Goal: Find specific page/section: Find specific page/section

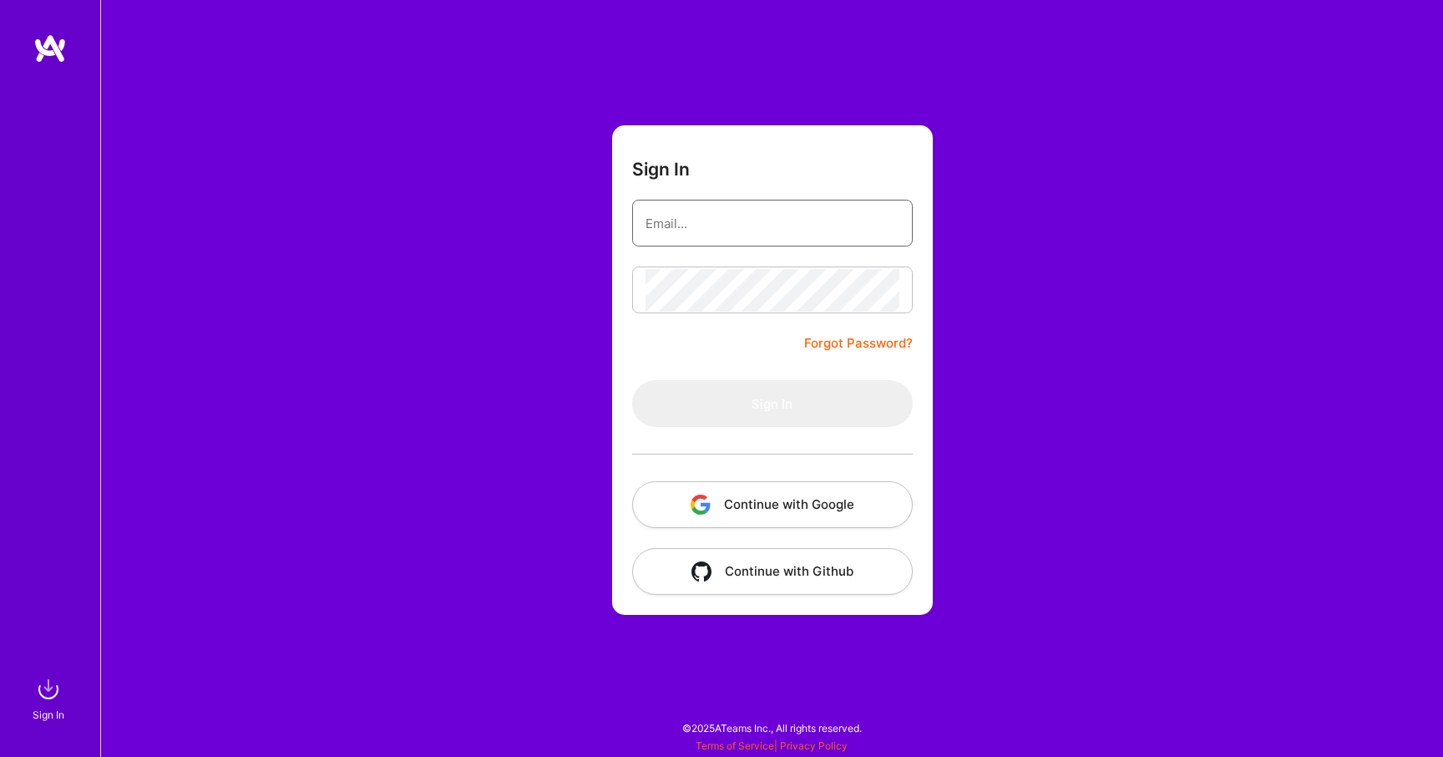
type input "[EMAIL_ADDRESS][DOMAIN_NAME]"
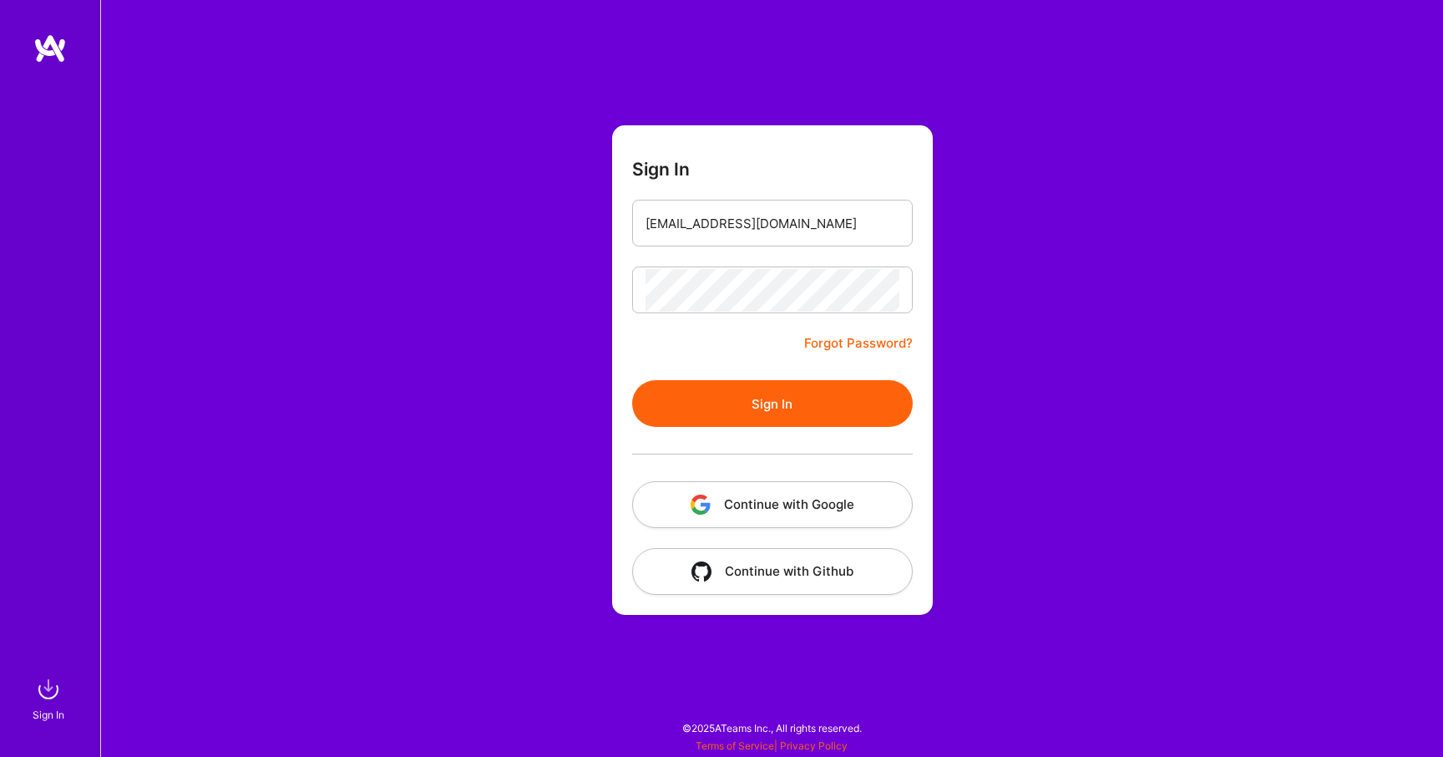
click at [705, 341] on form "Sign In [EMAIL_ADDRESS][DOMAIN_NAME] Forgot Password? Sign In Continue with Goo…" at bounding box center [772, 369] width 321 height 489
click at [729, 405] on button "Sign In" at bounding box center [772, 403] width 281 height 47
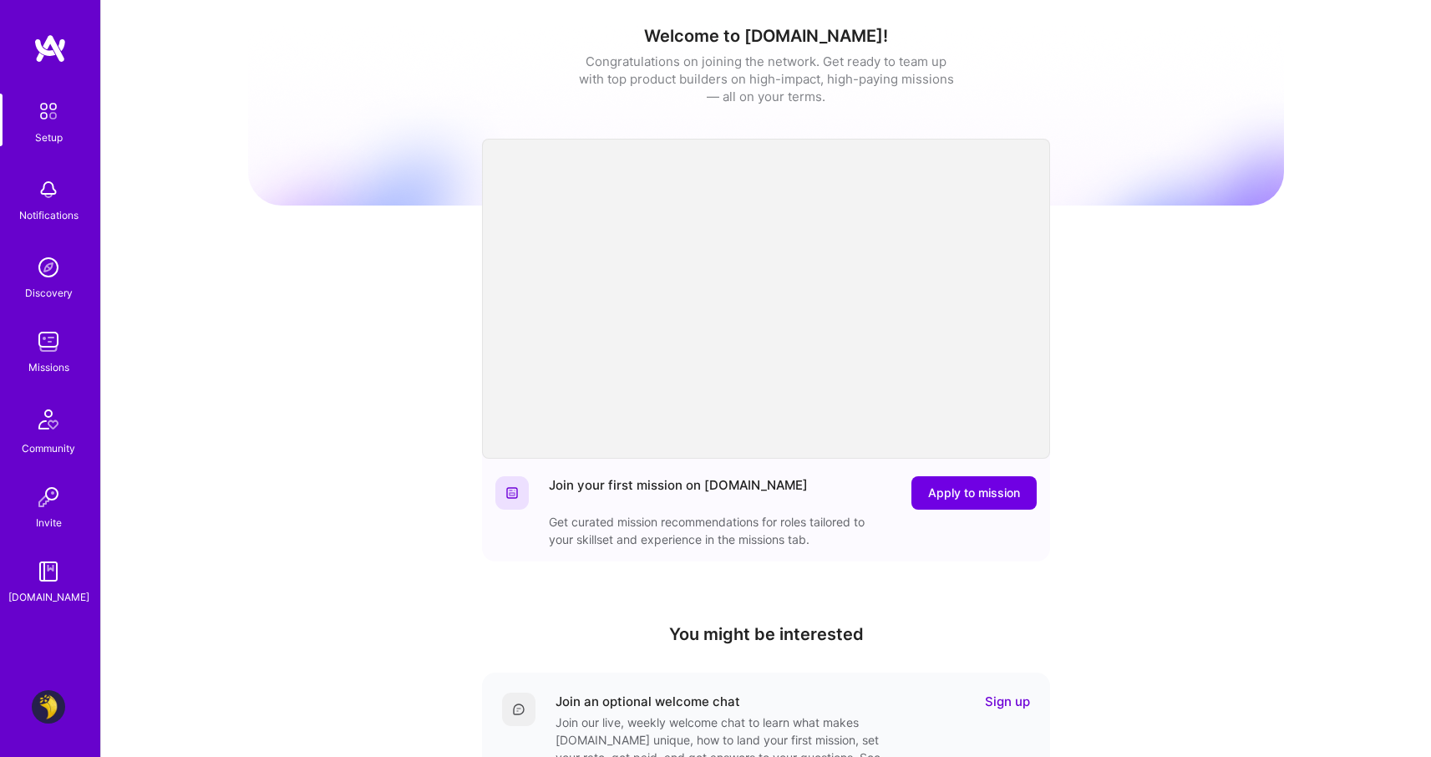
click at [58, 724] on div "Setup Notifications Discovery Missions Community Invite [DOMAIN_NAME] Profile" at bounding box center [50, 378] width 100 height 757
click at [50, 709] on img at bounding box center [48, 706] width 33 height 33
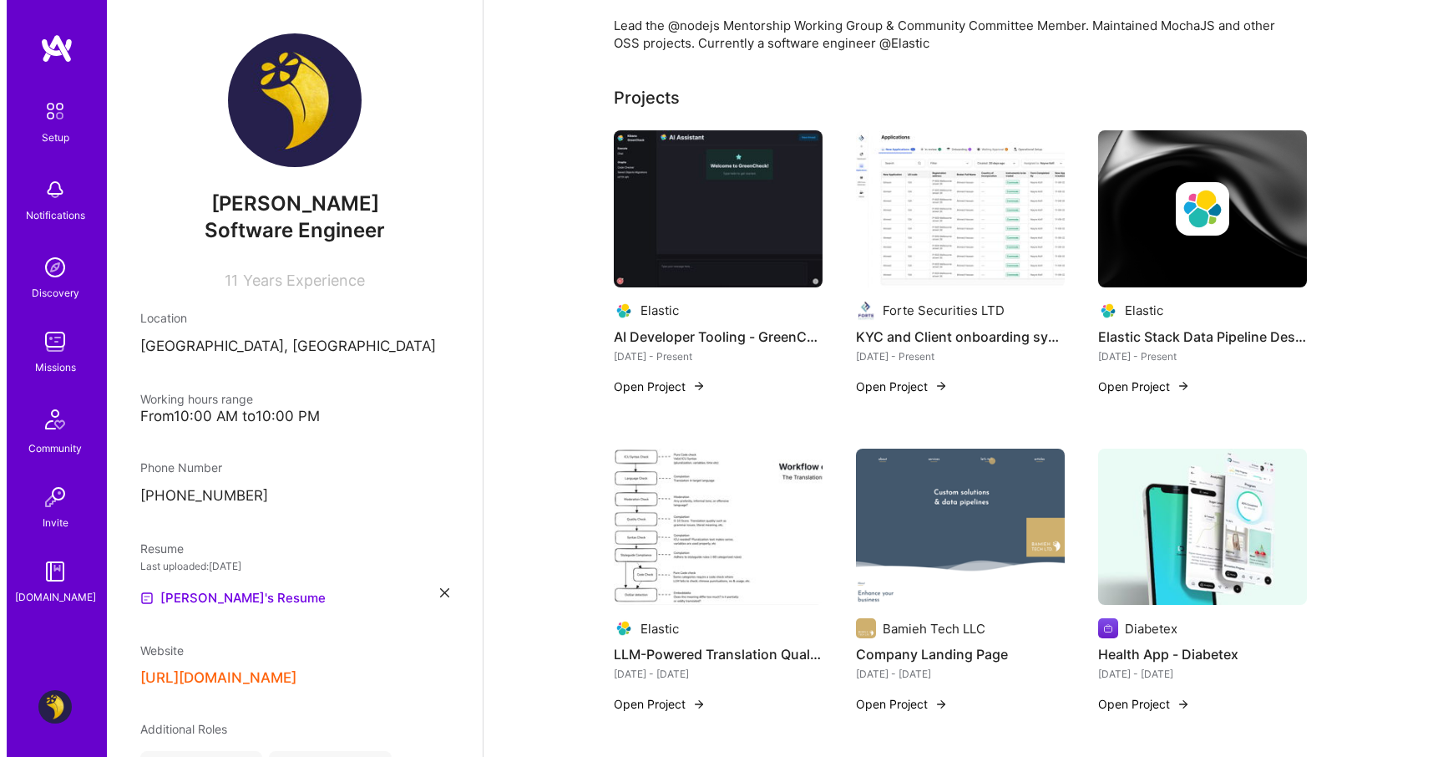
scroll to position [524, 0]
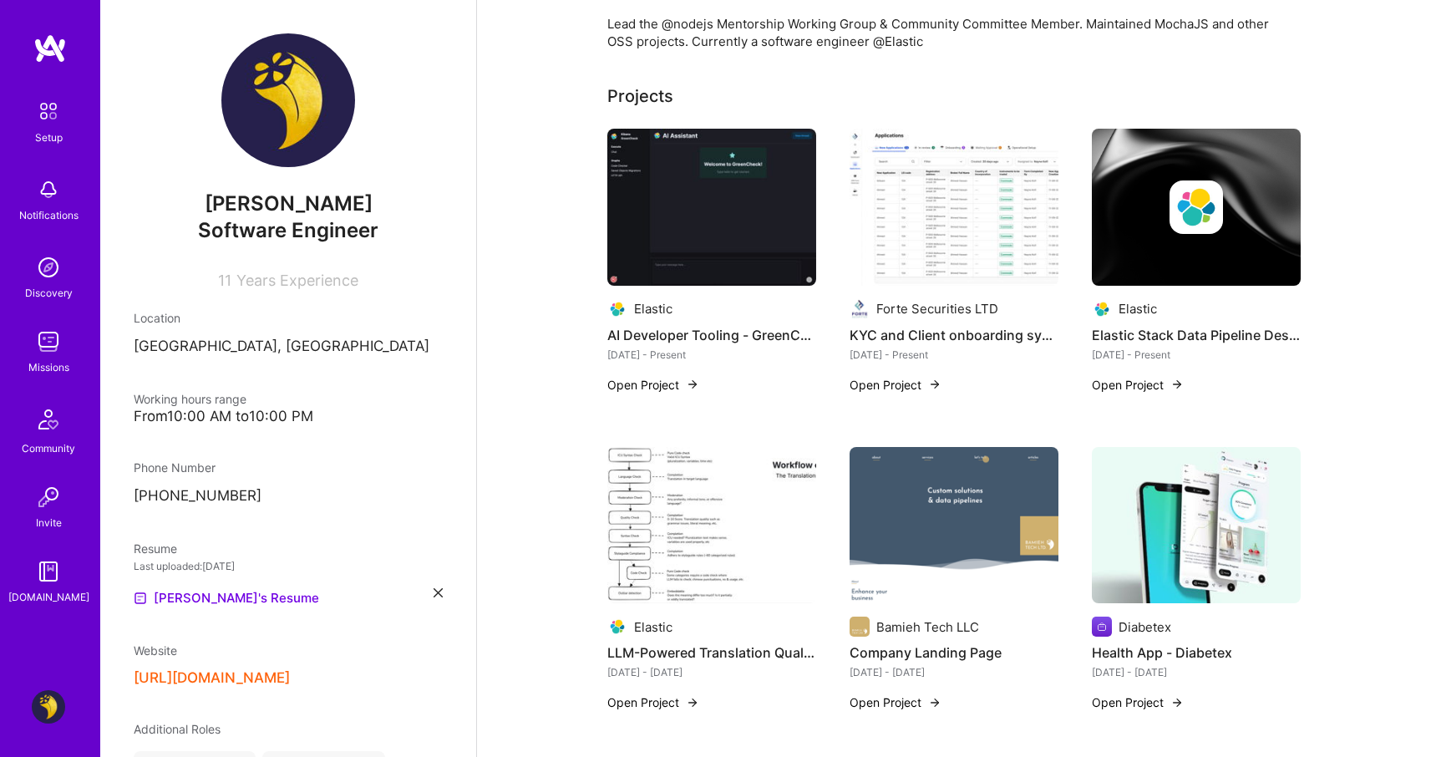
click at [762, 186] on img at bounding box center [711, 207] width 209 height 157
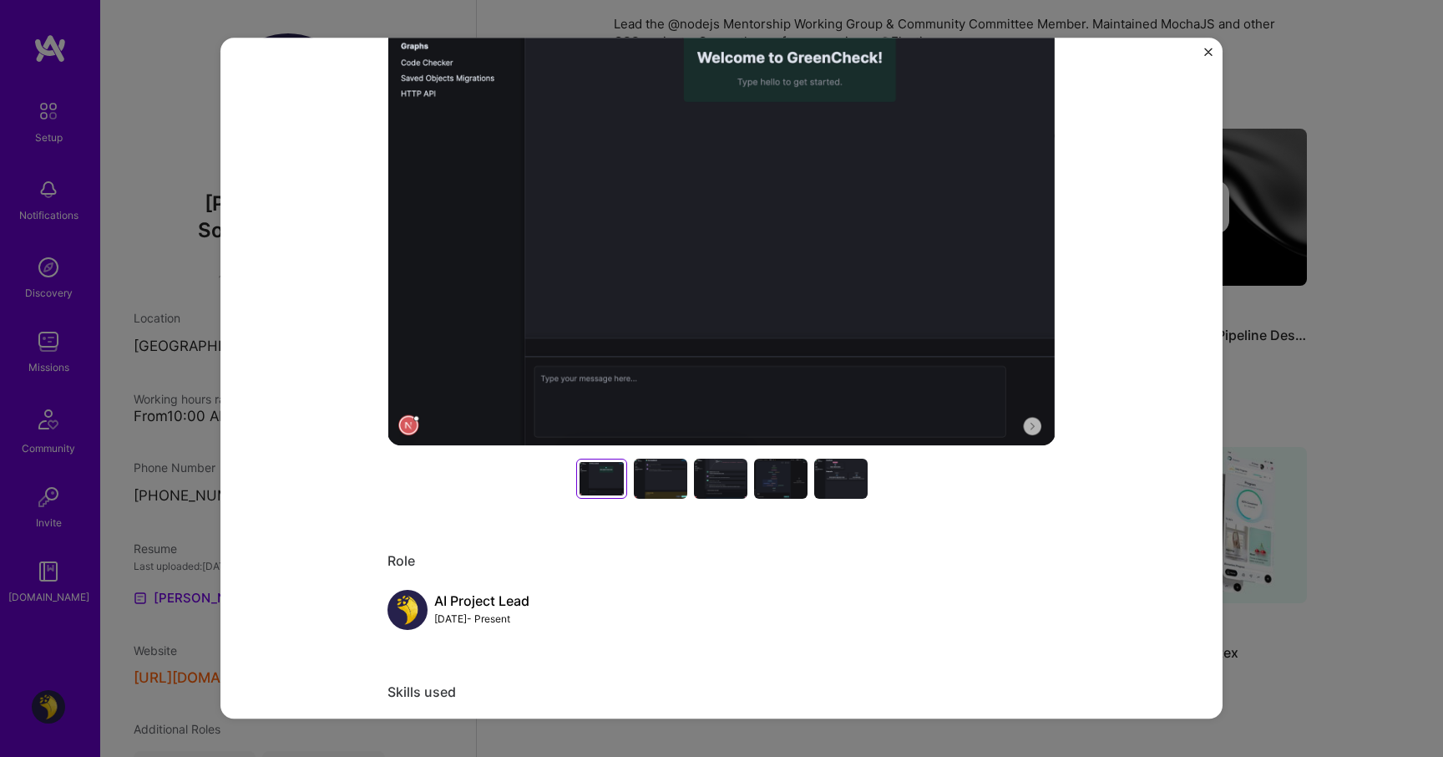
click at [668, 489] on div at bounding box center [660, 478] width 53 height 40
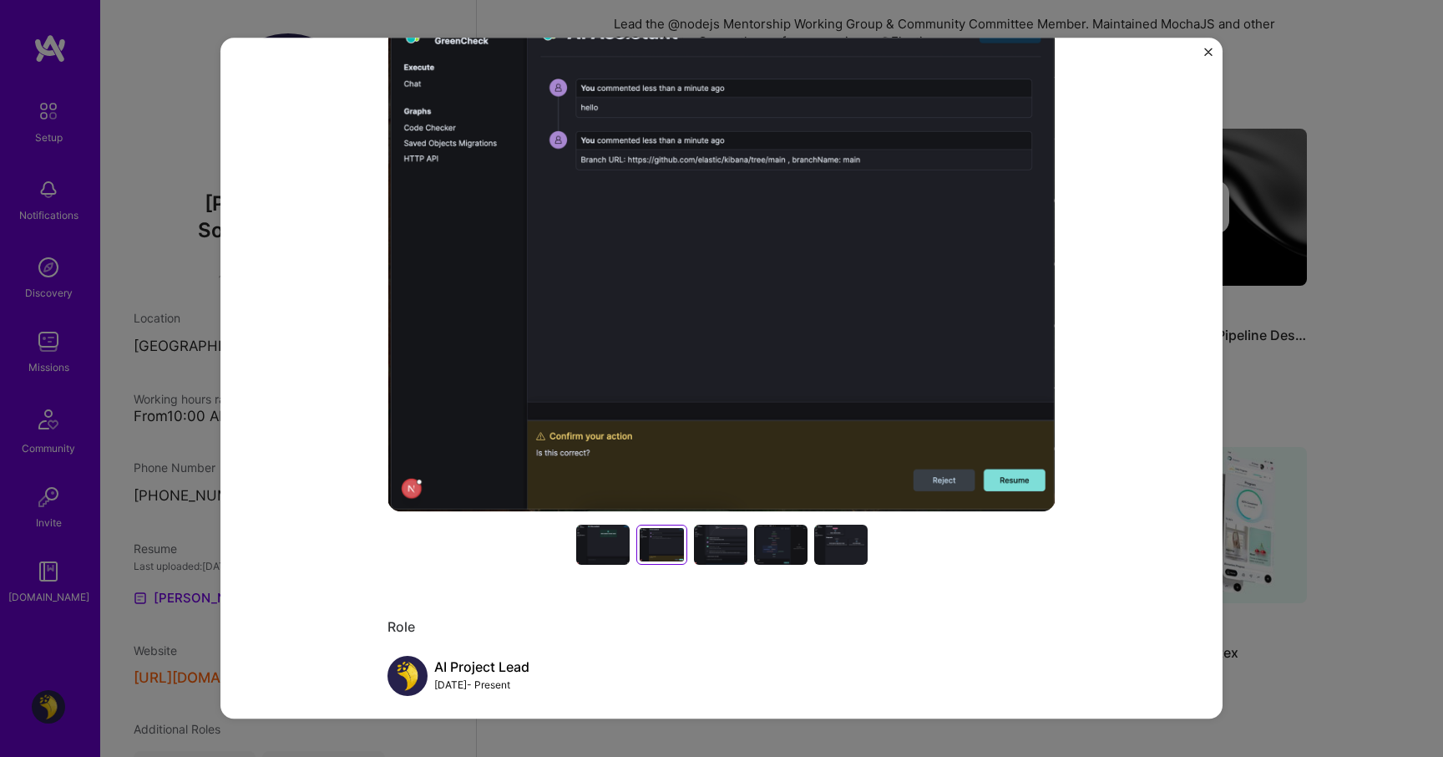
scroll to position [215, 0]
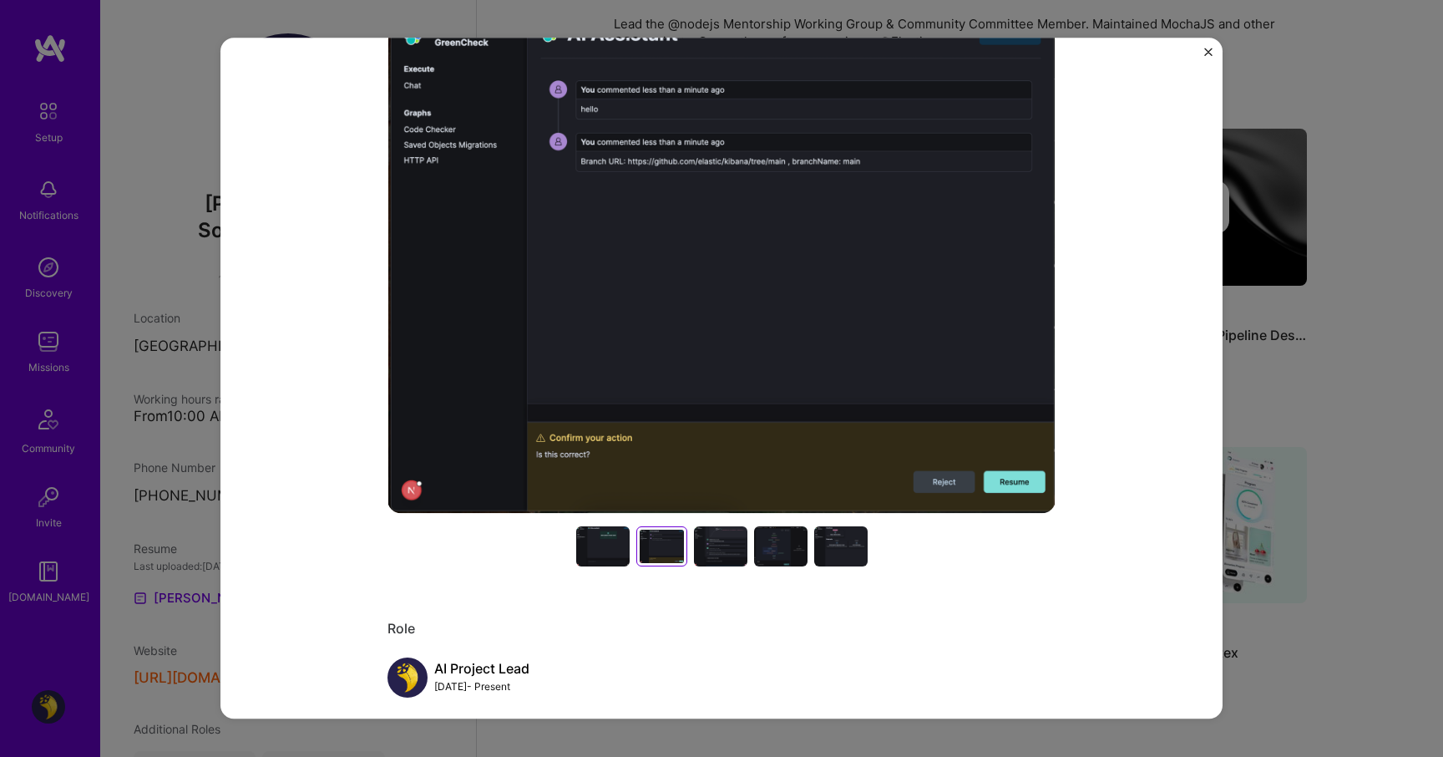
click at [711, 552] on div at bounding box center [720, 546] width 53 height 40
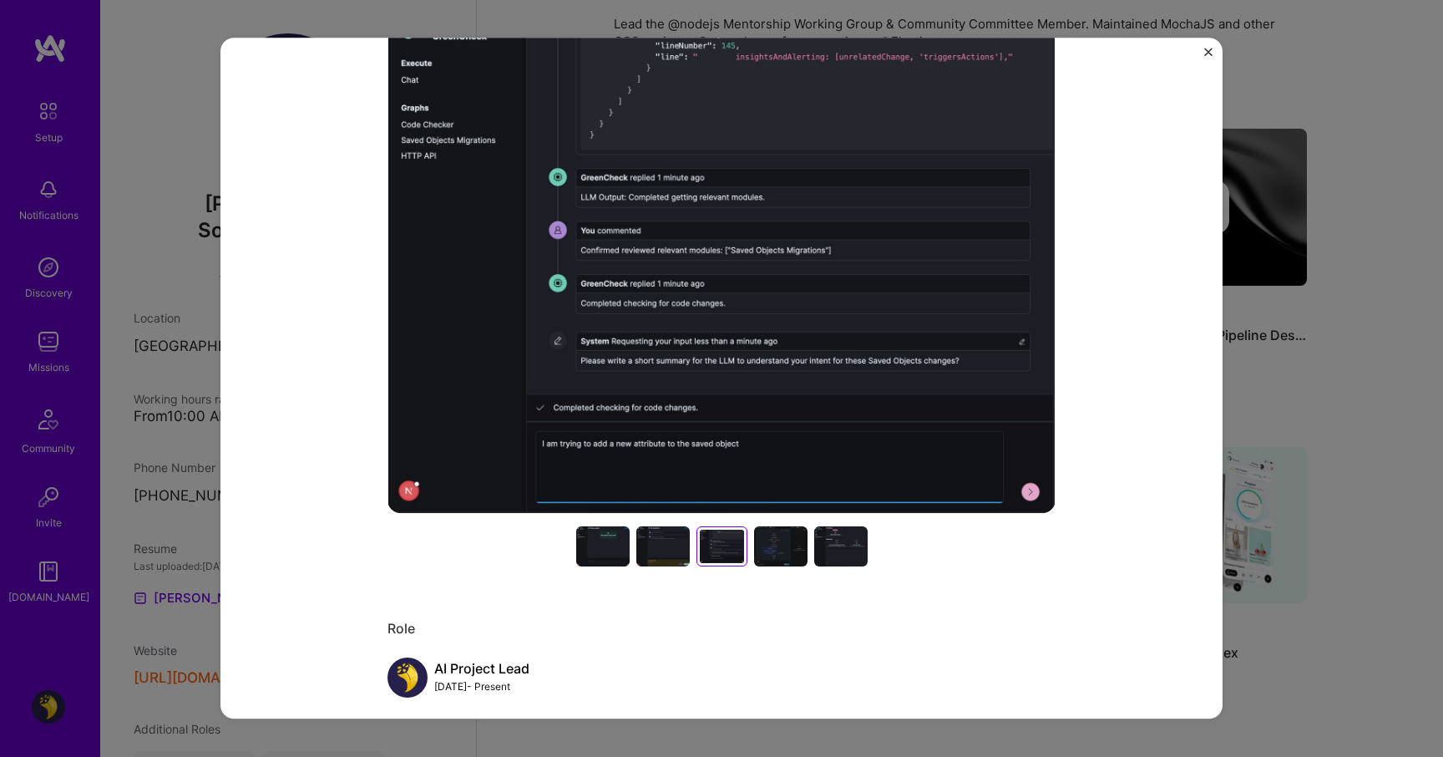
click at [595, 545] on div at bounding box center [602, 546] width 53 height 40
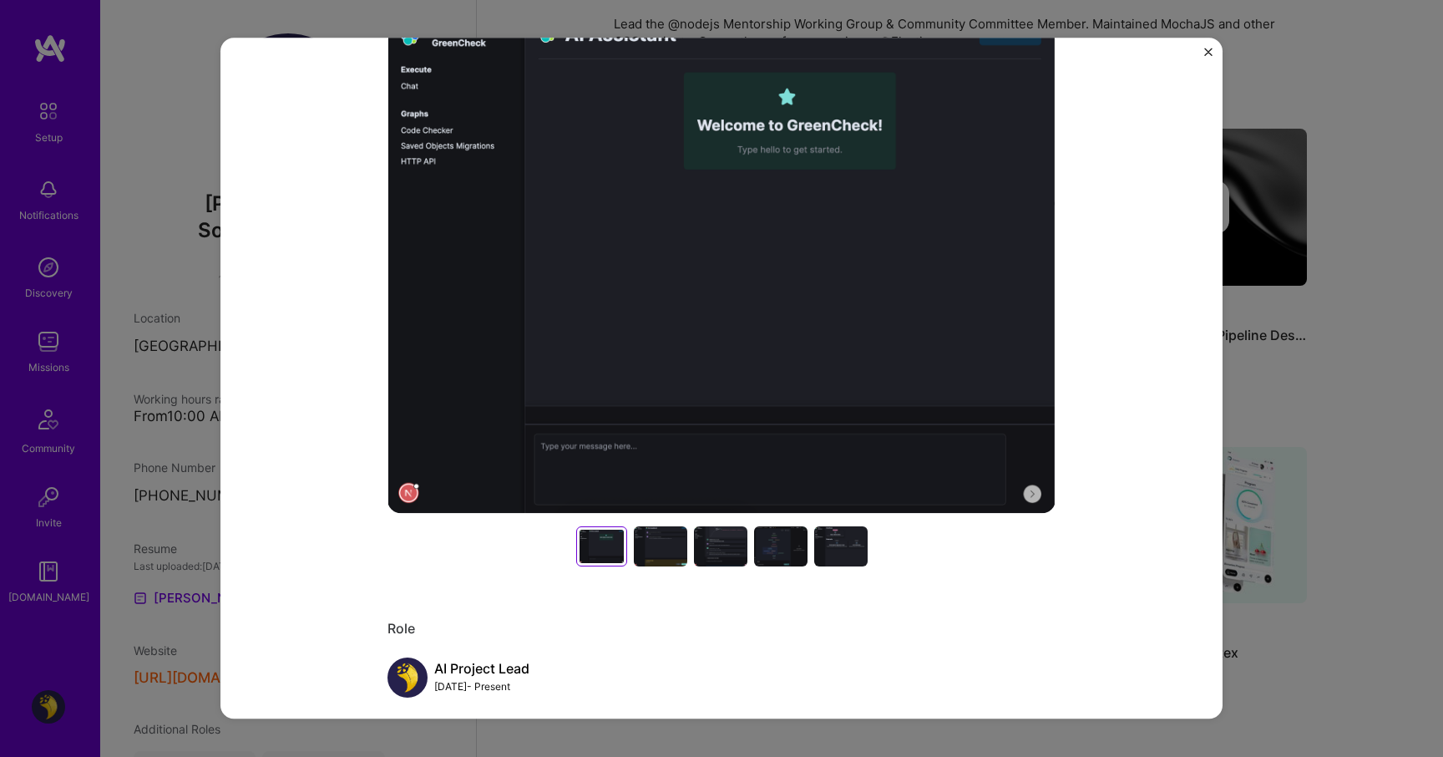
click at [764, 541] on div at bounding box center [780, 546] width 53 height 40
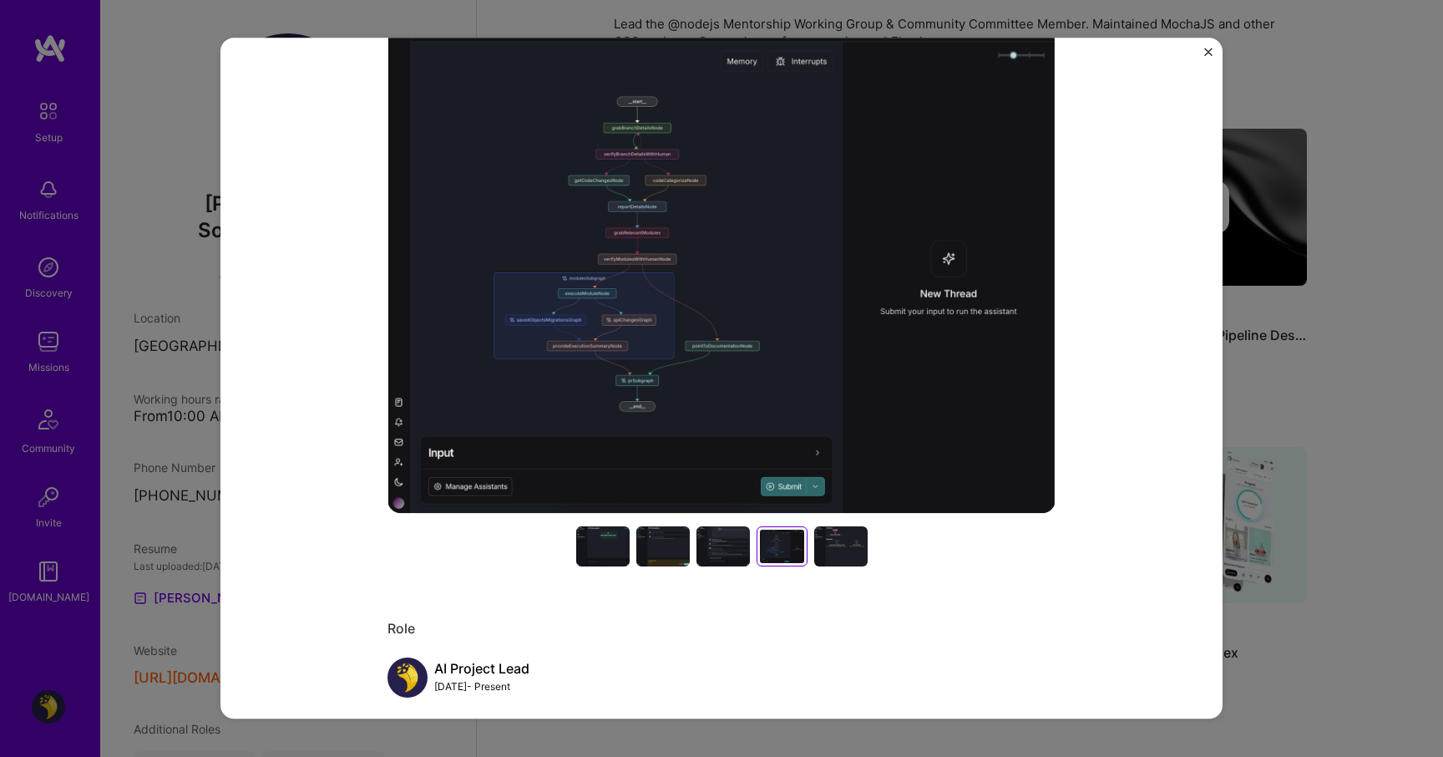
click at [841, 548] on div at bounding box center [840, 546] width 53 height 40
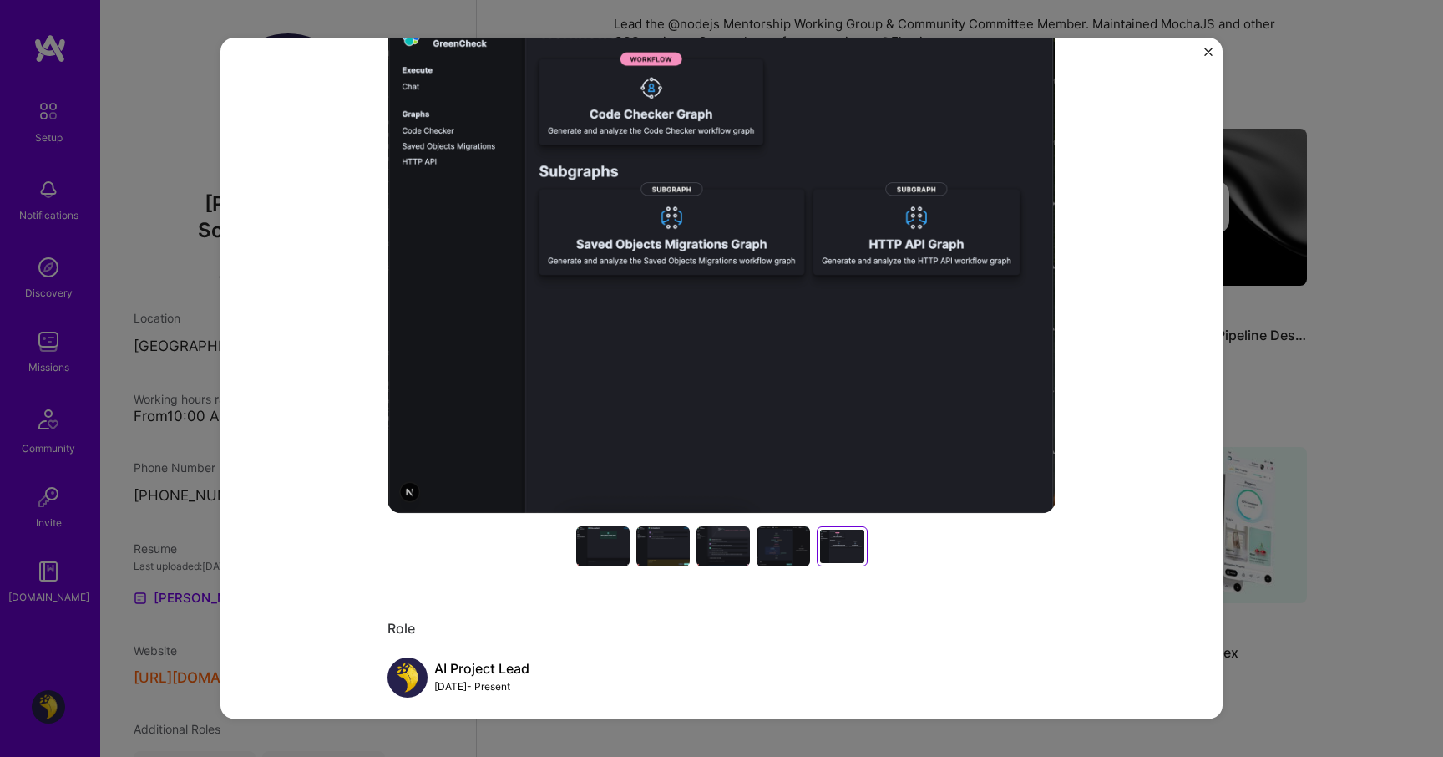
click at [1310, 448] on div "AI Developer Tooling - GreenCheck Elastic Enterprise Software, Databases Role A…" at bounding box center [721, 378] width 1443 height 757
click at [1202, 53] on div "AI Developer Tooling - GreenCheck Elastic Enterprise Software, Databases Role A…" at bounding box center [721, 378] width 1002 height 681
click at [1210, 53] on img "Close" at bounding box center [1208, 52] width 8 height 8
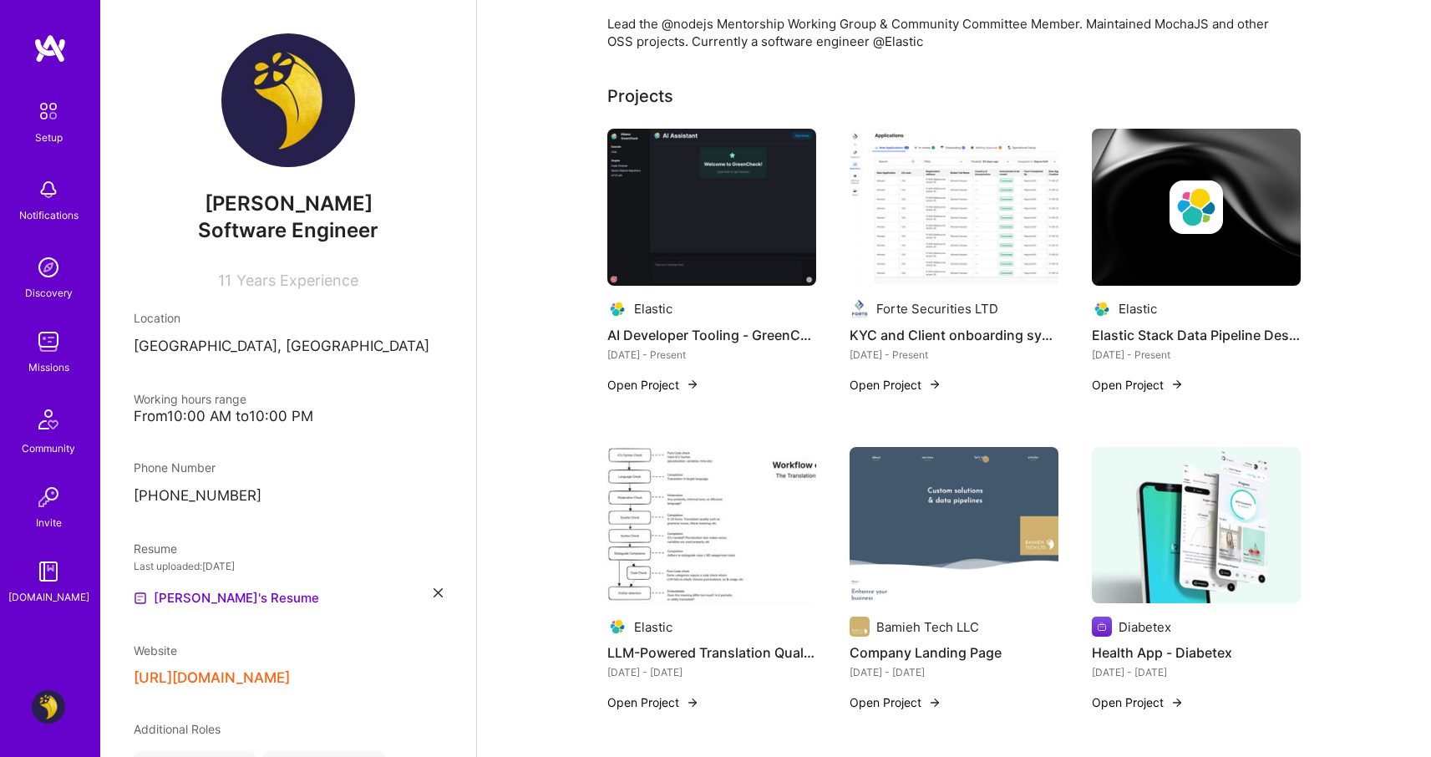
click at [738, 515] on img at bounding box center [711, 525] width 209 height 157
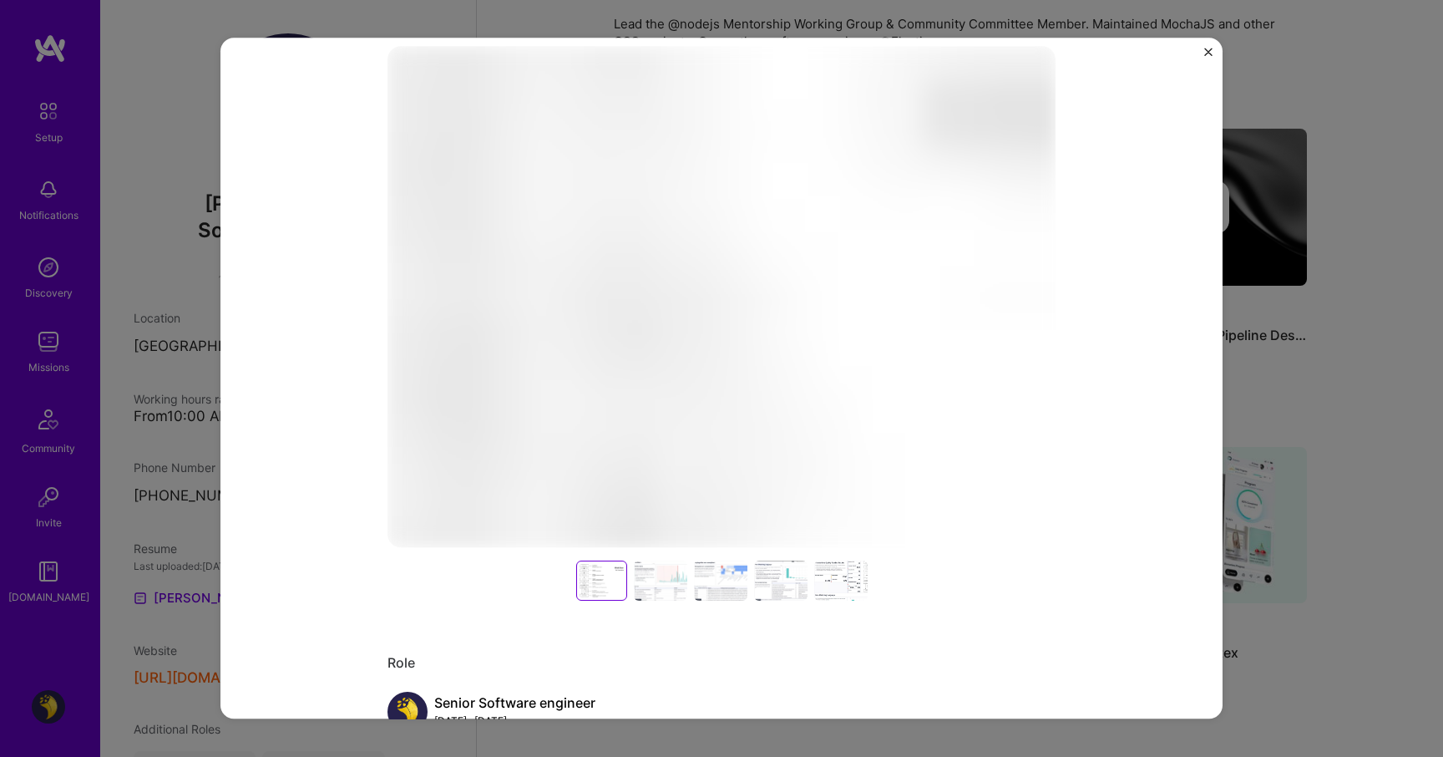
scroll to position [181, 0]
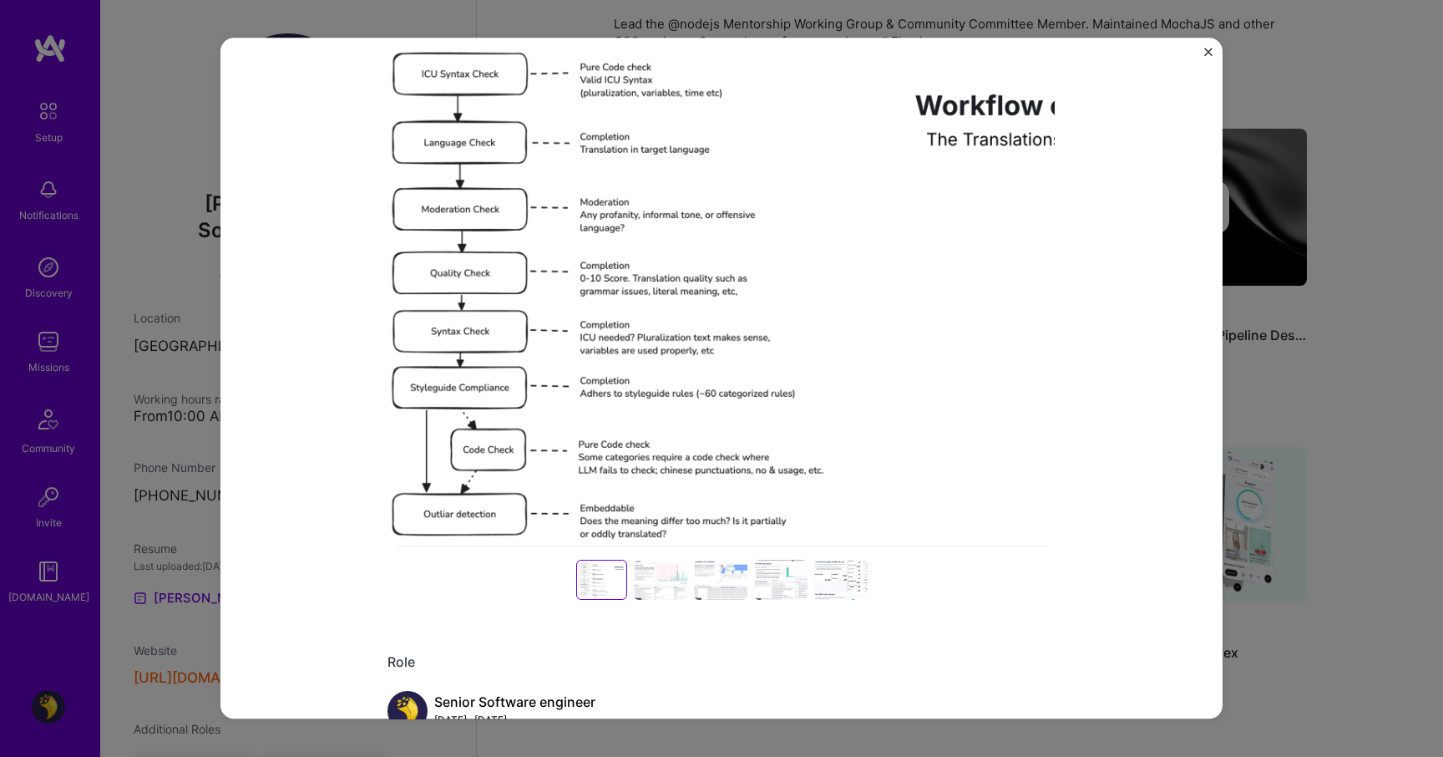
click at [648, 592] on div at bounding box center [660, 580] width 53 height 40
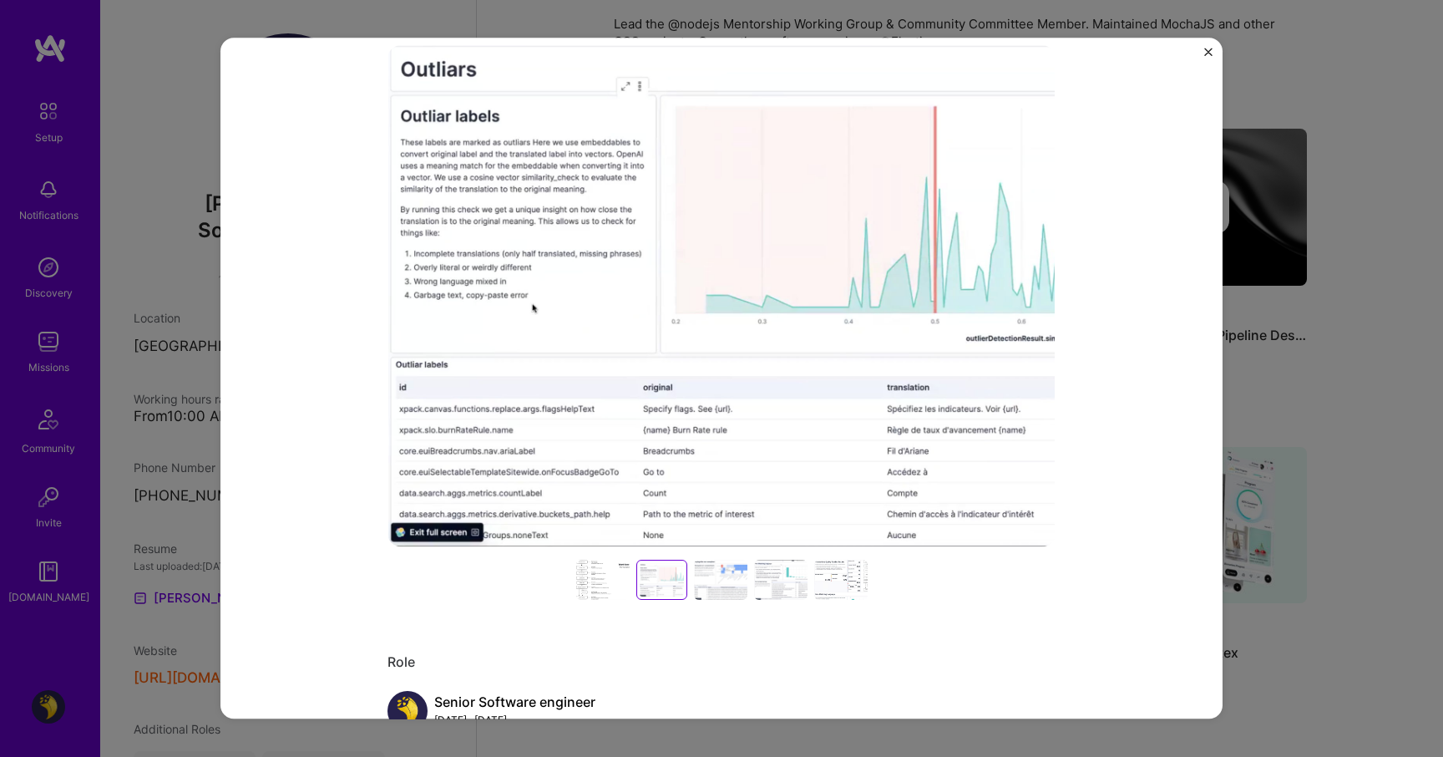
click at [707, 576] on div at bounding box center [720, 580] width 53 height 40
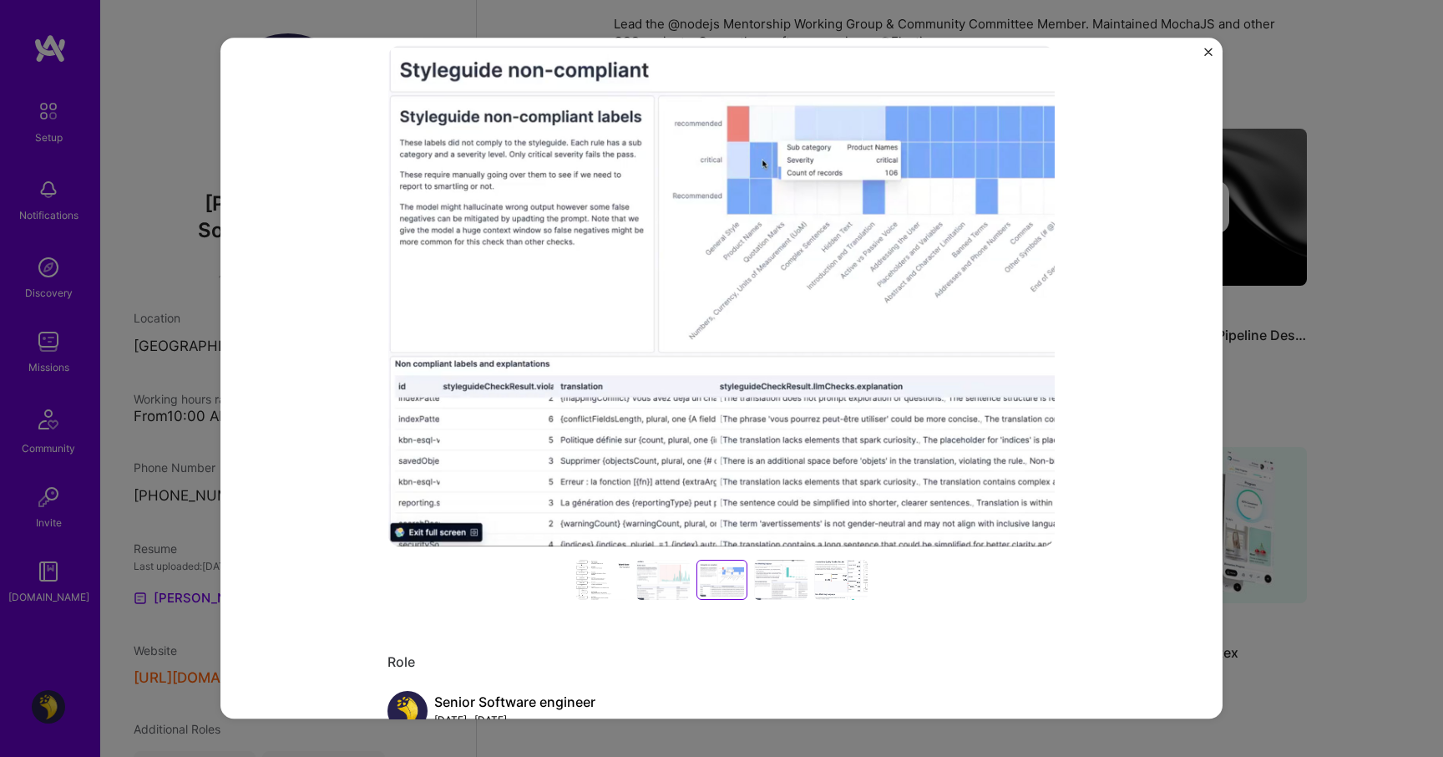
click at [768, 588] on div at bounding box center [780, 580] width 53 height 40
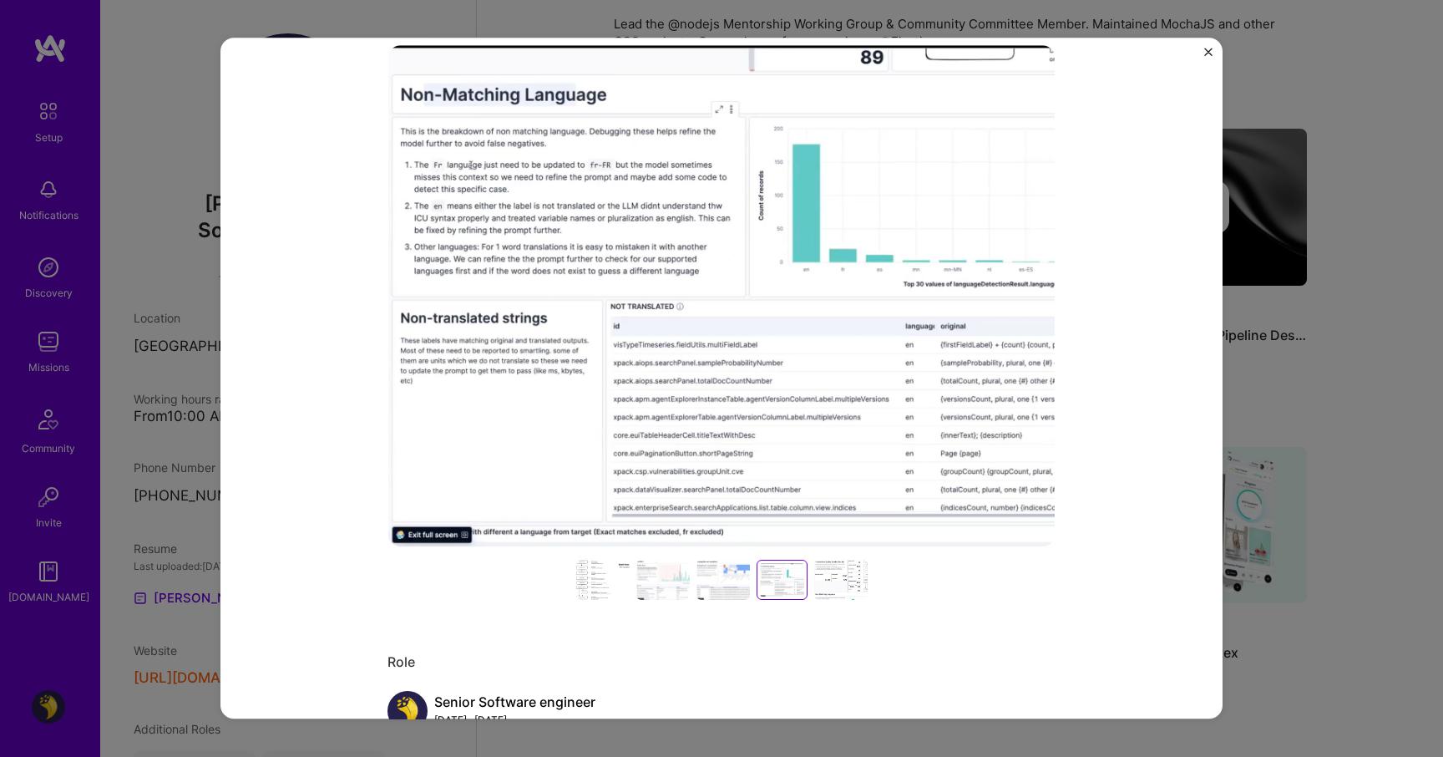
click at [833, 583] on div at bounding box center [840, 580] width 53 height 40
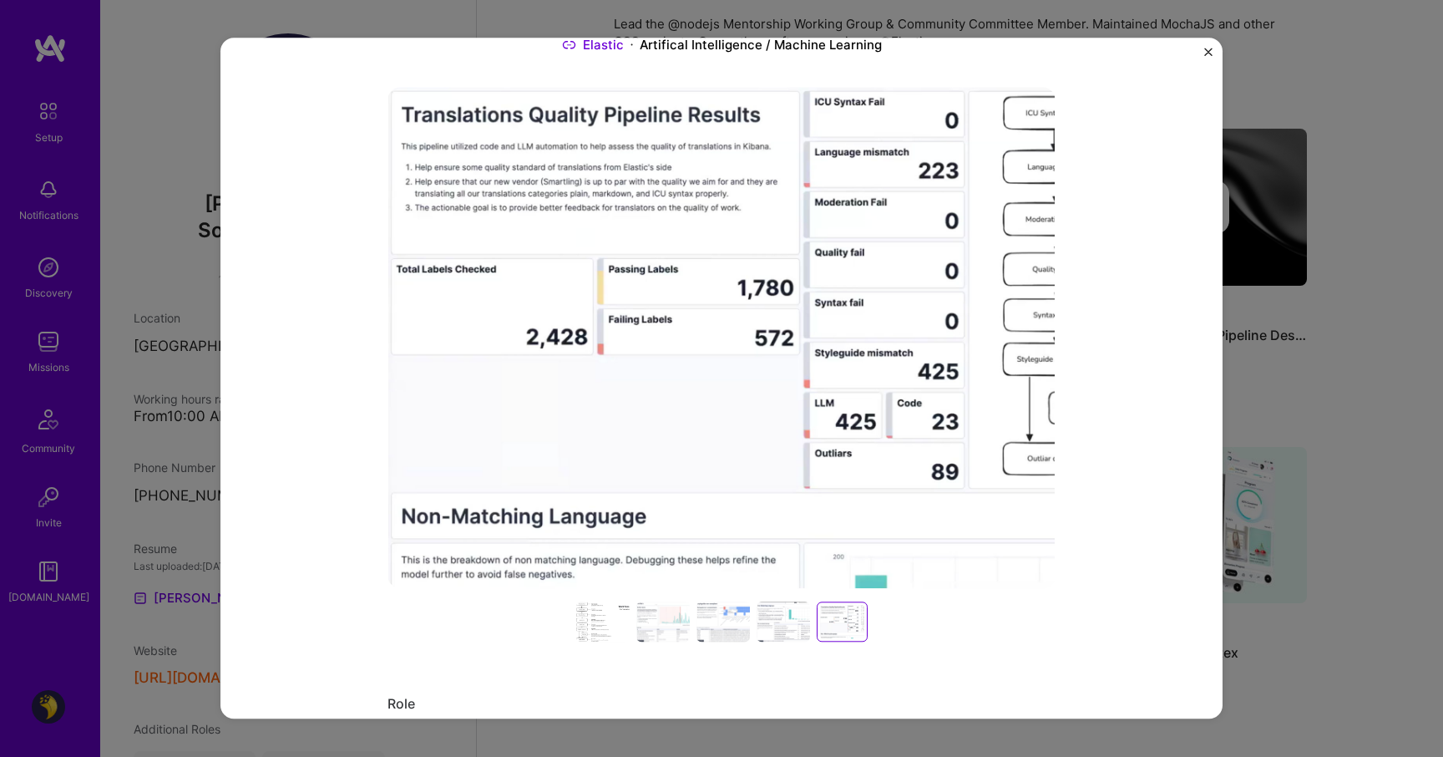
scroll to position [144, 0]
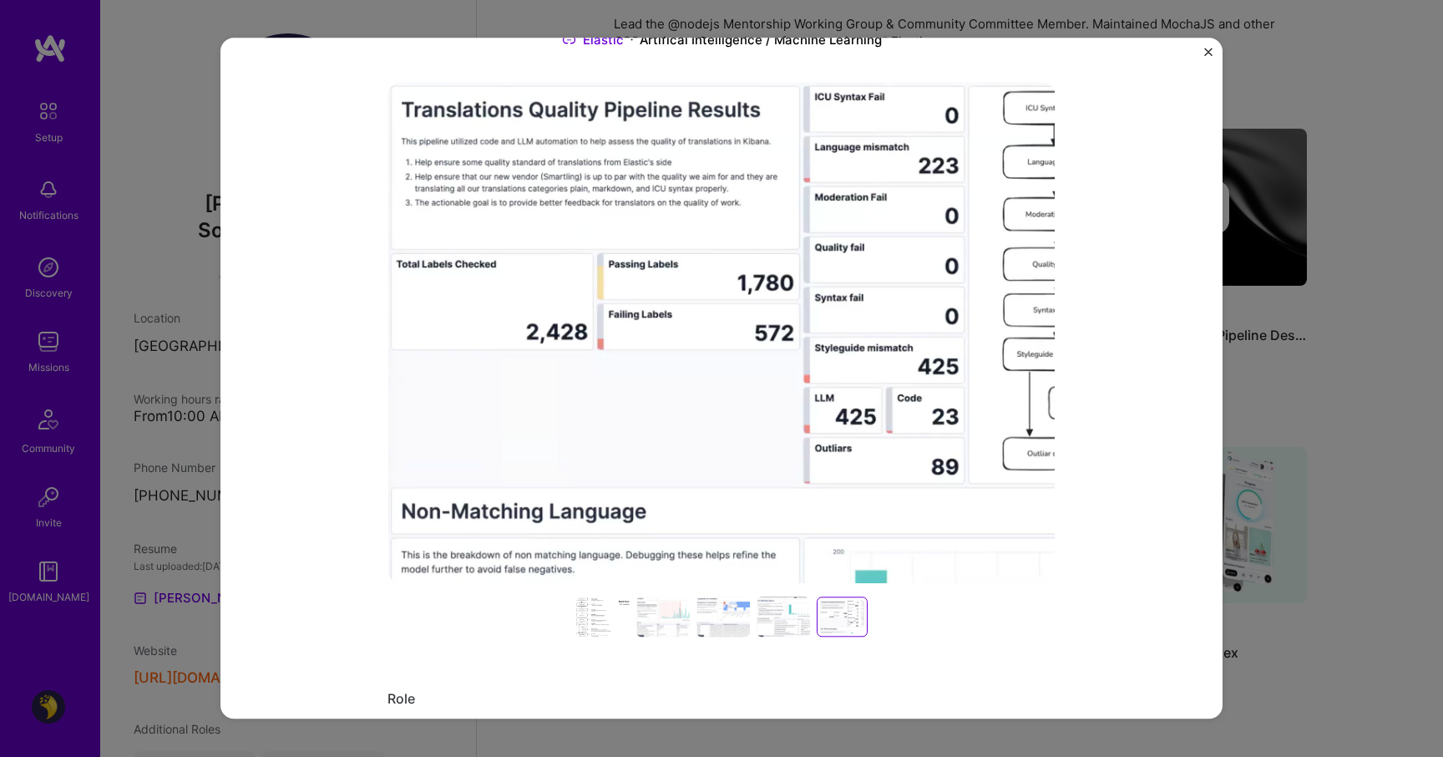
click at [619, 617] on div at bounding box center [602, 616] width 53 height 40
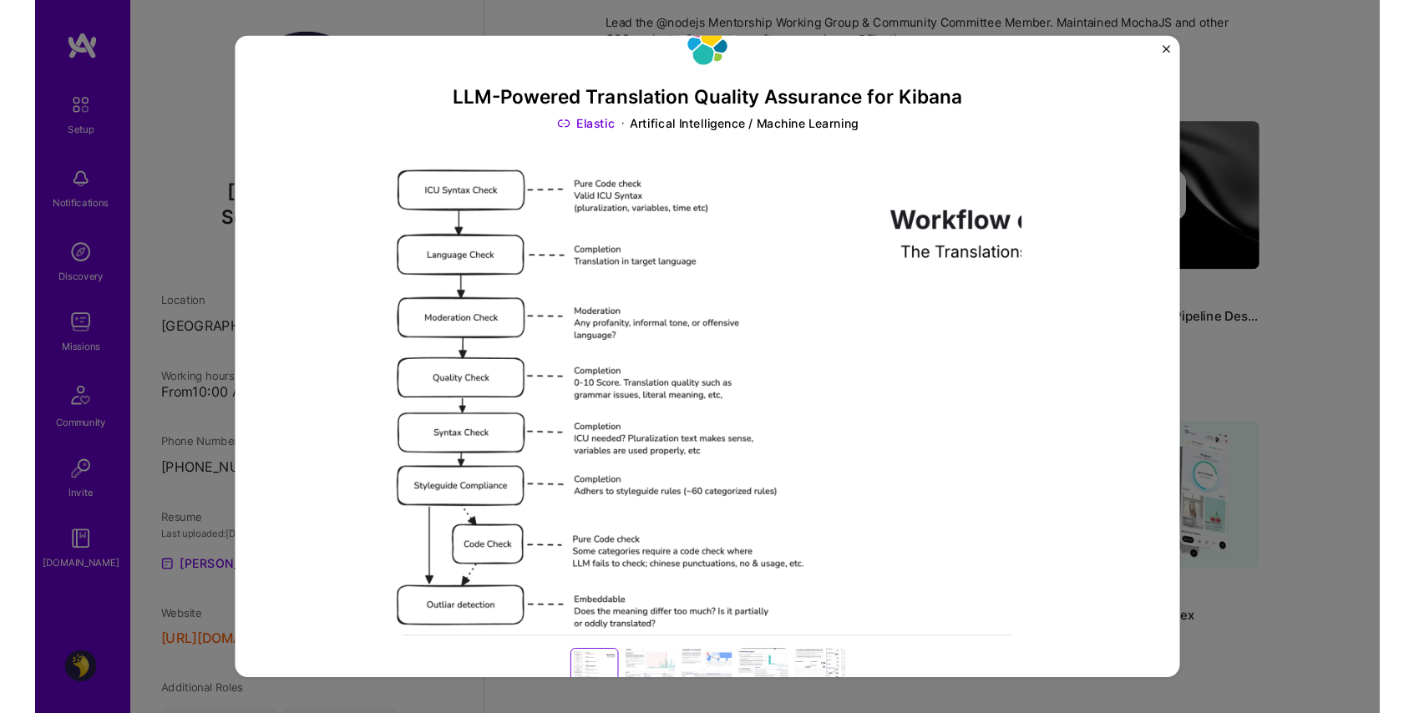
scroll to position [58, 0]
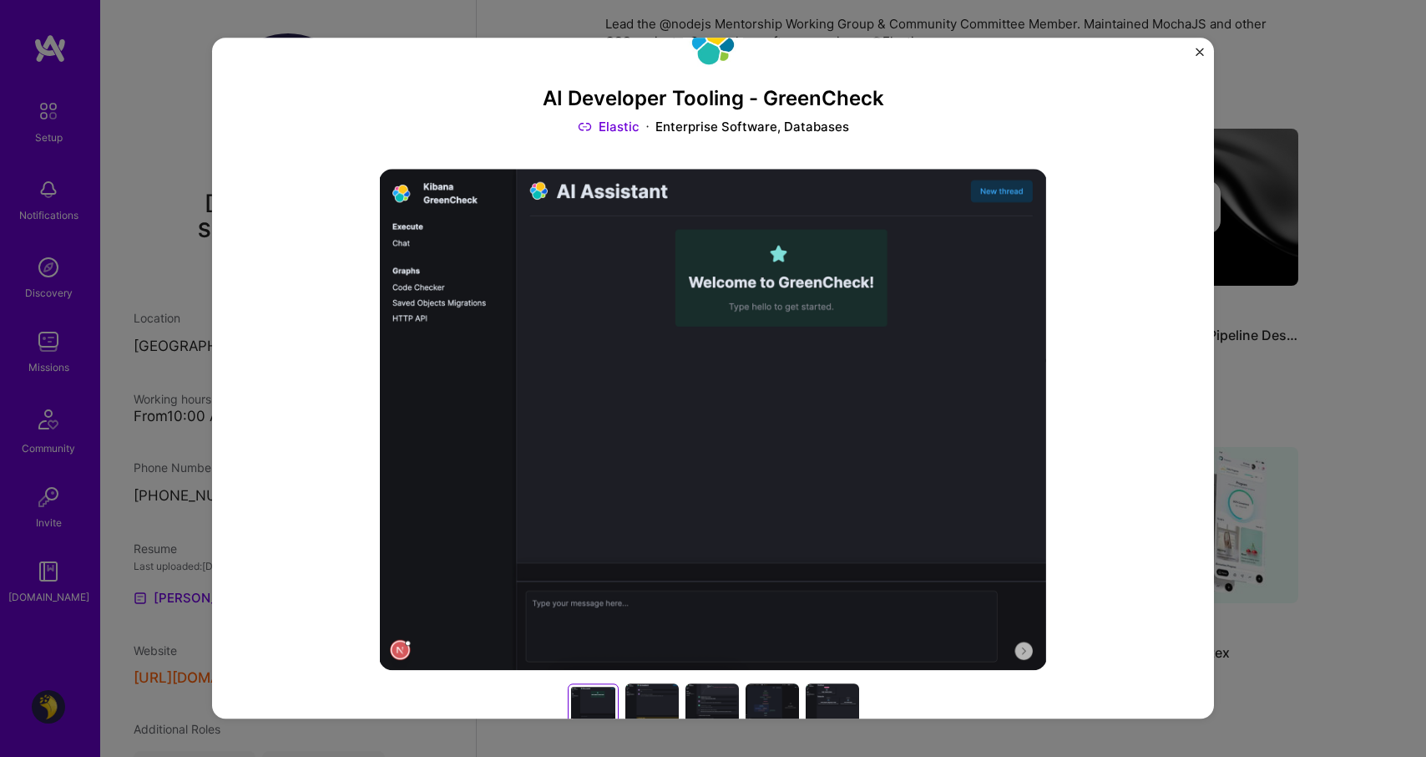
click at [647, 702] on div at bounding box center [652, 703] width 53 height 40
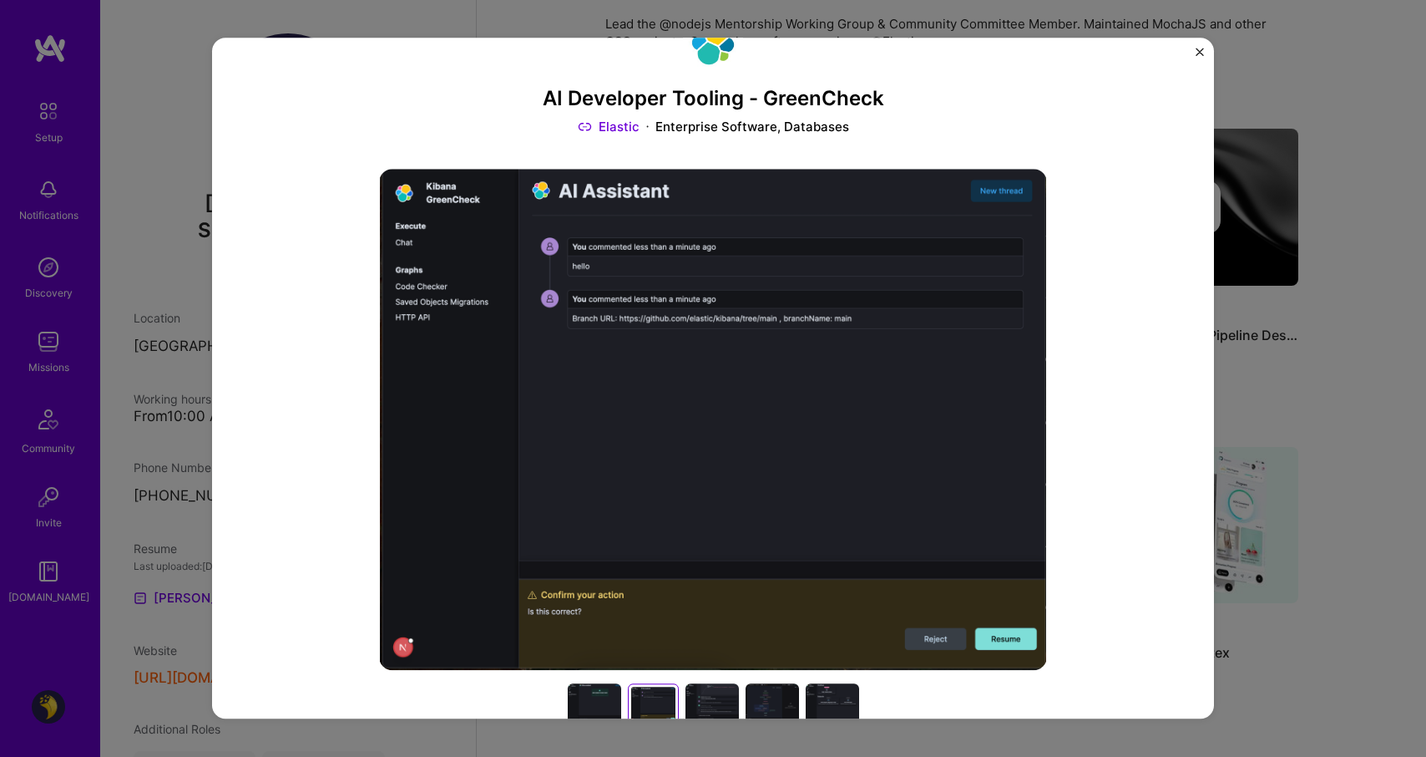
click at [746, 701] on div at bounding box center [772, 703] width 53 height 40
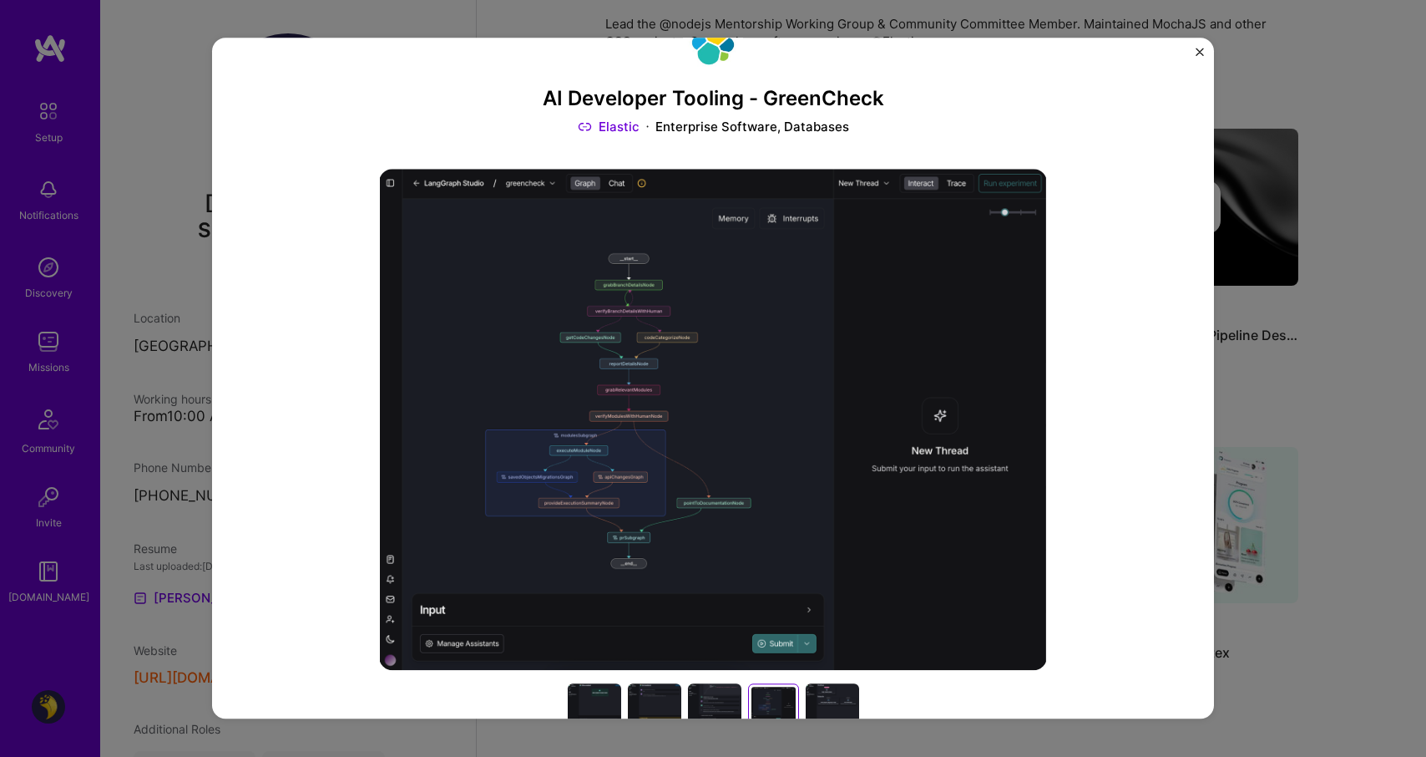
click at [1256, 483] on div "AI Developer Tooling - GreenCheck Elastic Enterprise Software, Databases Role A…" at bounding box center [713, 378] width 1426 height 757
click at [1199, 50] on img "Close" at bounding box center [1200, 52] width 8 height 8
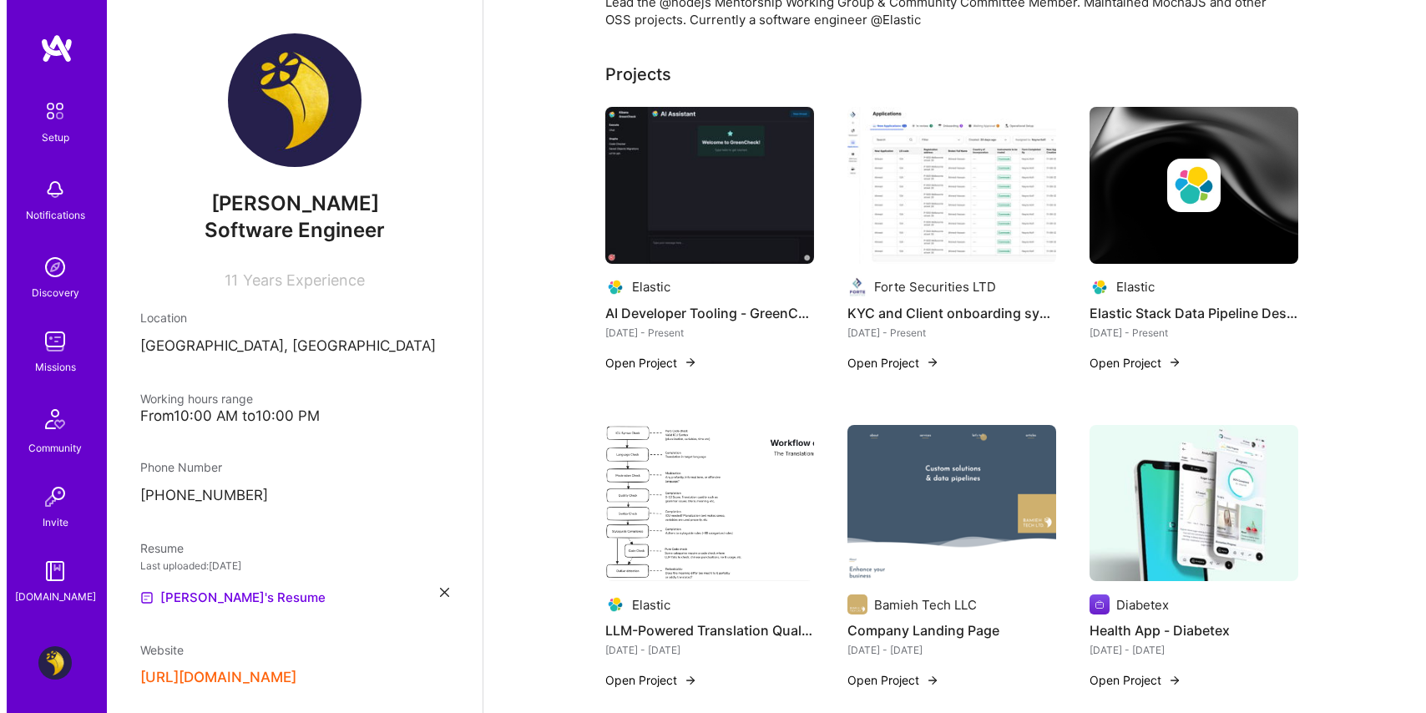
scroll to position [545, 0]
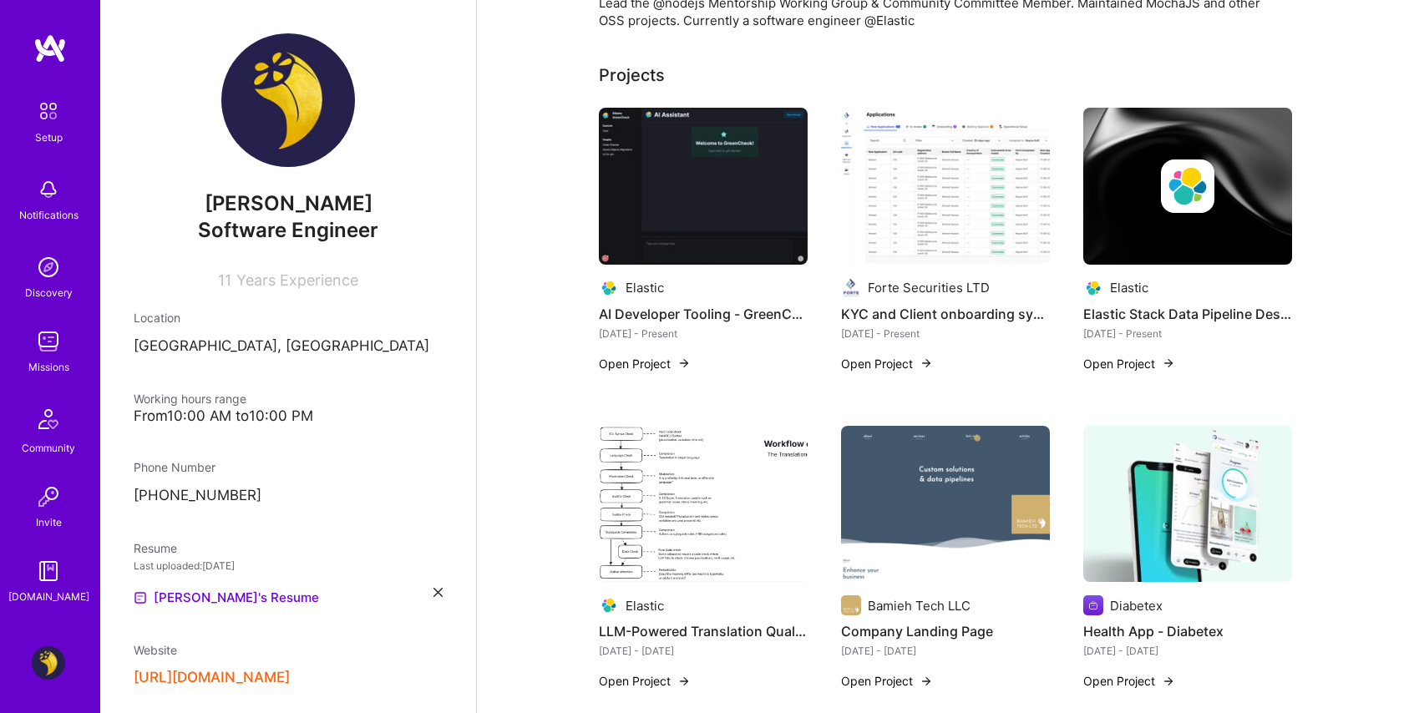
click at [713, 479] on img at bounding box center [703, 504] width 209 height 157
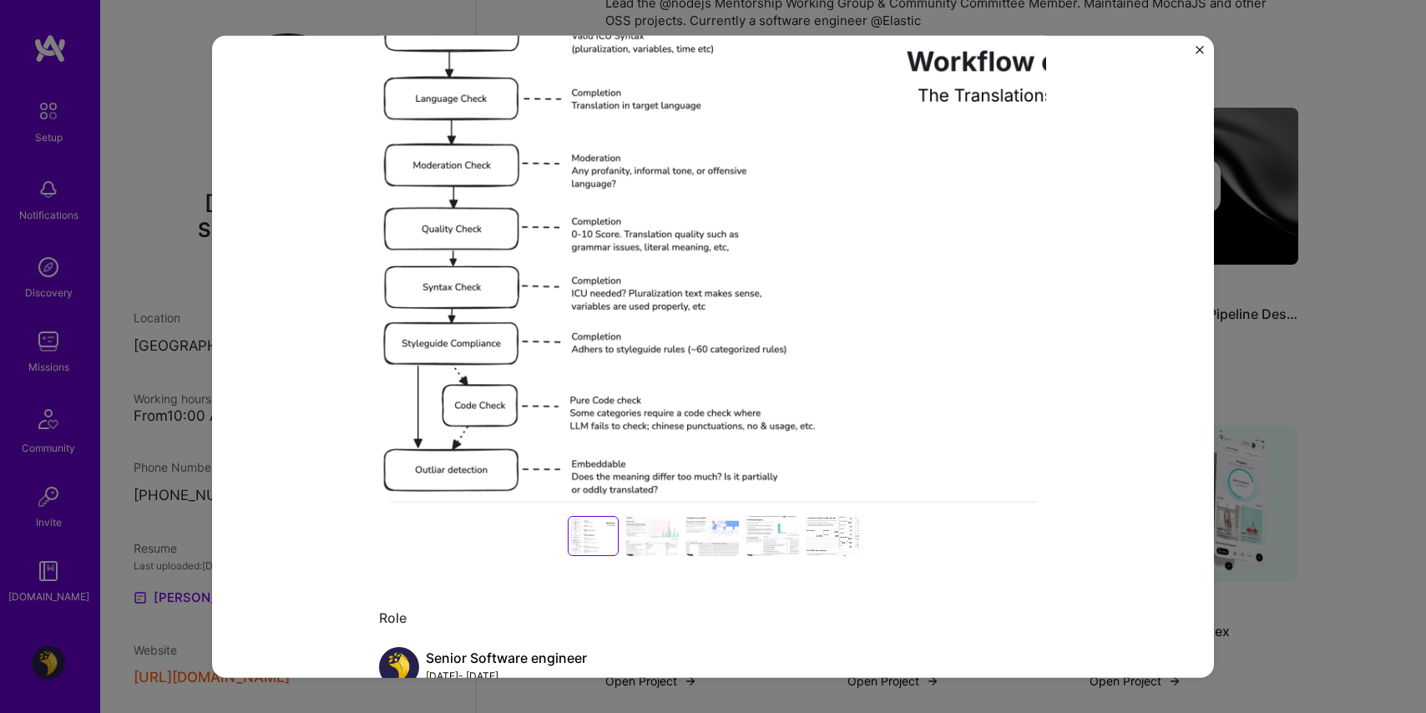
scroll to position [158, 0]
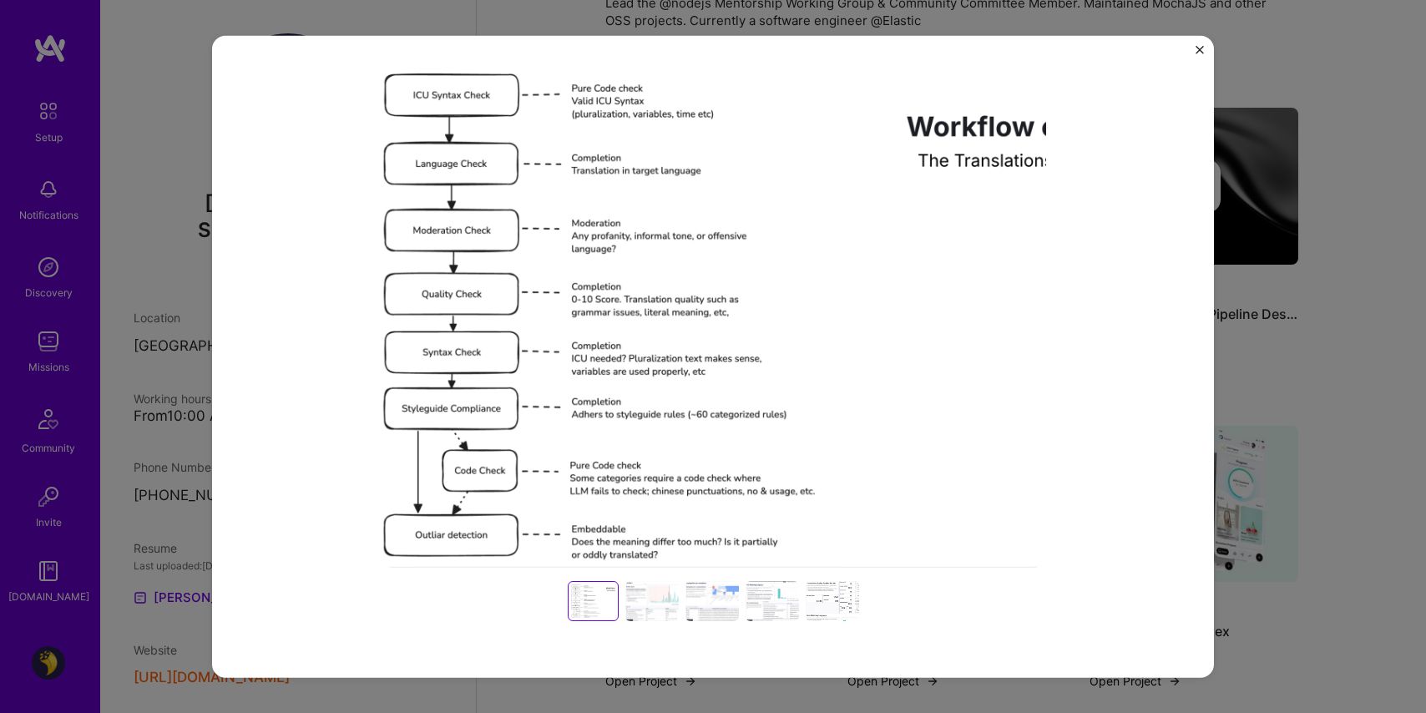
click at [639, 592] on div at bounding box center [652, 601] width 53 height 40
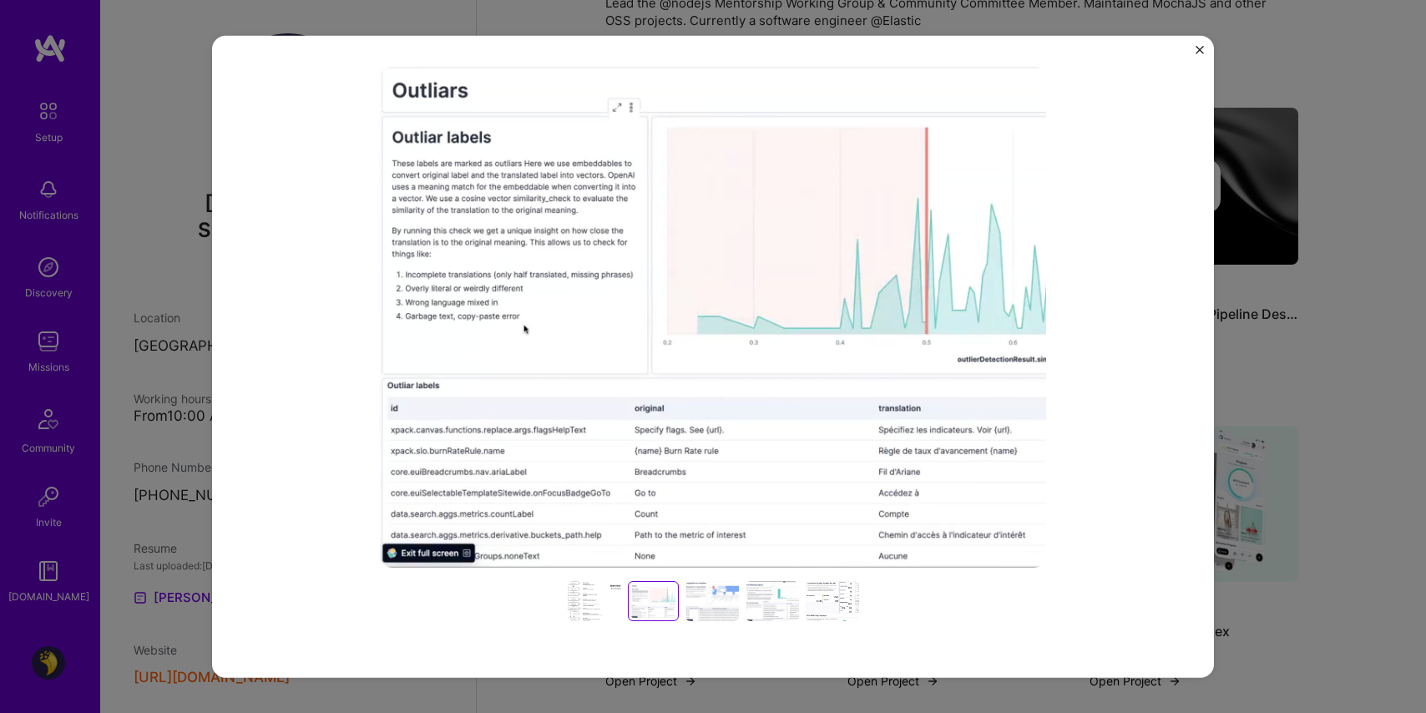
click at [718, 616] on div at bounding box center [712, 601] width 53 height 40
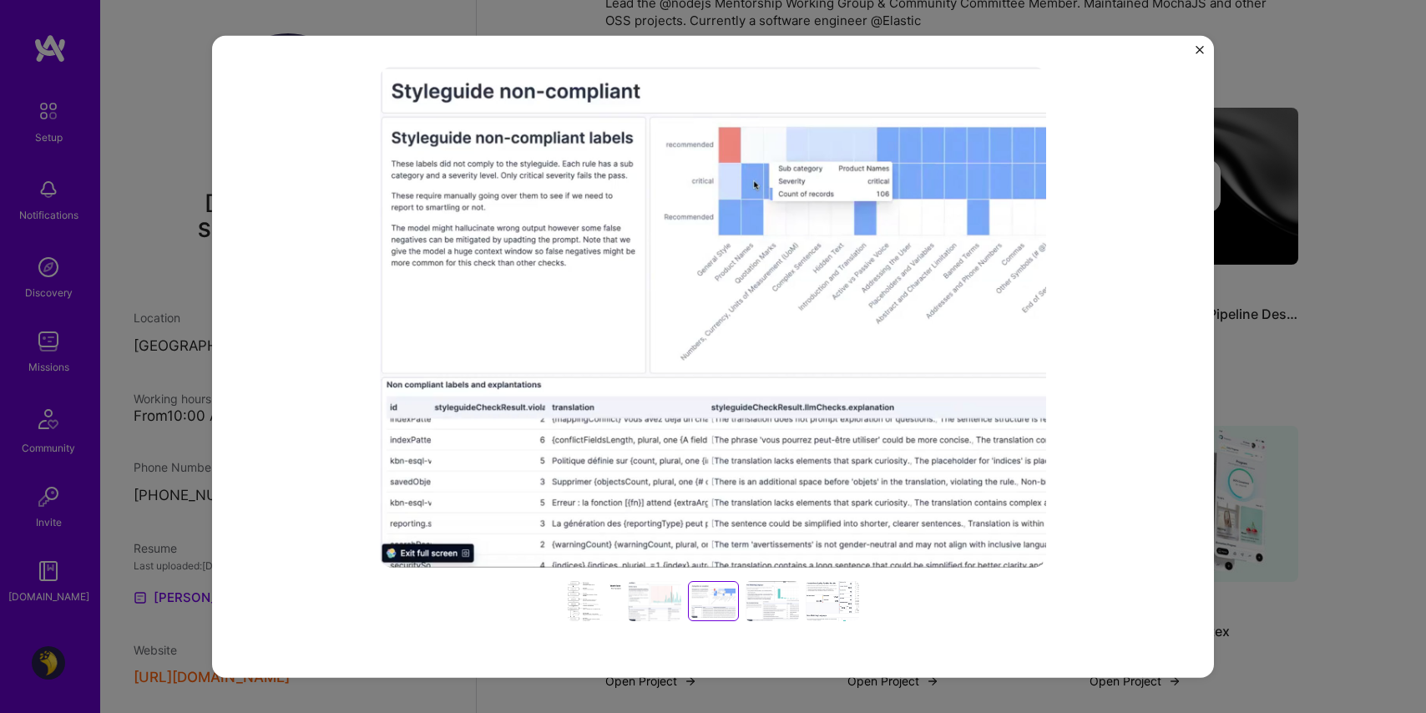
click at [772, 609] on div at bounding box center [772, 601] width 53 height 40
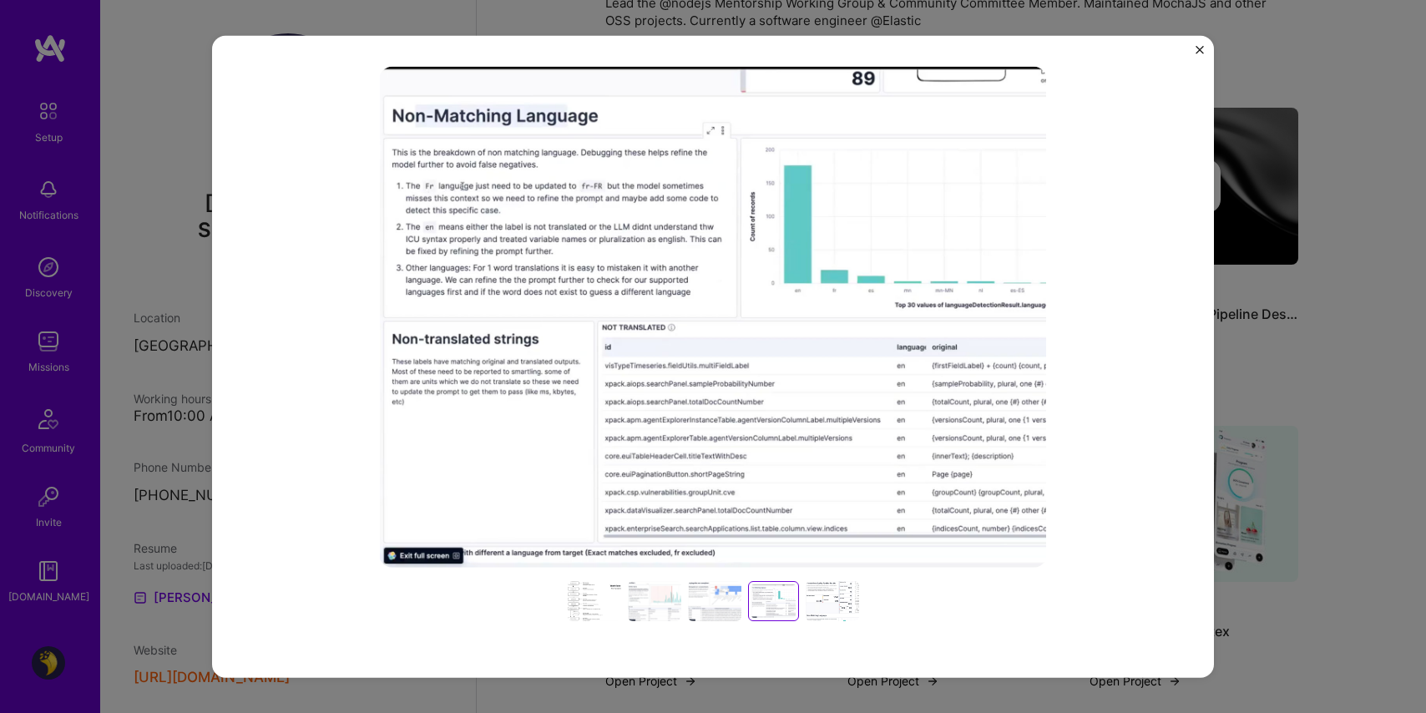
click at [811, 610] on div at bounding box center [832, 601] width 53 height 40
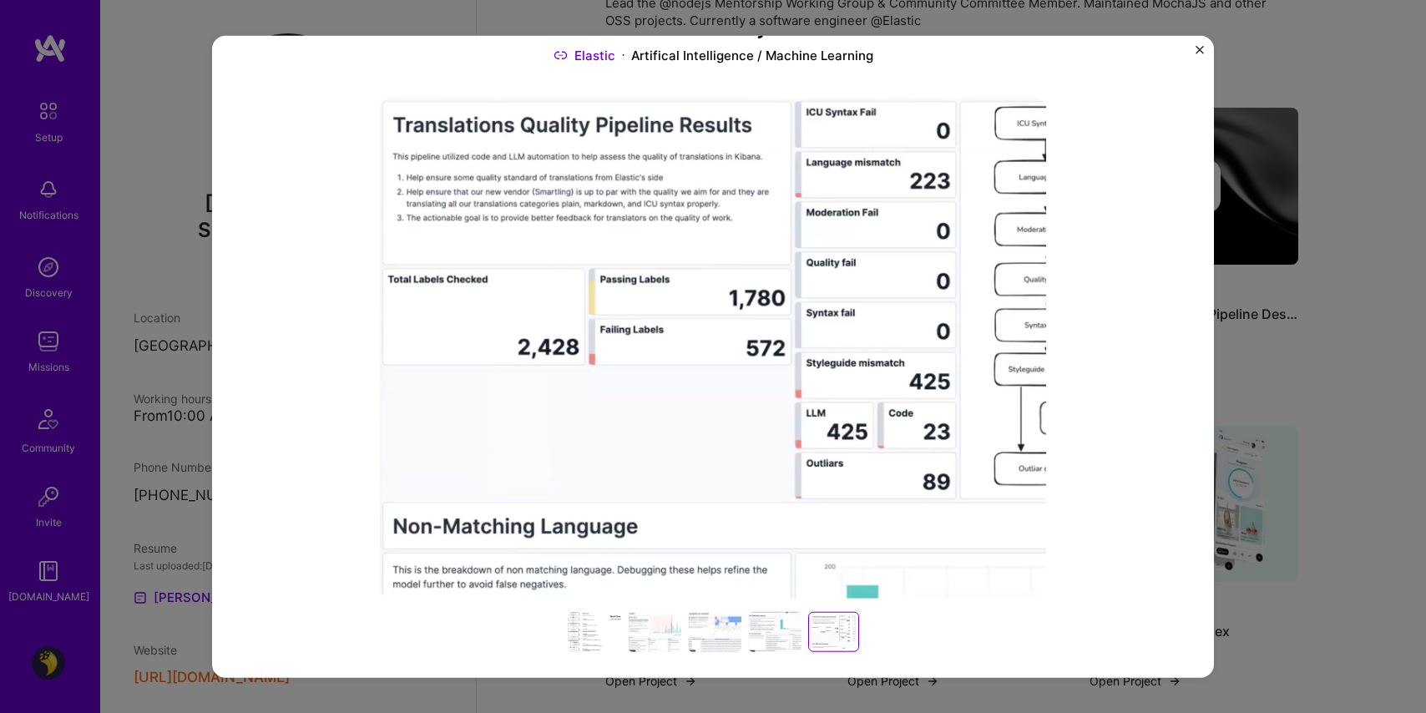
scroll to position [126, 0]
click at [583, 621] on div at bounding box center [594, 633] width 53 height 40
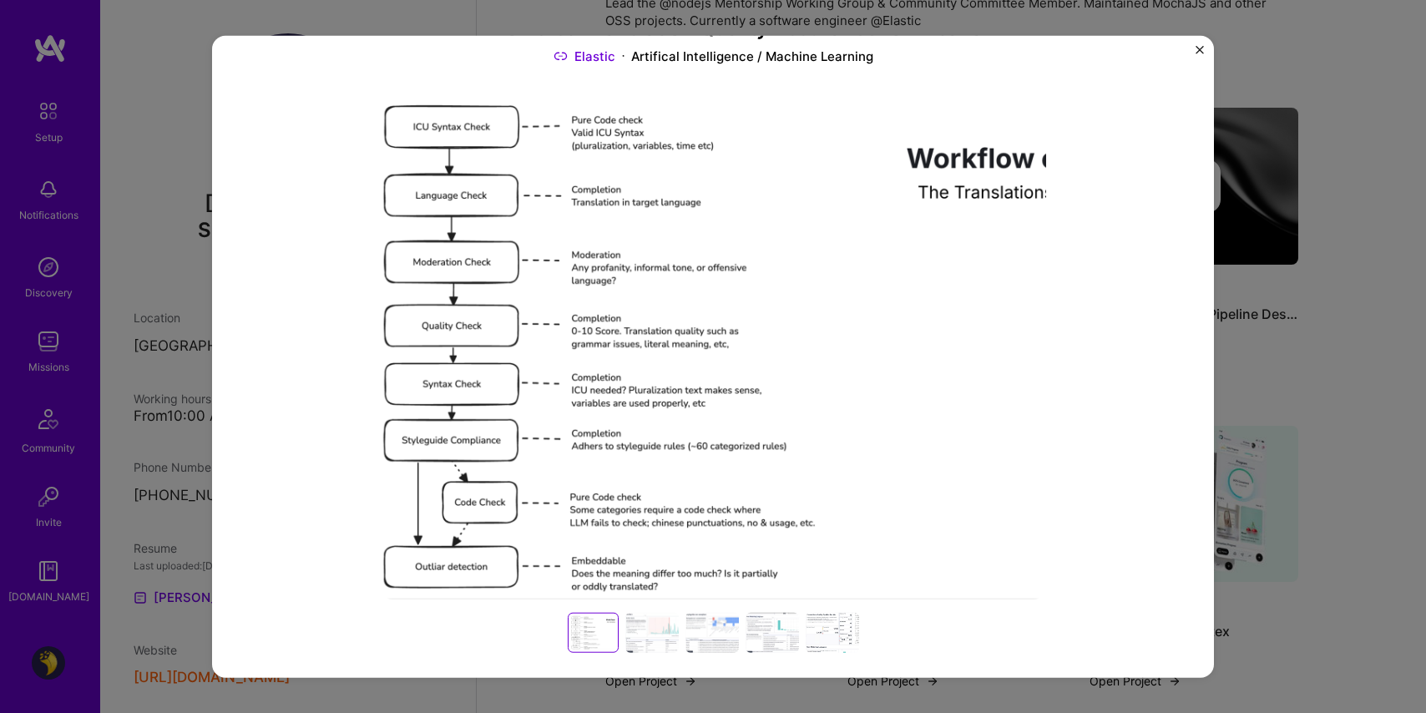
click at [821, 636] on div at bounding box center [832, 633] width 53 height 40
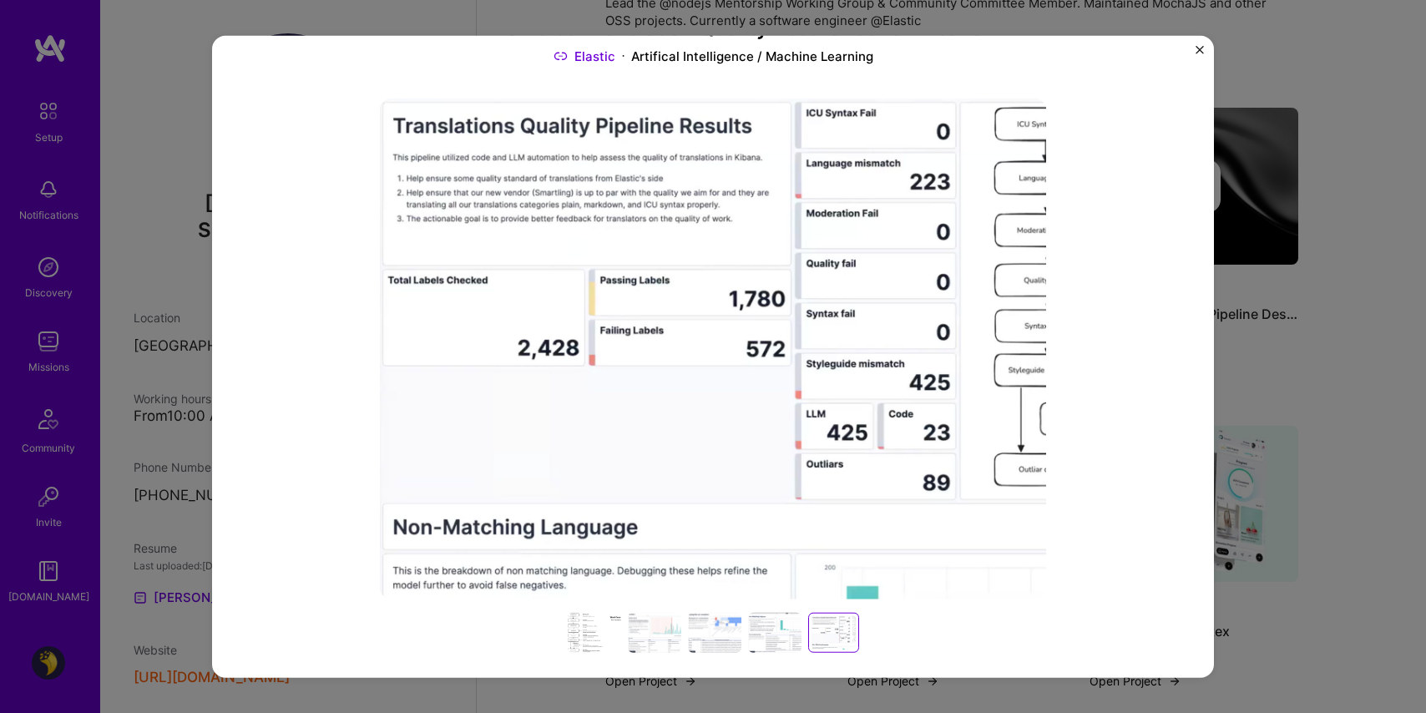
click at [752, 629] on div at bounding box center [774, 633] width 53 height 40
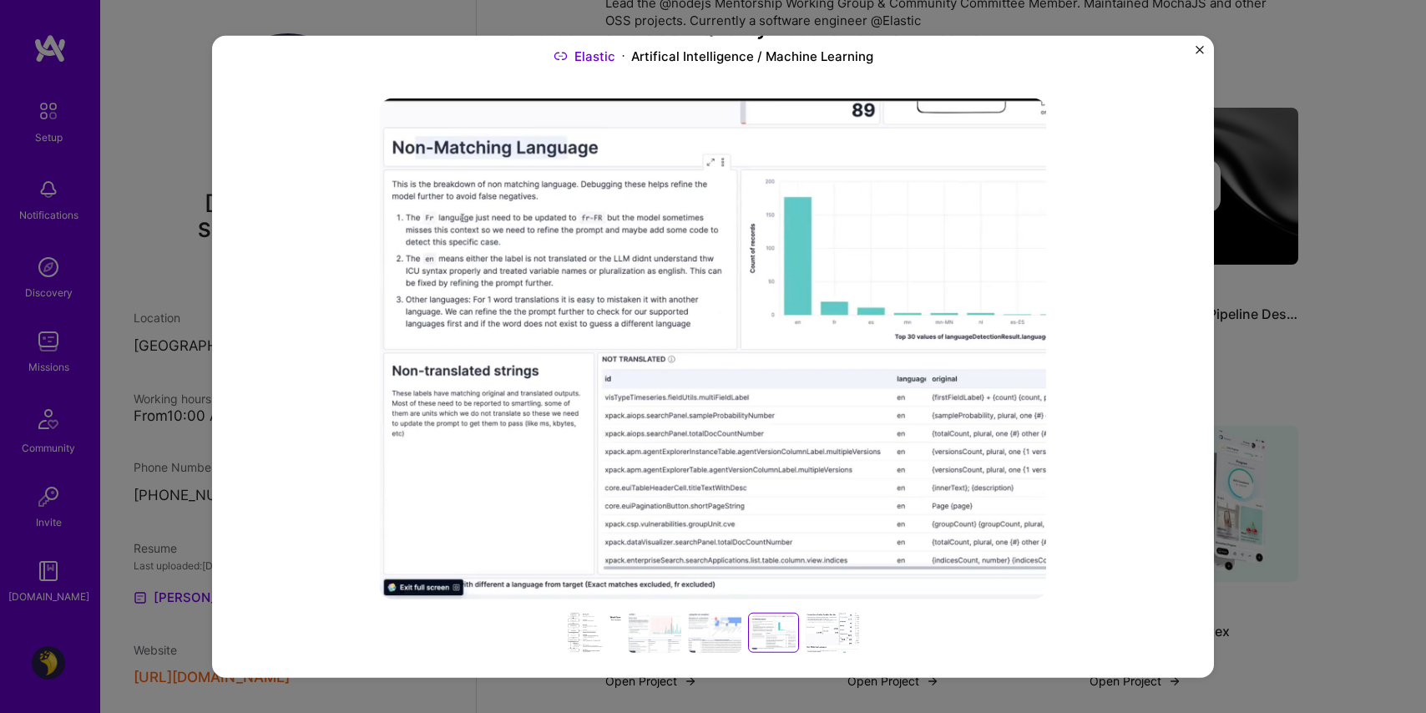
click at [601, 626] on div at bounding box center [594, 633] width 53 height 40
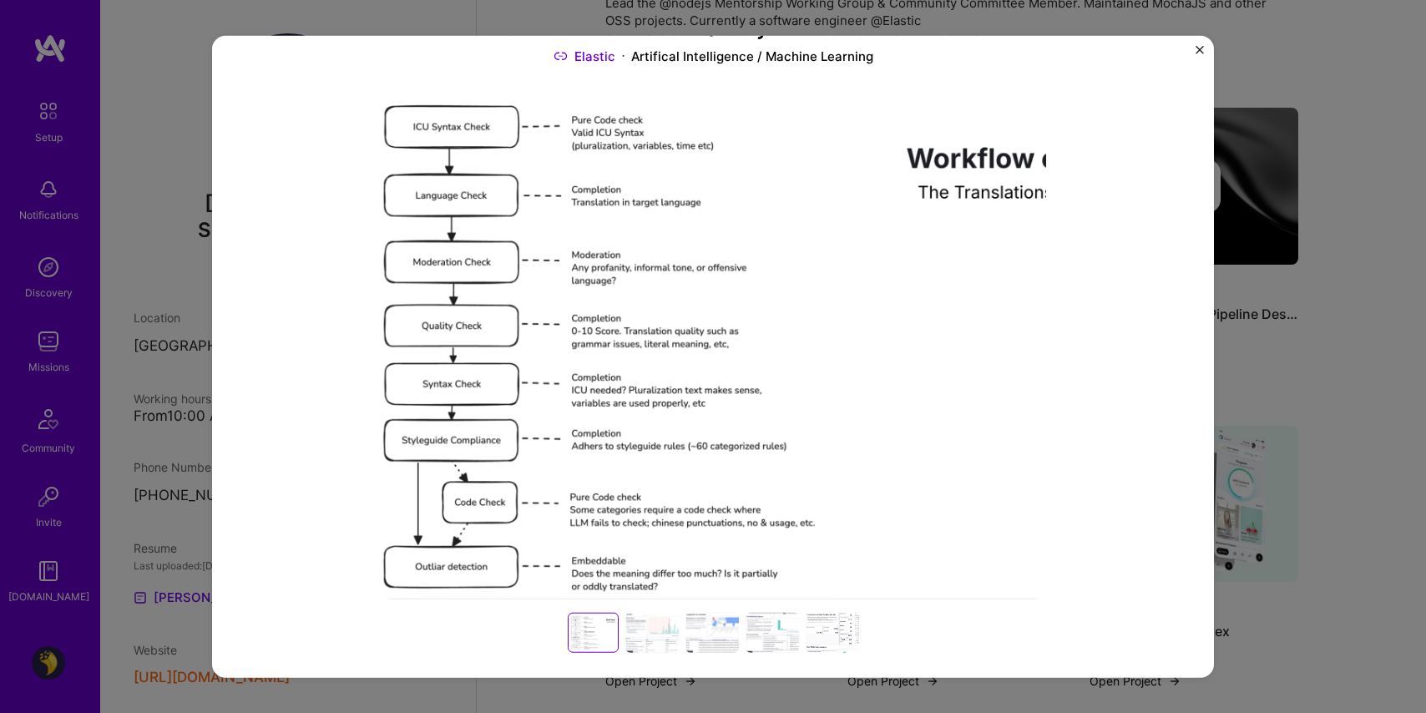
click at [806, 641] on div at bounding box center [832, 633] width 53 height 40
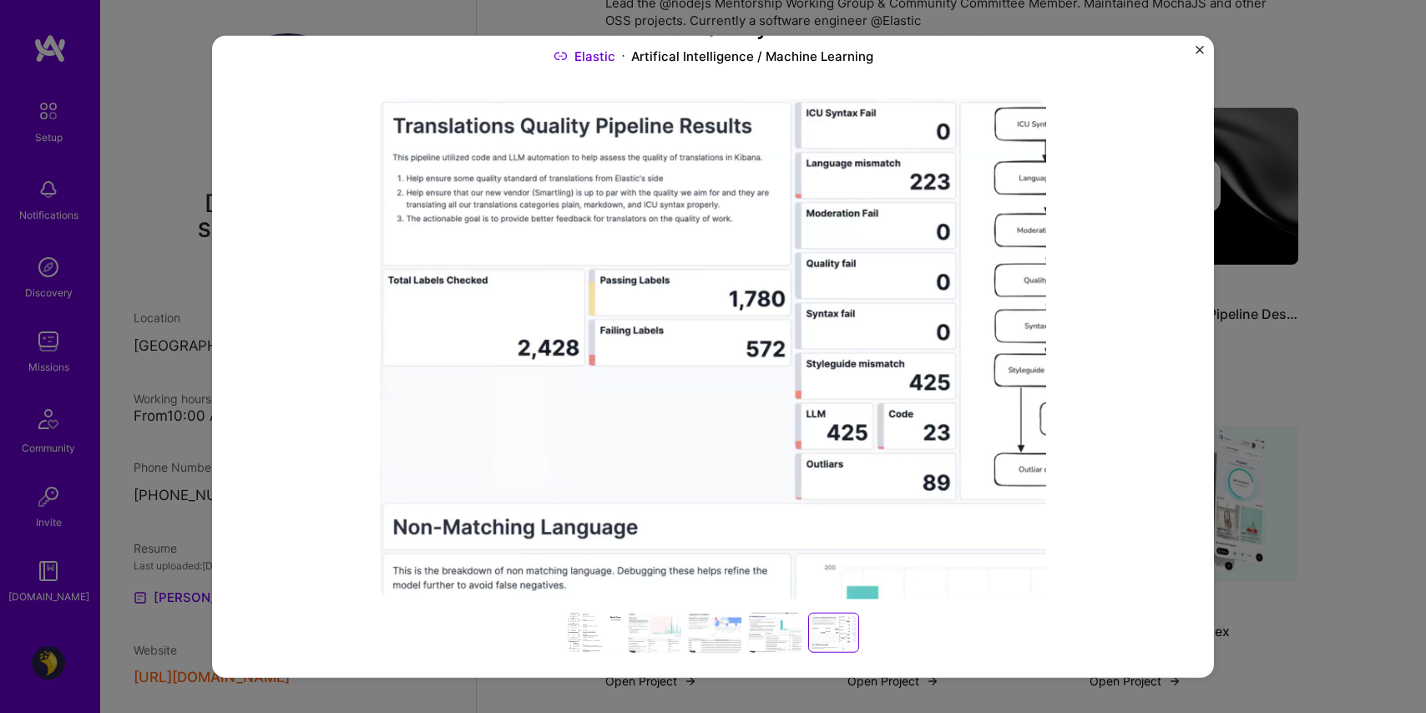
click at [755, 622] on div at bounding box center [774, 633] width 53 height 40
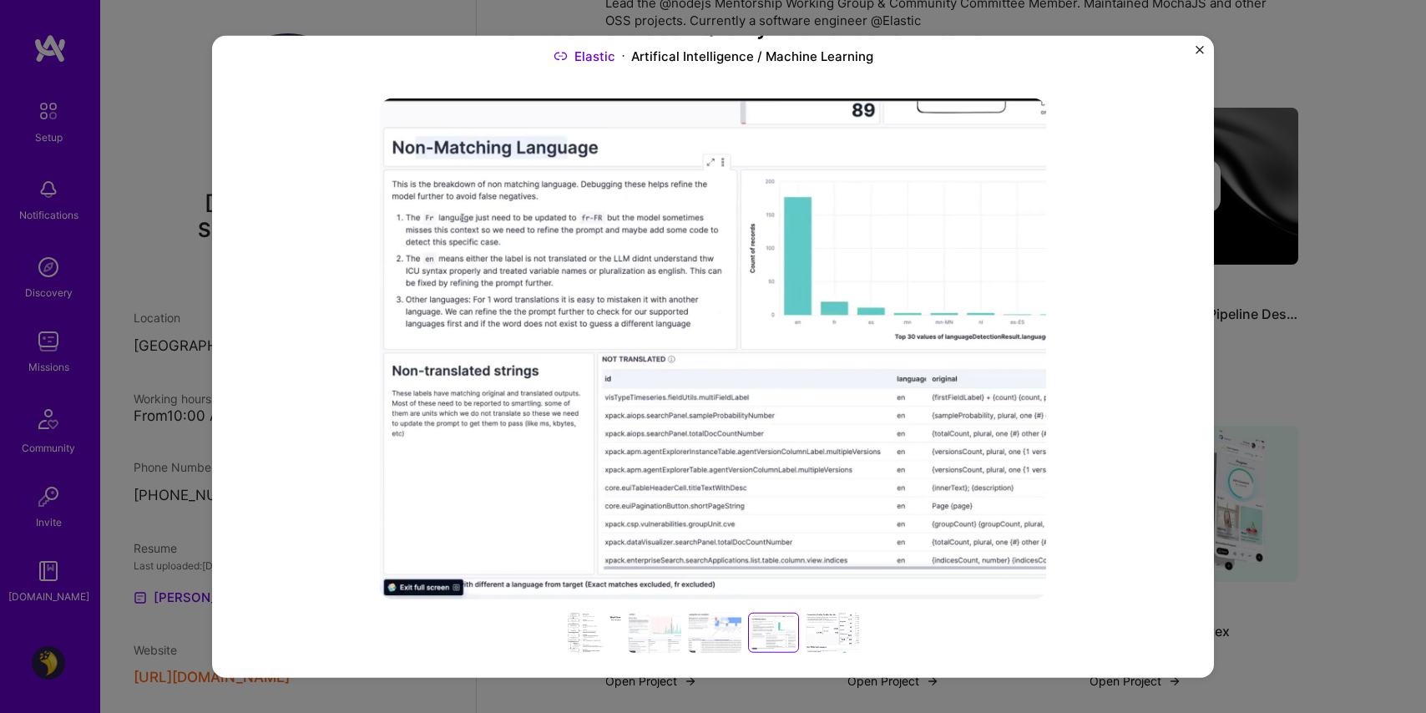
click at [702, 639] on div at bounding box center [714, 633] width 53 height 40
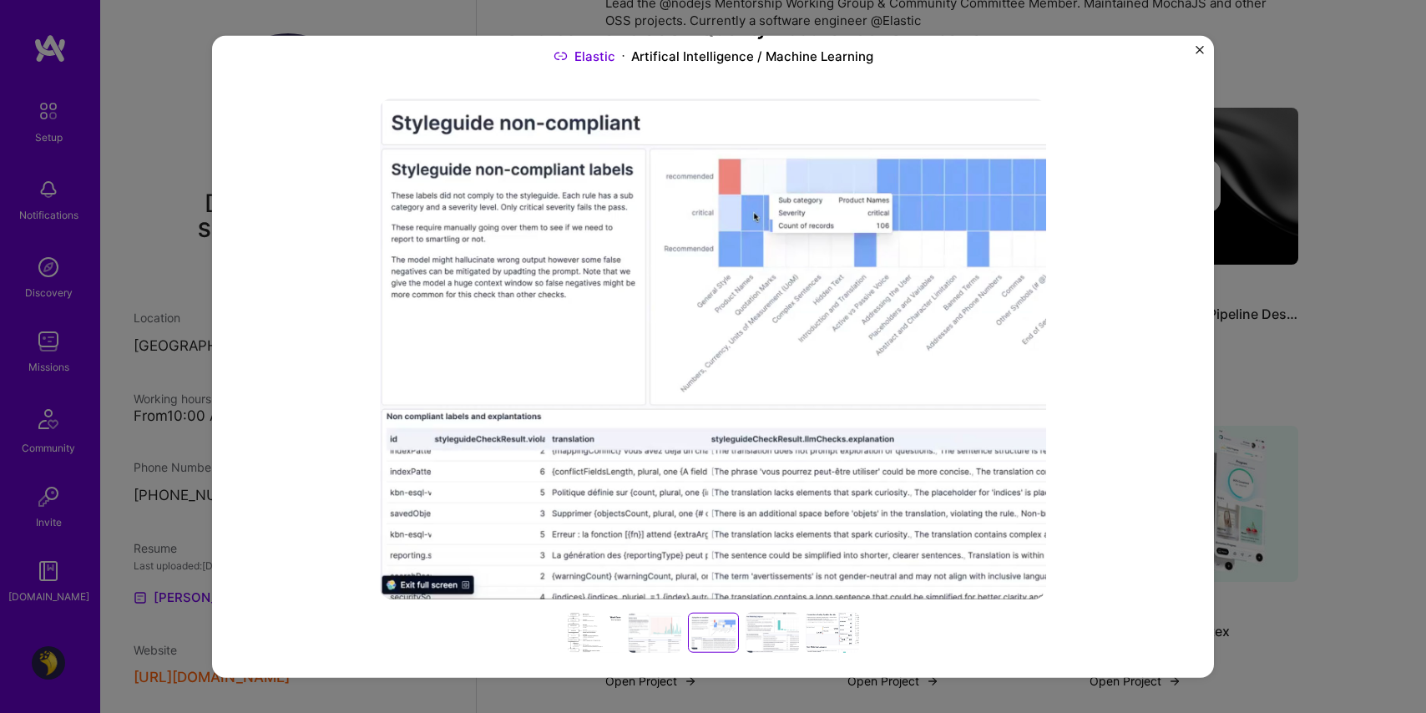
click at [658, 630] on div at bounding box center [654, 633] width 53 height 40
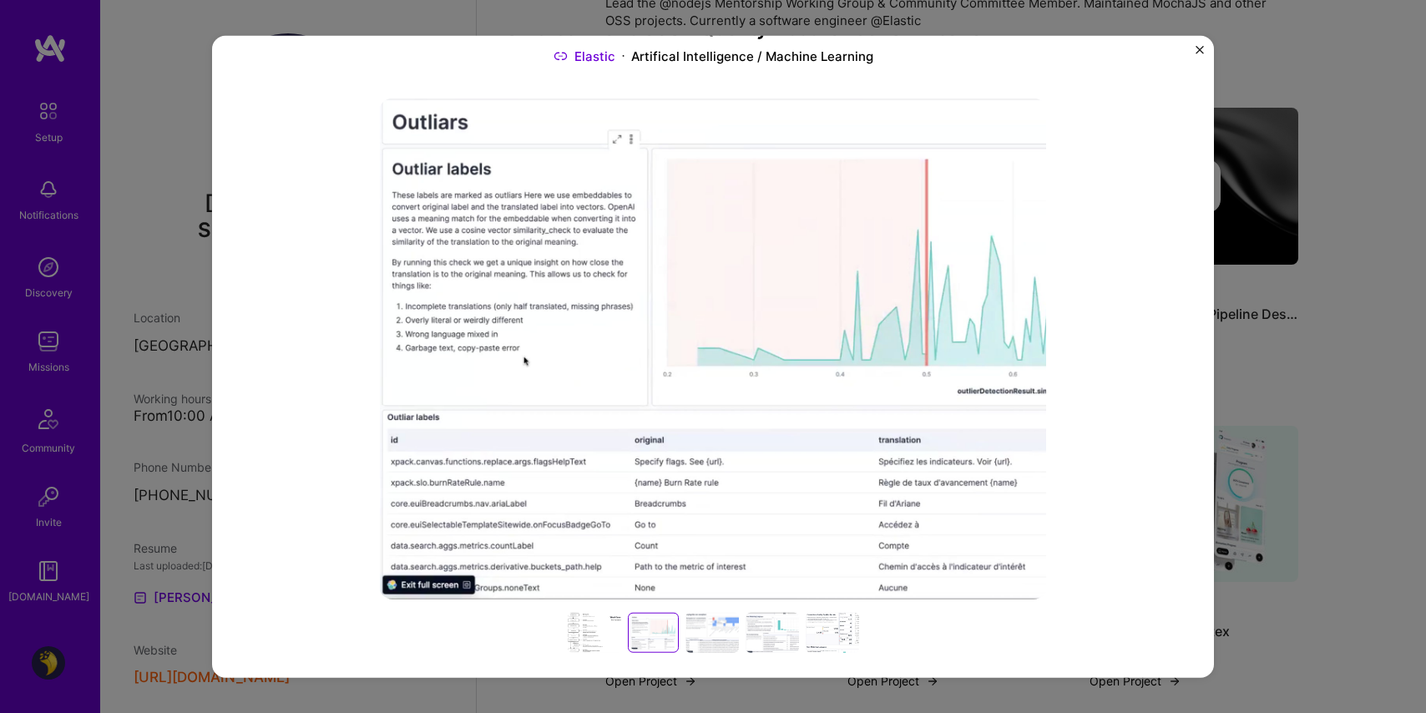
click at [701, 622] on div at bounding box center [712, 633] width 53 height 40
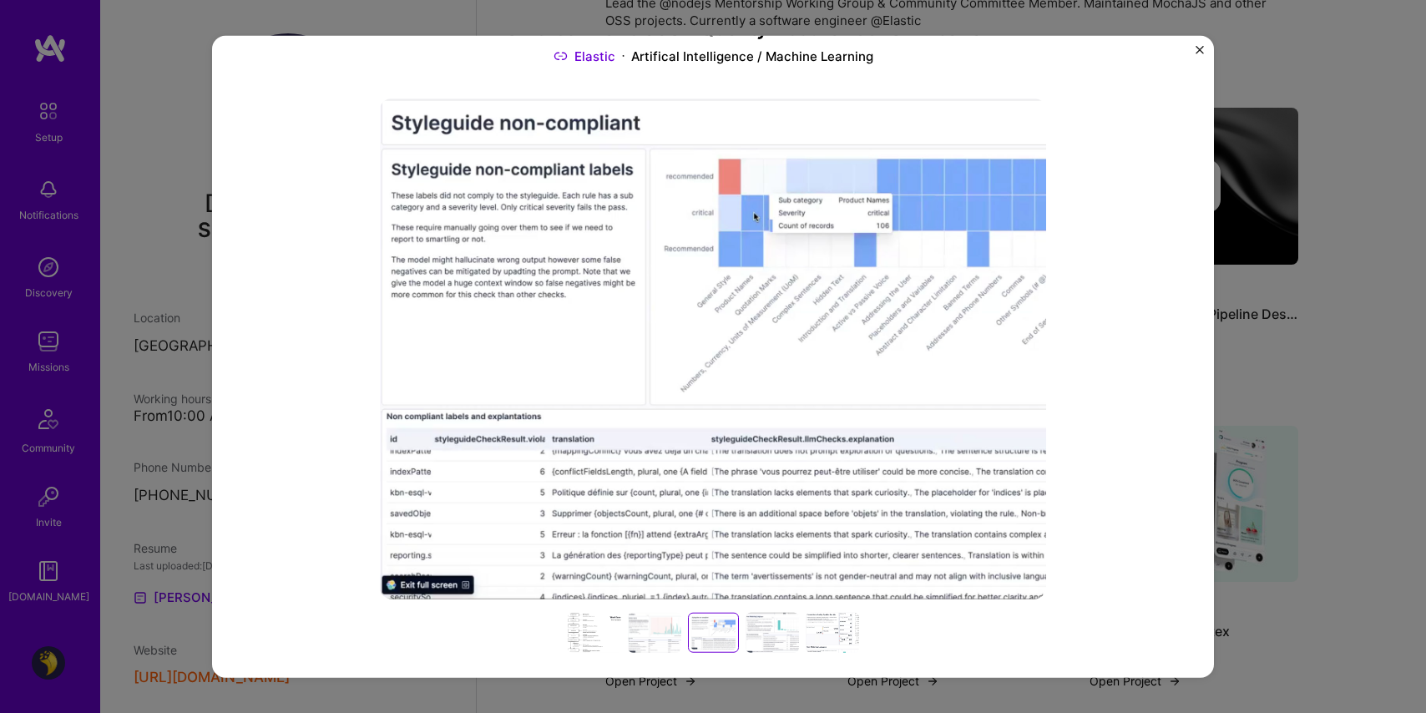
click at [749, 626] on div at bounding box center [772, 633] width 53 height 40
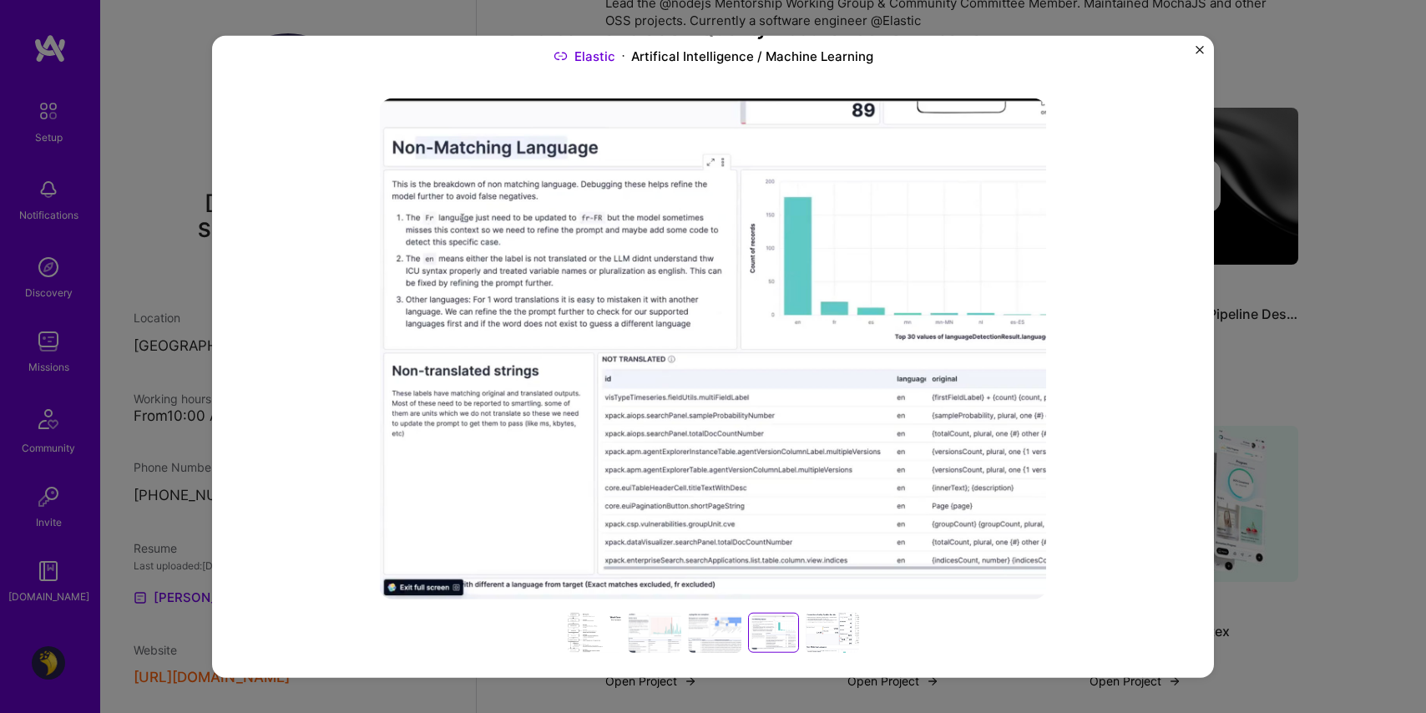
click at [810, 643] on div at bounding box center [832, 633] width 53 height 40
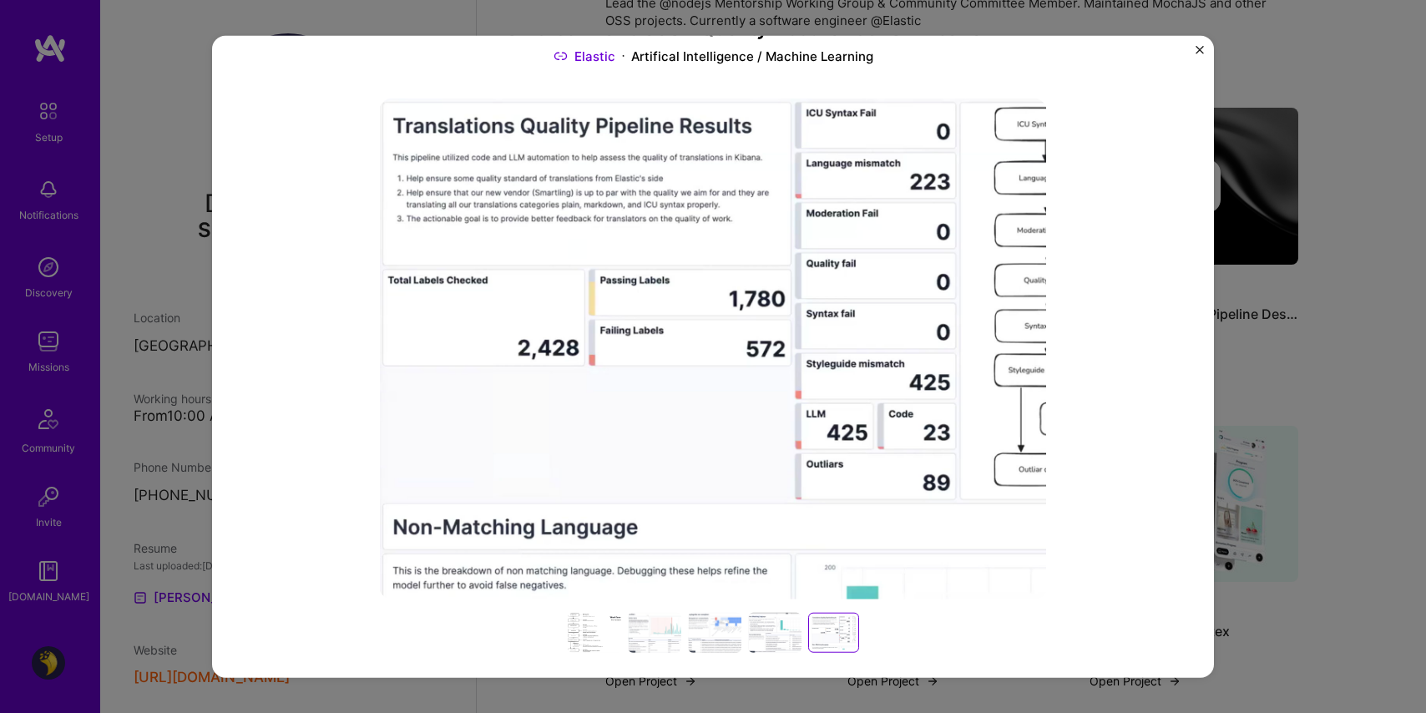
click at [595, 630] on div at bounding box center [594, 633] width 53 height 40
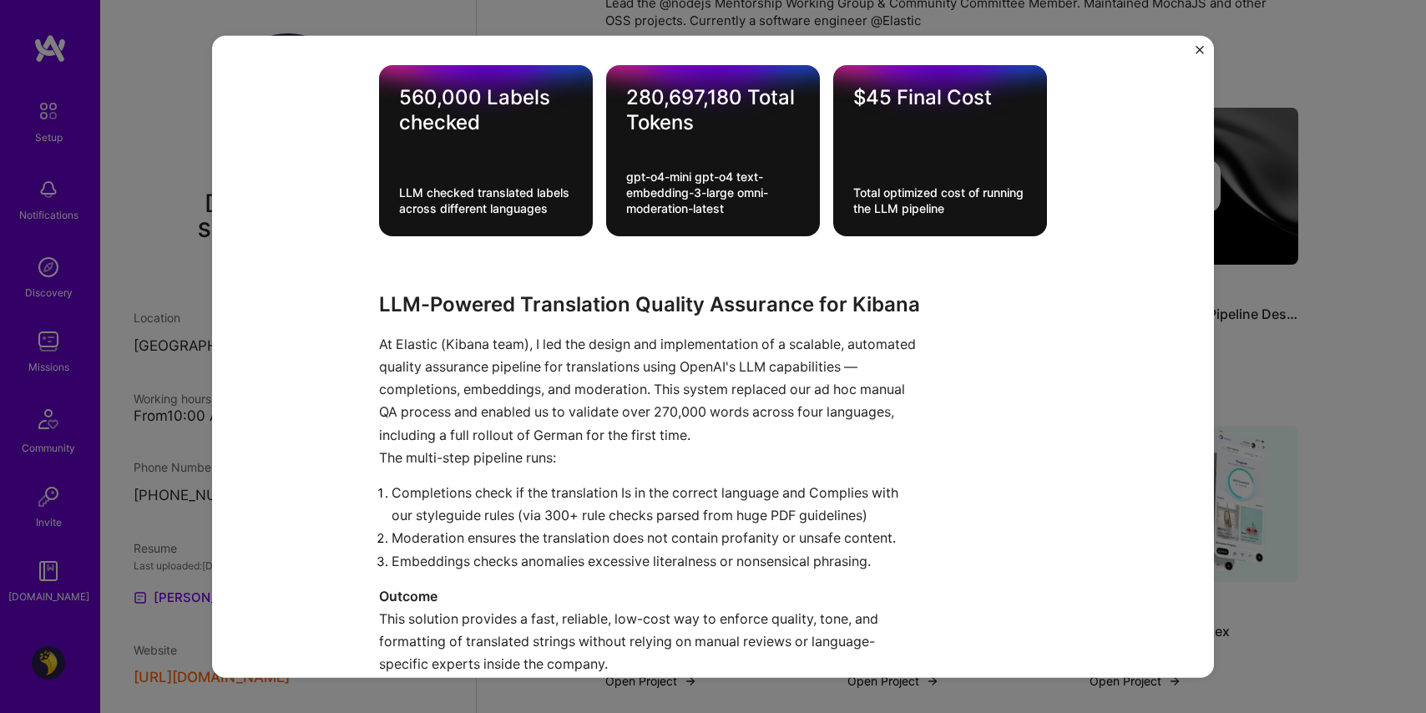
scroll to position [1164, 0]
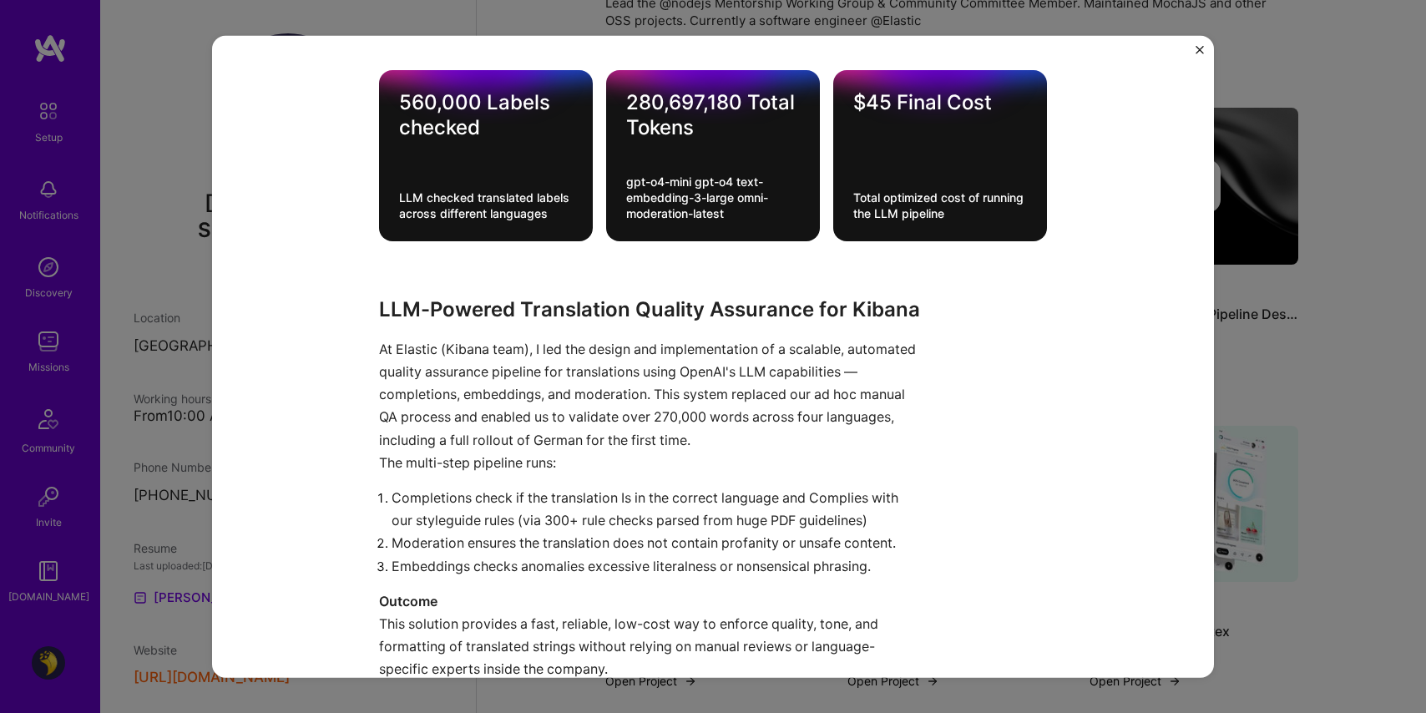
click at [1199, 50] on img "Close" at bounding box center [1200, 50] width 8 height 8
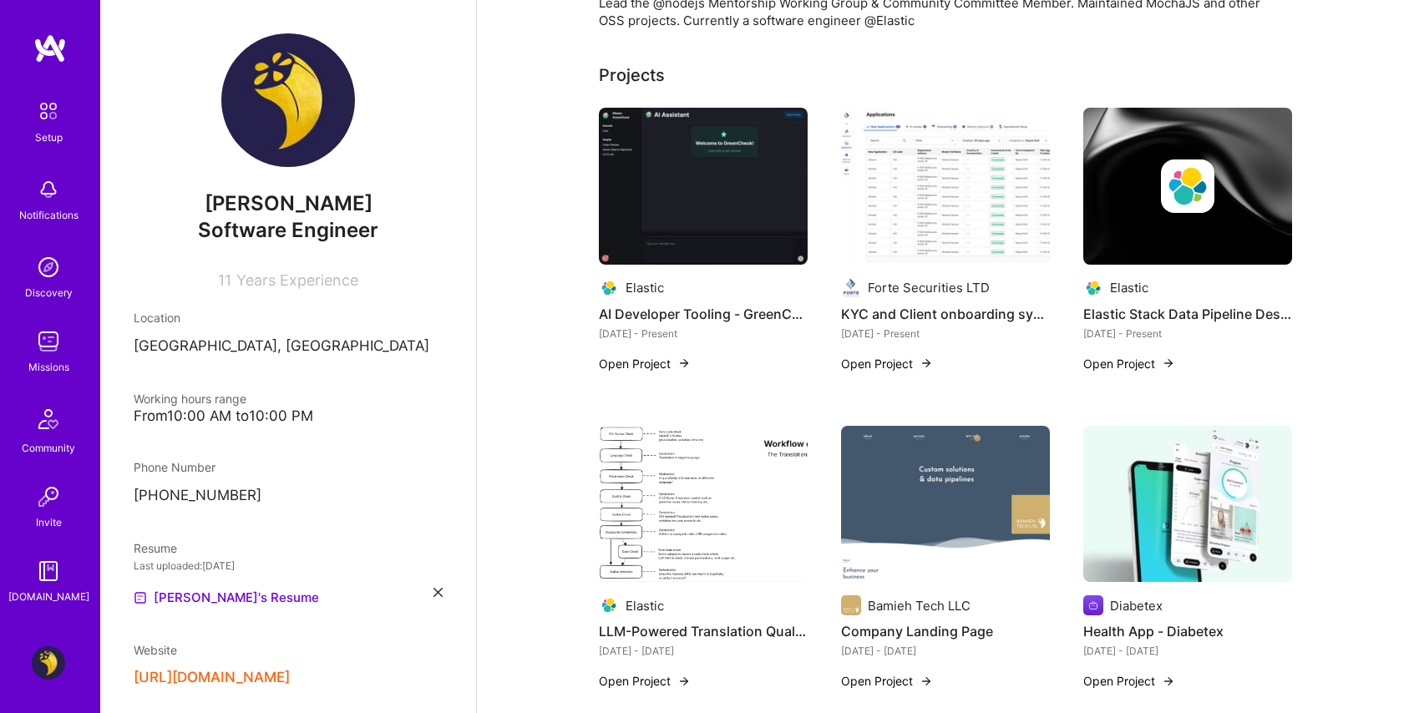
click at [701, 165] on img at bounding box center [703, 186] width 209 height 157
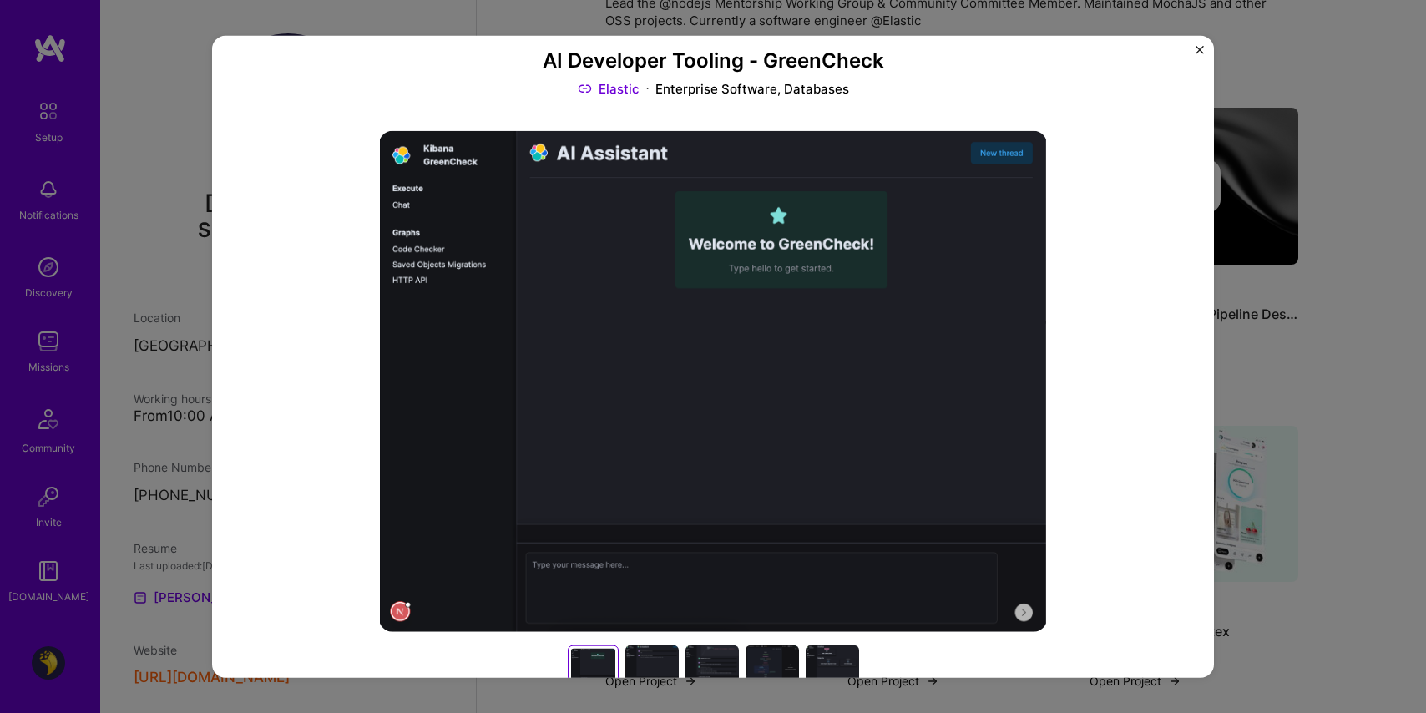
scroll to position [95, 0]
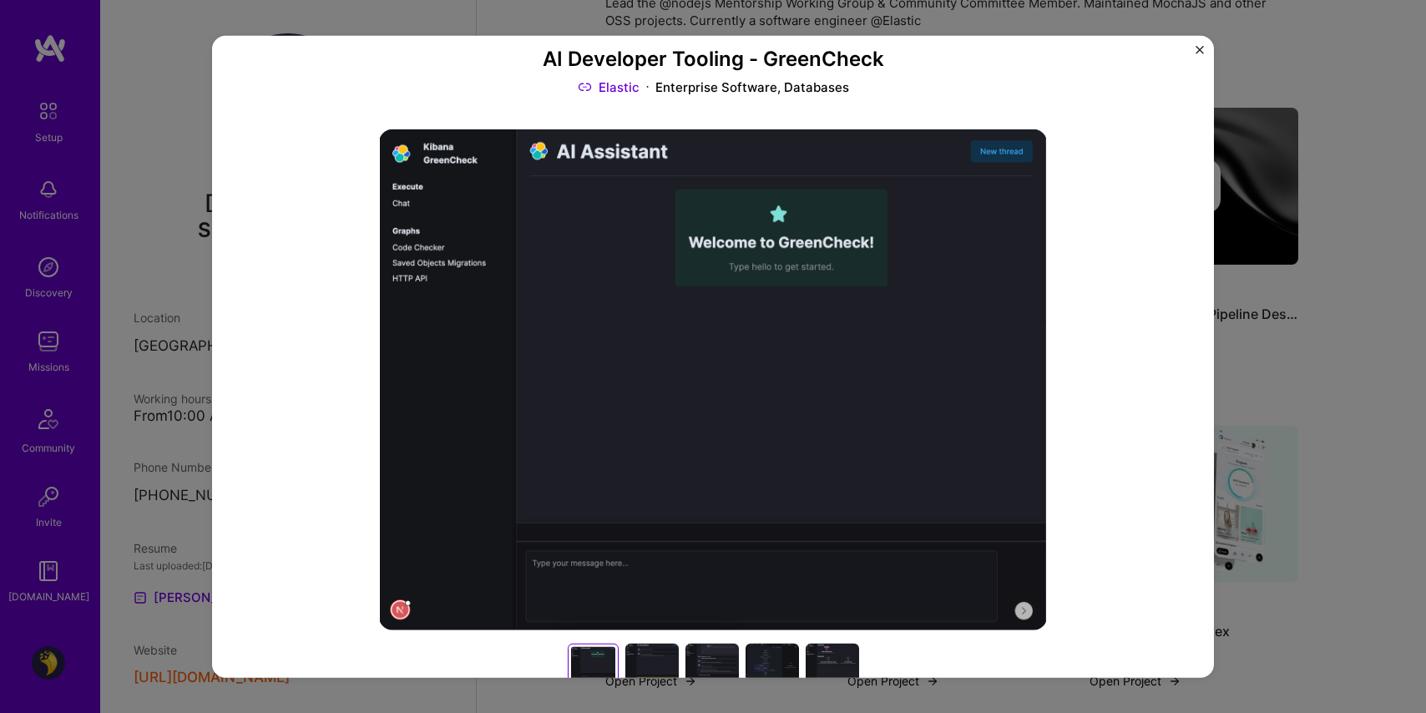
click at [1298, 65] on div "AI Developer Tooling - GreenCheck Elastic Enterprise Software, Databases Role A…" at bounding box center [713, 356] width 1426 height 713
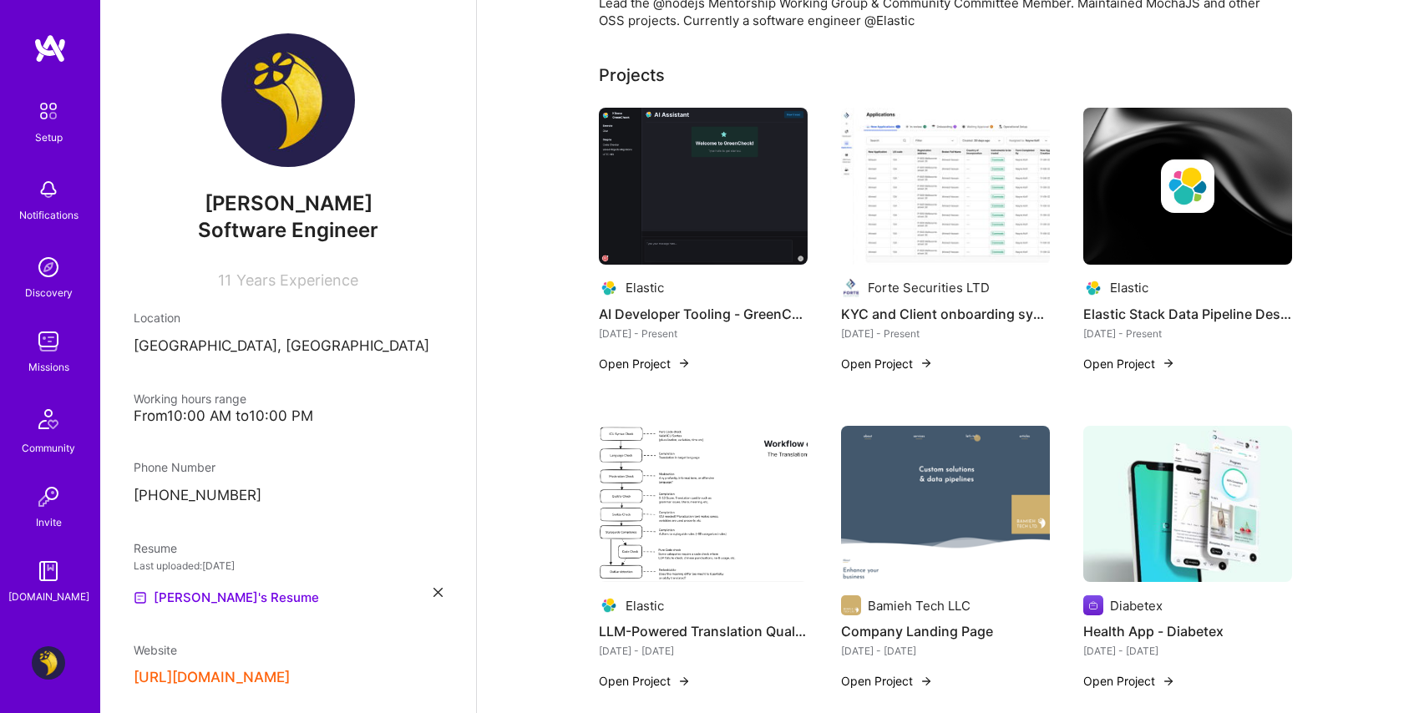
click at [722, 456] on img at bounding box center [703, 504] width 209 height 157
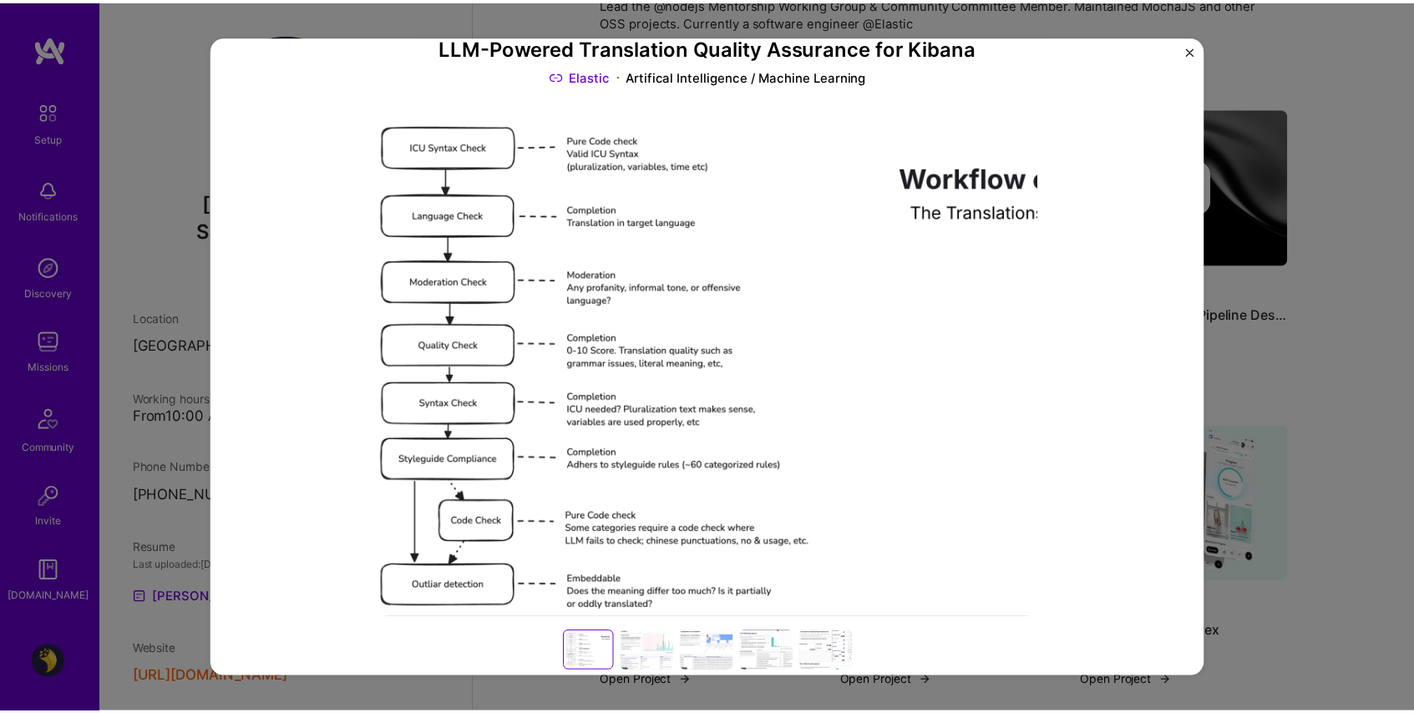
scroll to position [149, 0]
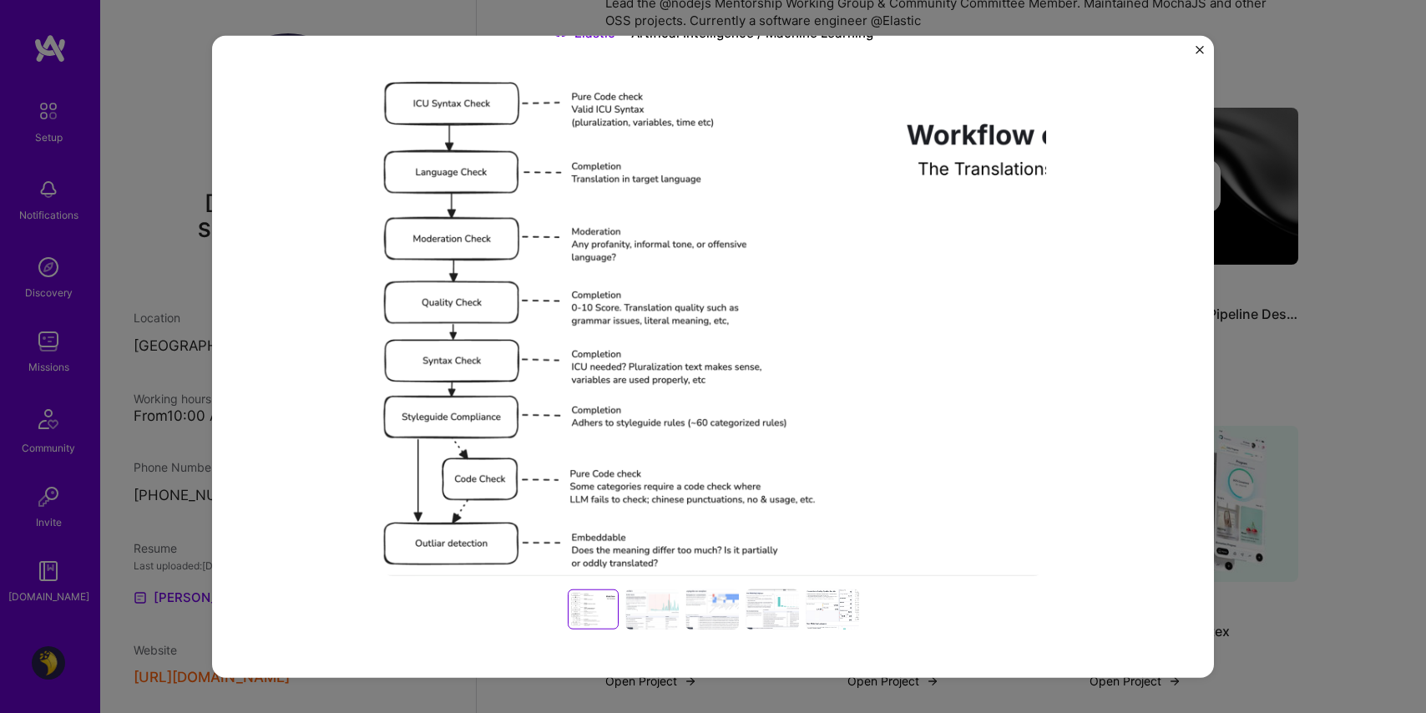
click at [696, 621] on div at bounding box center [712, 610] width 53 height 40
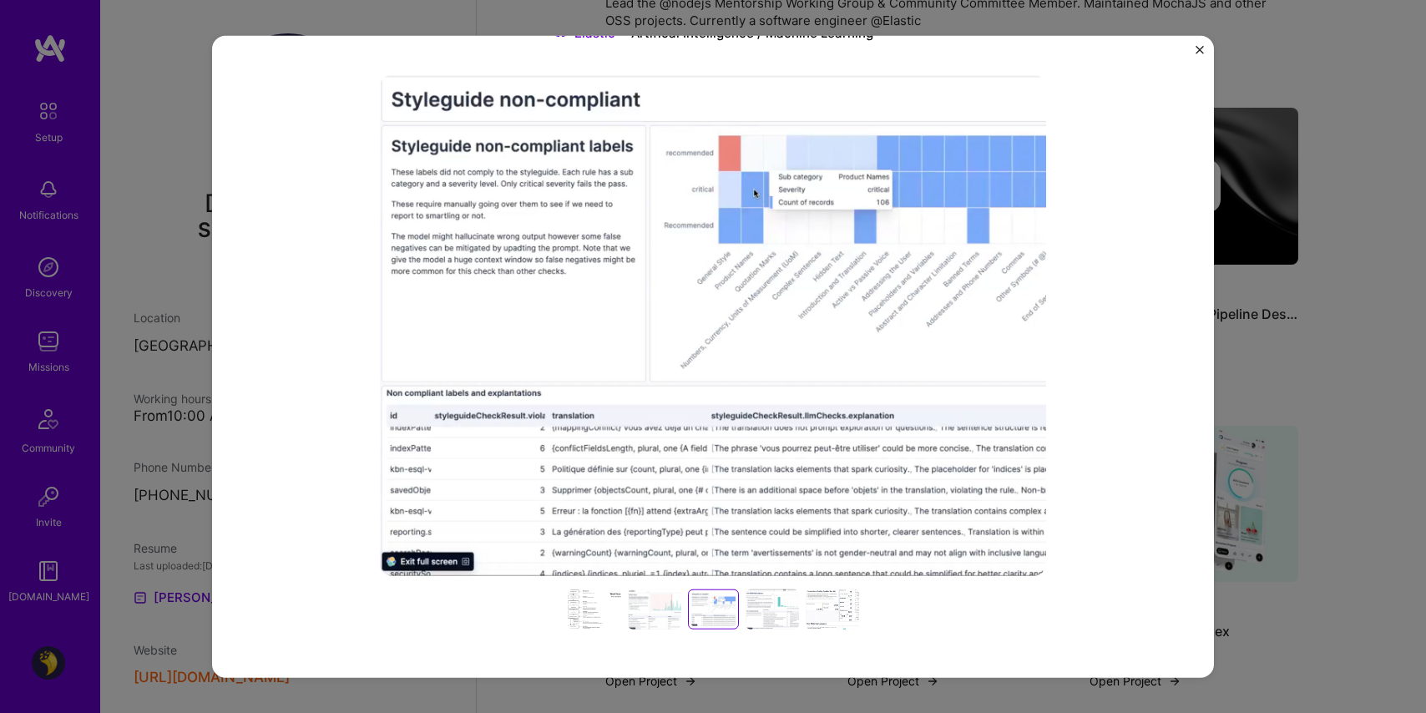
click at [590, 619] on div at bounding box center [594, 610] width 53 height 40
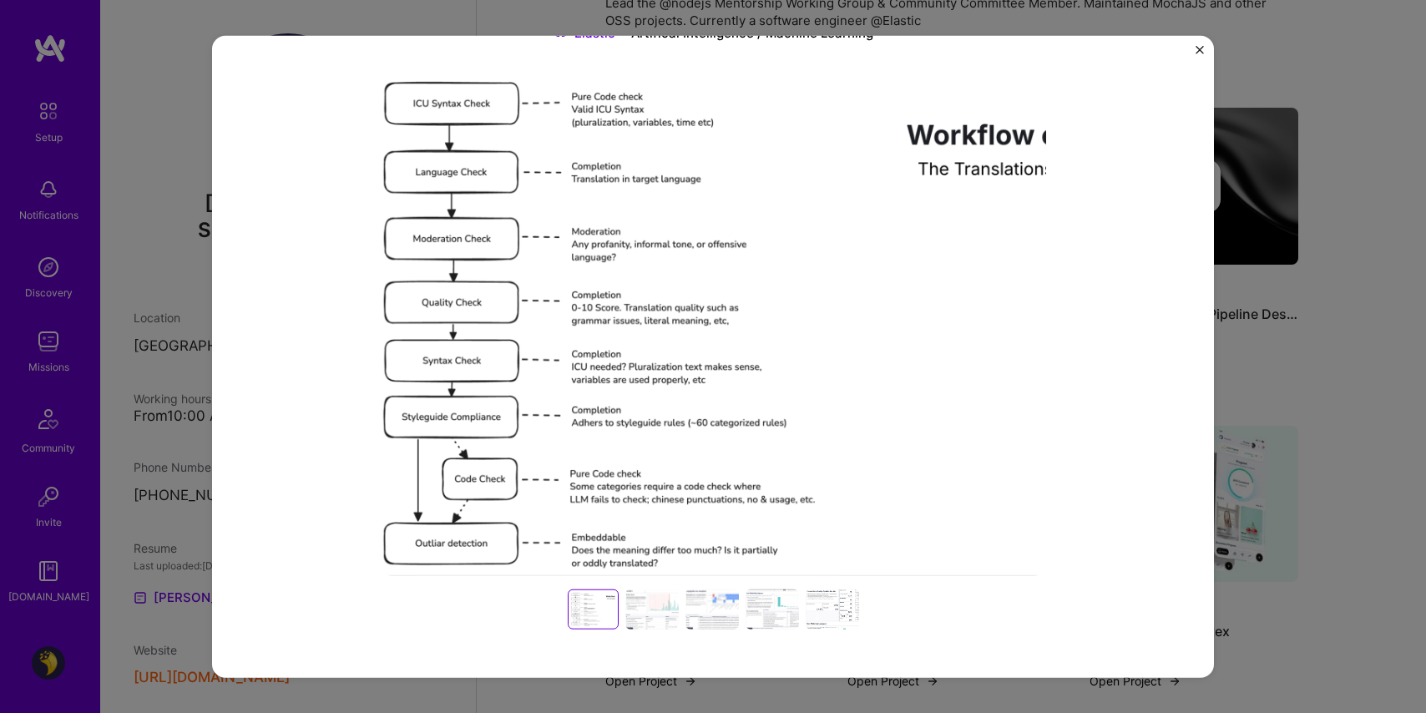
click at [160, 144] on div "LLM-Powered Translation Quality Assurance for Kibana Elastic Artifical Intellig…" at bounding box center [713, 356] width 1426 height 713
click at [1198, 51] on img "Close" at bounding box center [1200, 50] width 8 height 8
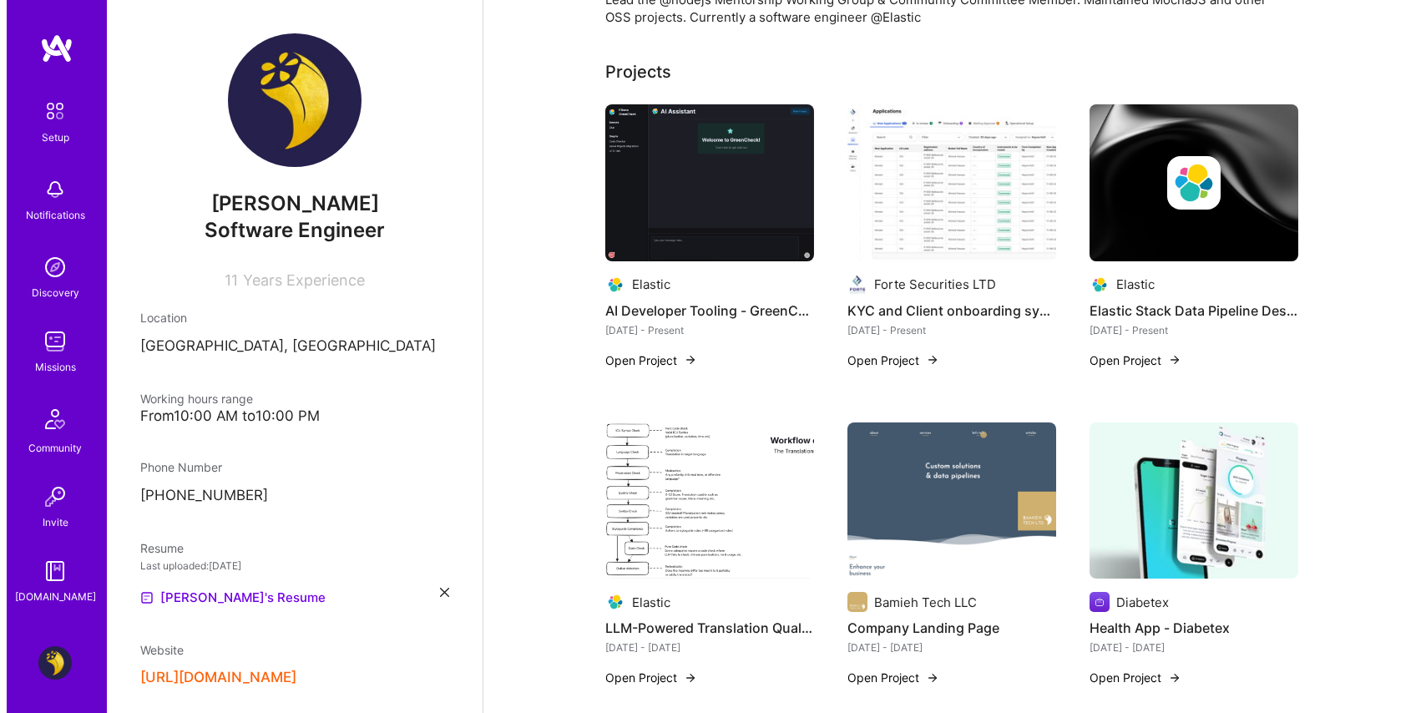
scroll to position [546, 0]
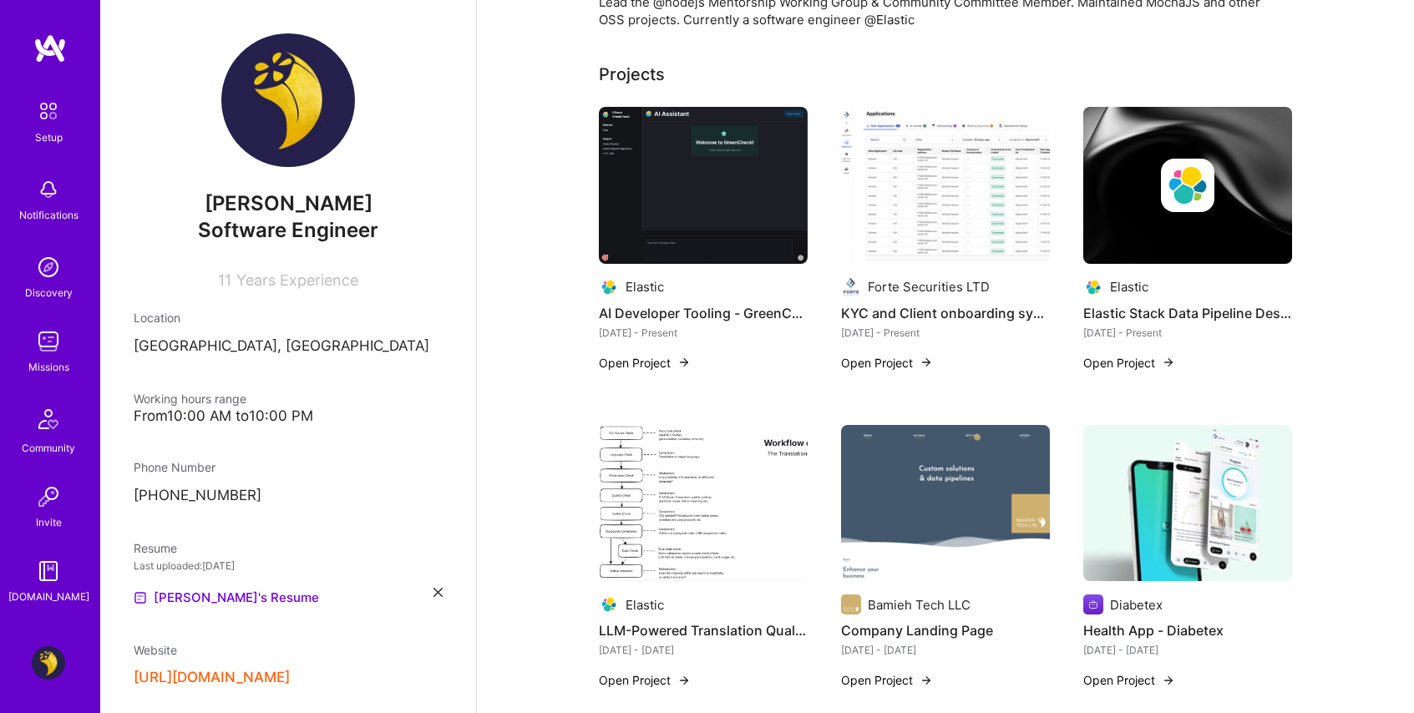
click at [731, 200] on img at bounding box center [703, 185] width 209 height 157
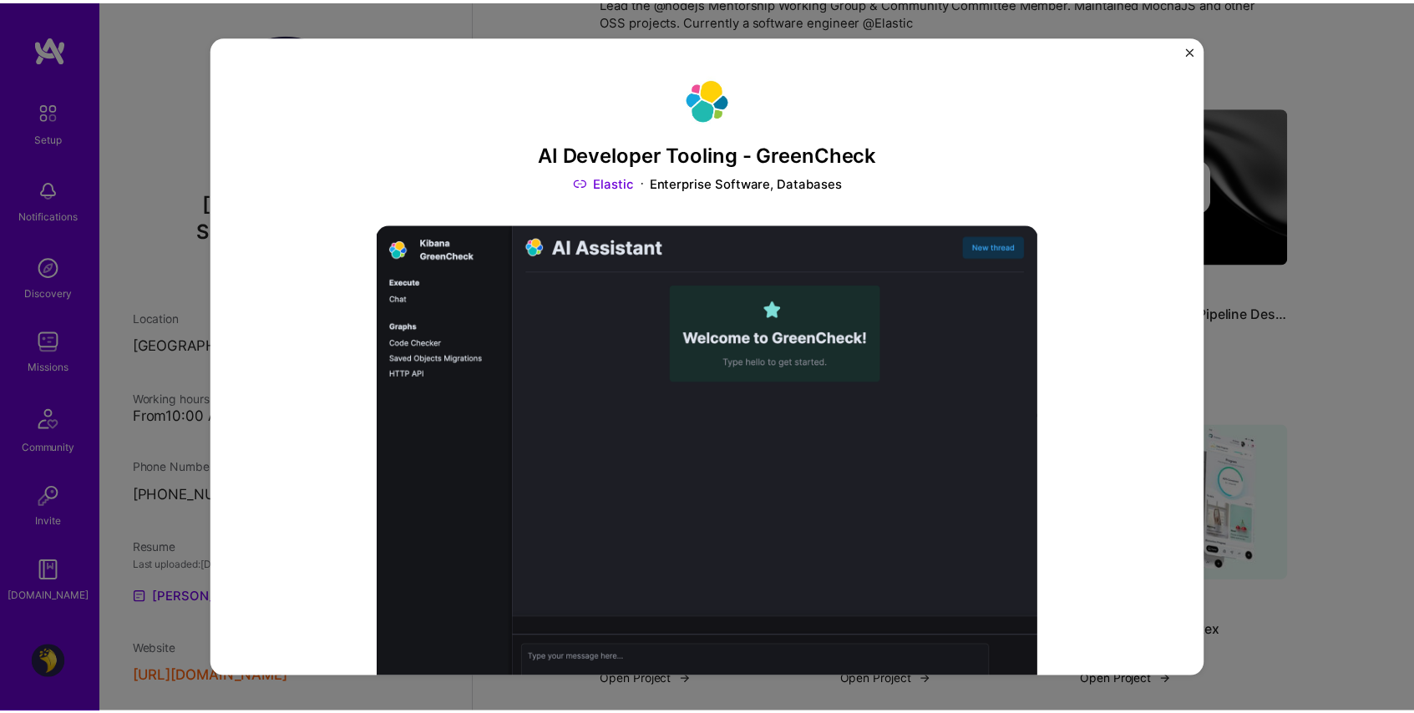
scroll to position [104, 0]
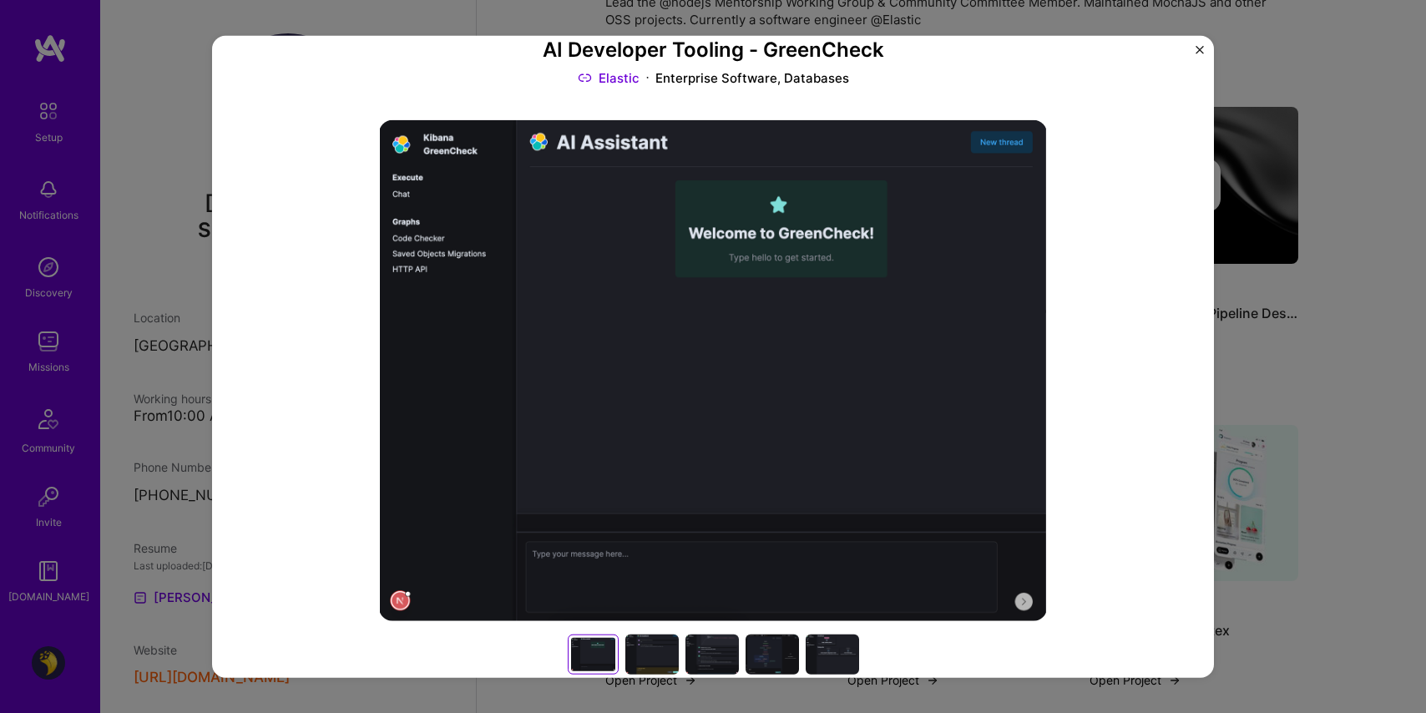
click at [167, 359] on div "AI Developer Tooling - GreenCheck Elastic Enterprise Software, Databases Role A…" at bounding box center [713, 356] width 1426 height 713
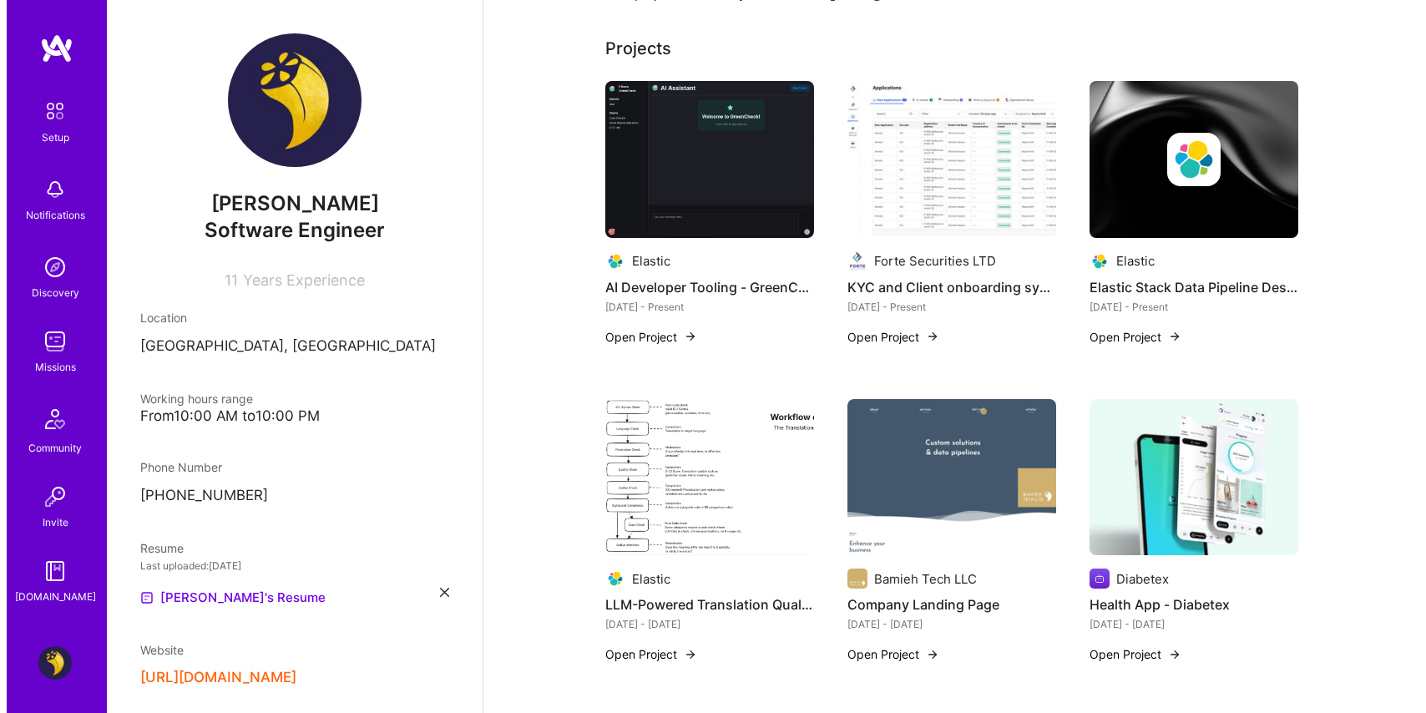
scroll to position [593, 0]
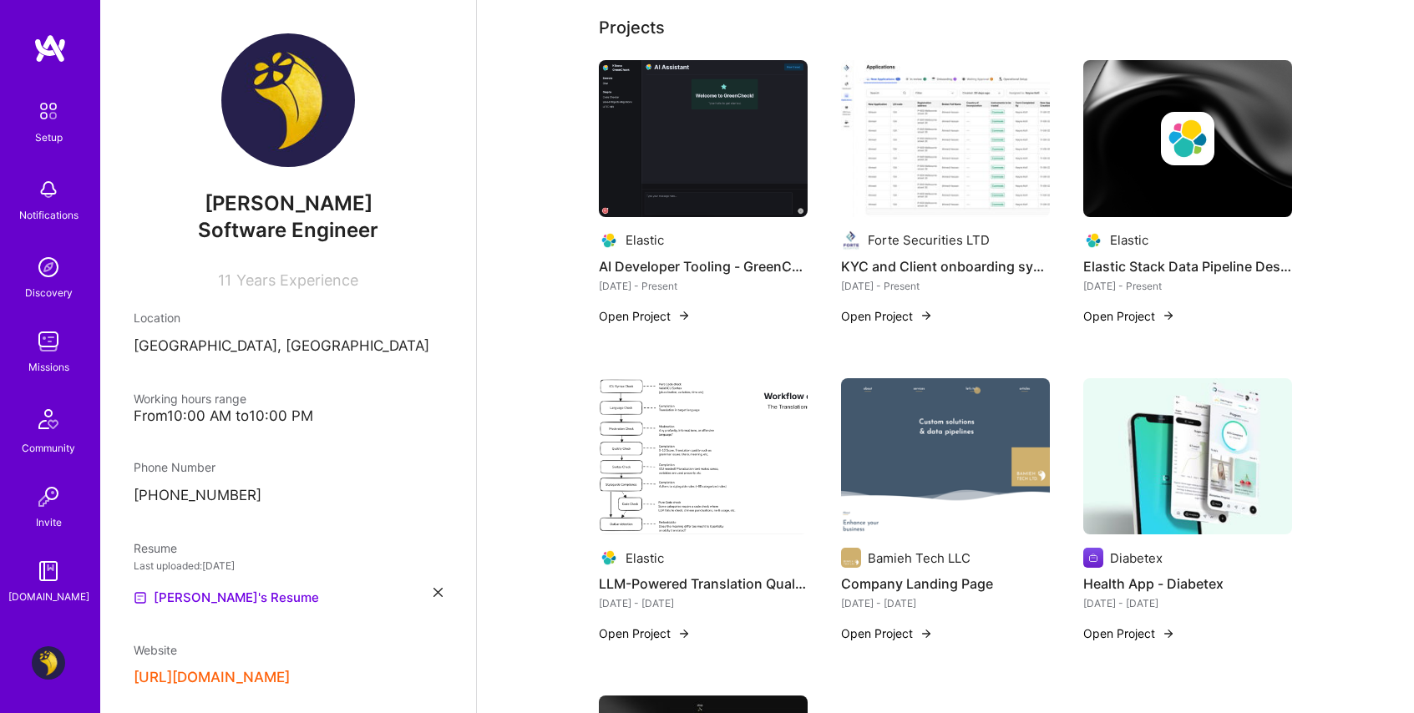
click at [721, 435] on img at bounding box center [703, 456] width 209 height 157
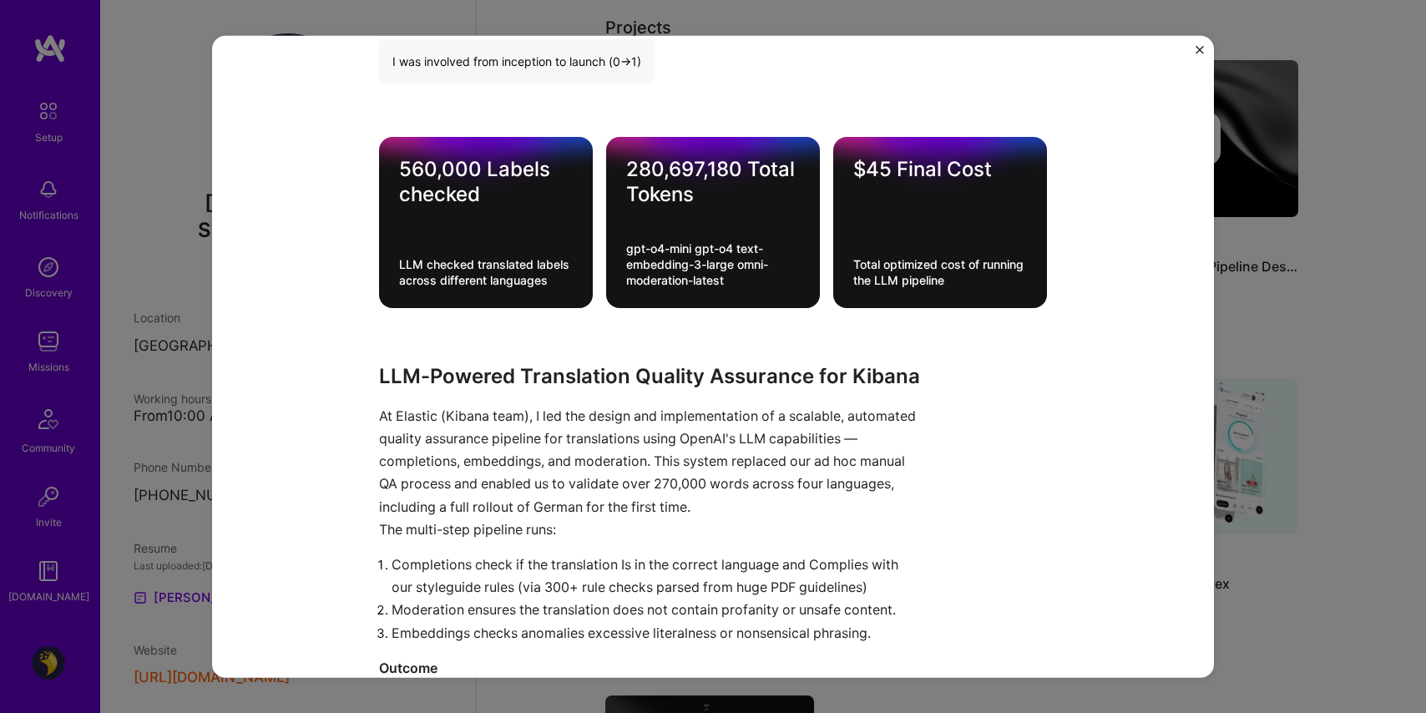
scroll to position [1090, 0]
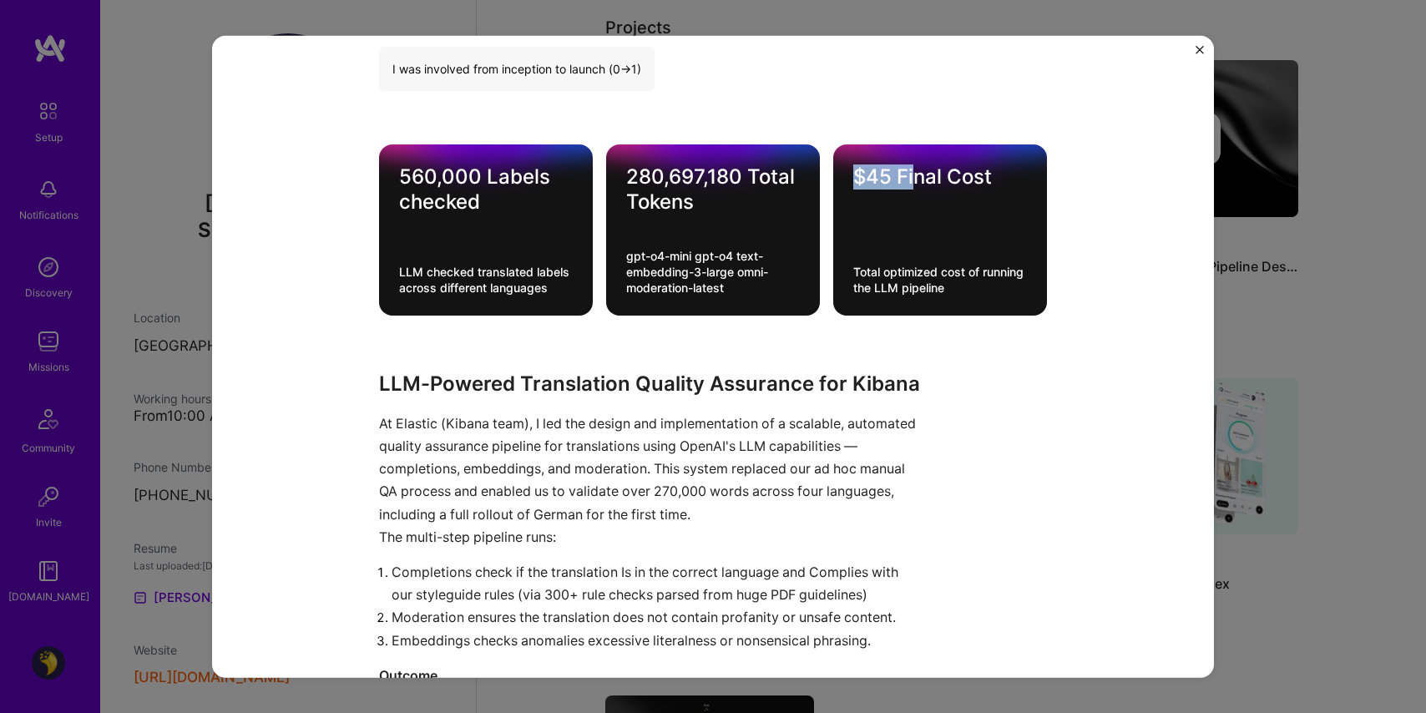
drag, startPoint x: 853, startPoint y: 175, endPoint x: 905, endPoint y: 176, distance: 52.6
click at [905, 176] on div "$45 Final Cost" at bounding box center [941, 177] width 174 height 25
click at [897, 192] on div "$45 Final Cost Total optimized cost of running the LLM pipeline" at bounding box center [940, 229] width 214 height 171
drag, startPoint x: 885, startPoint y: 180, endPoint x: 867, endPoint y: 180, distance: 18.4
click at [867, 180] on div "$45 Final Cost" at bounding box center [941, 177] width 174 height 25
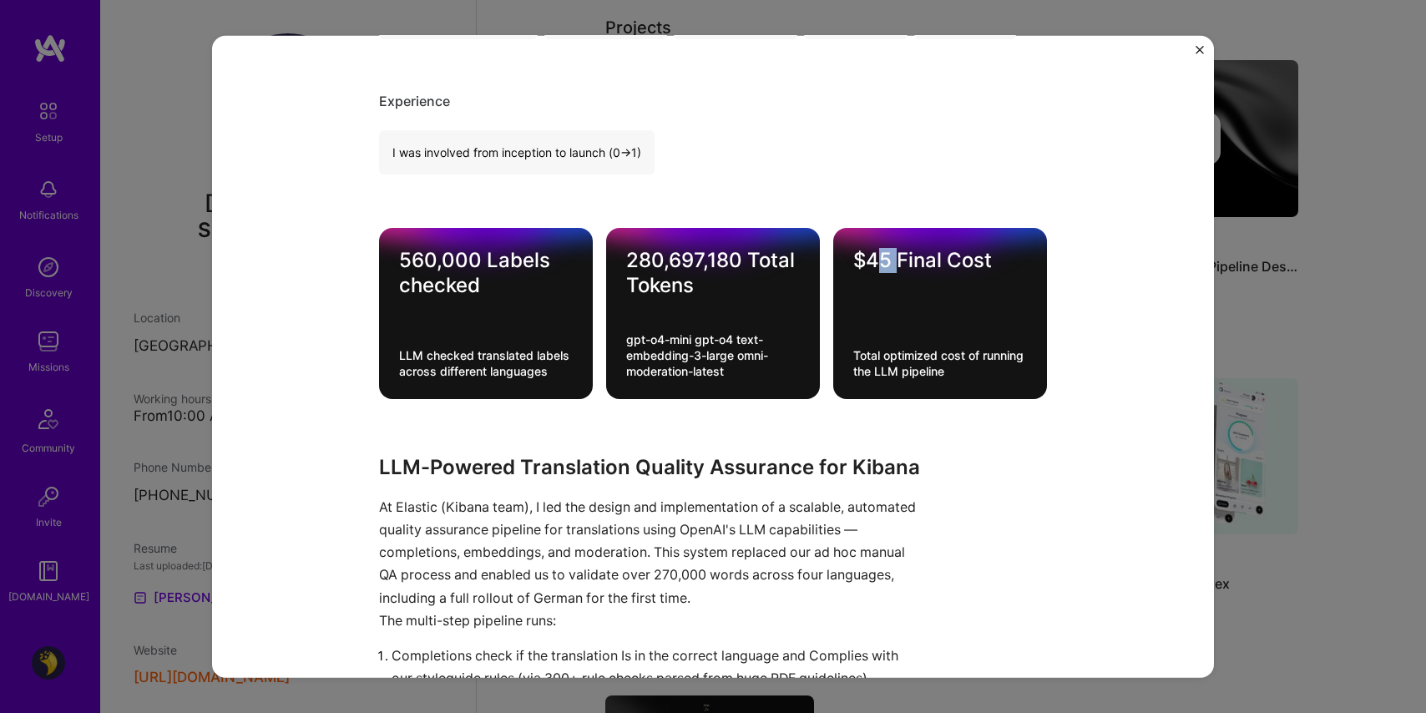
scroll to position [991, 0]
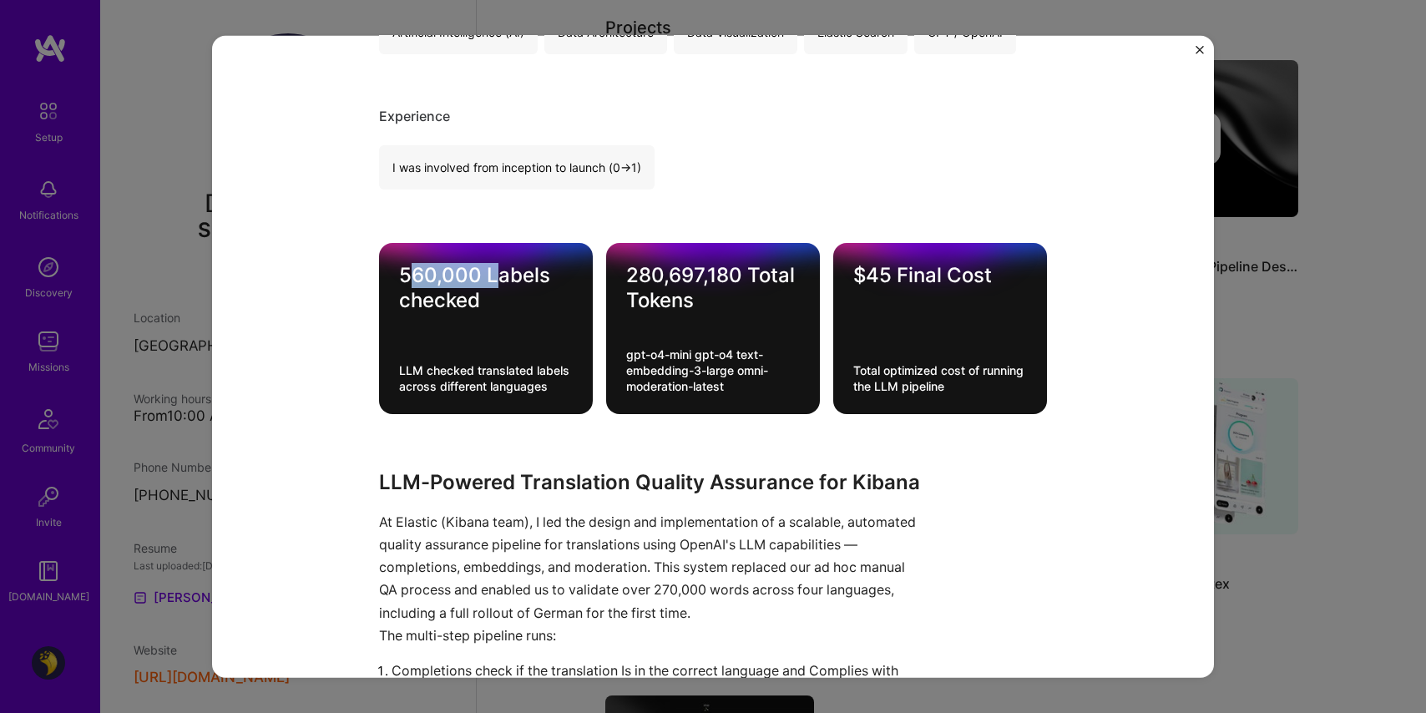
drag, startPoint x: 410, startPoint y: 281, endPoint x: 492, endPoint y: 281, distance: 81.8
click at [492, 281] on div "560,000 Labels checked" at bounding box center [486, 288] width 174 height 50
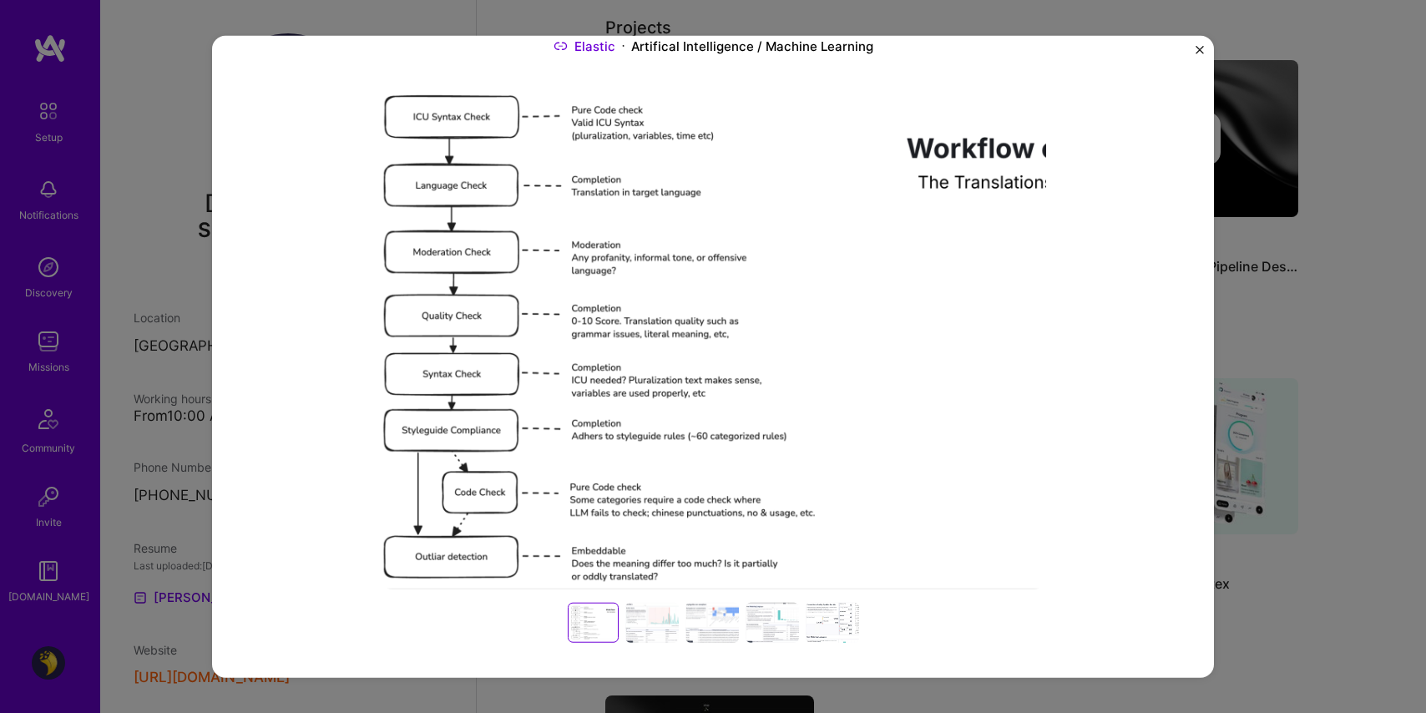
scroll to position [153, 0]
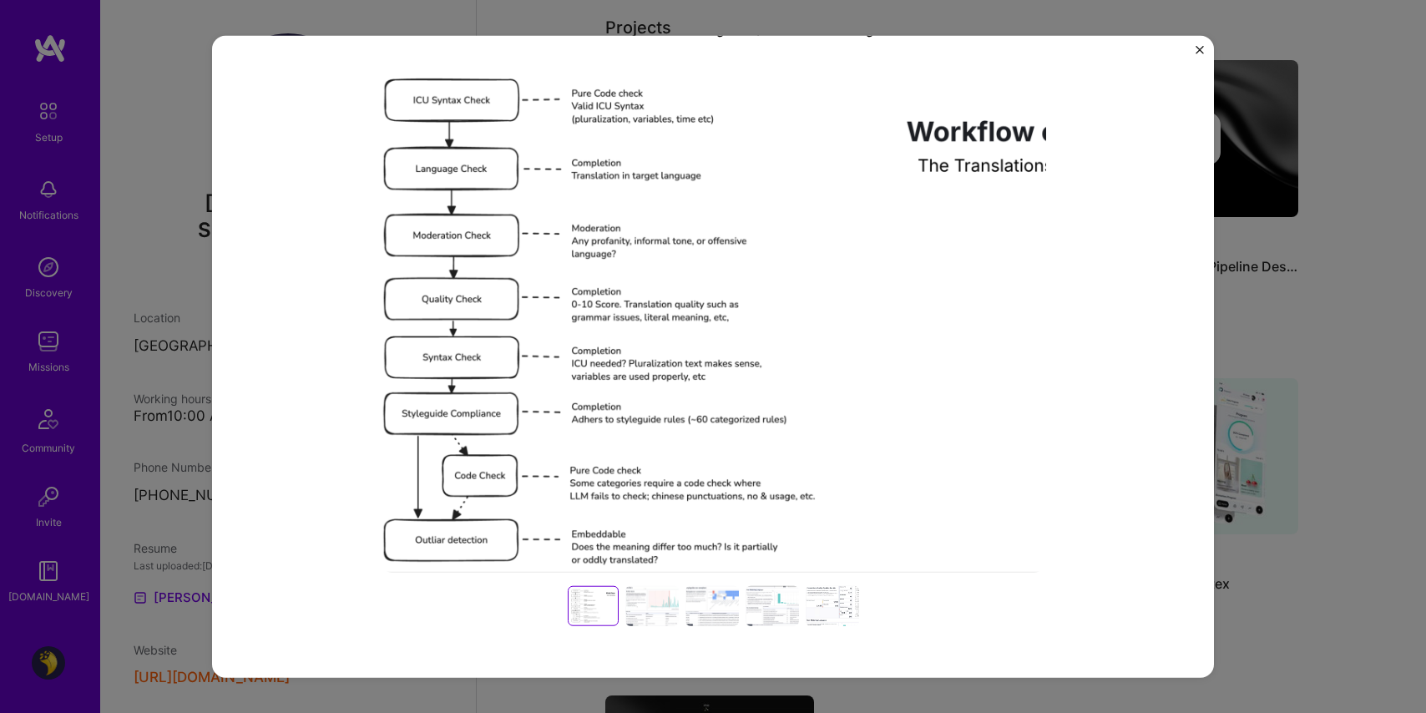
click at [214, 378] on div "LLM-Powered Translation Quality Assurance for Kibana Elastic Artifical Intellig…" at bounding box center [713, 357] width 1002 height 642
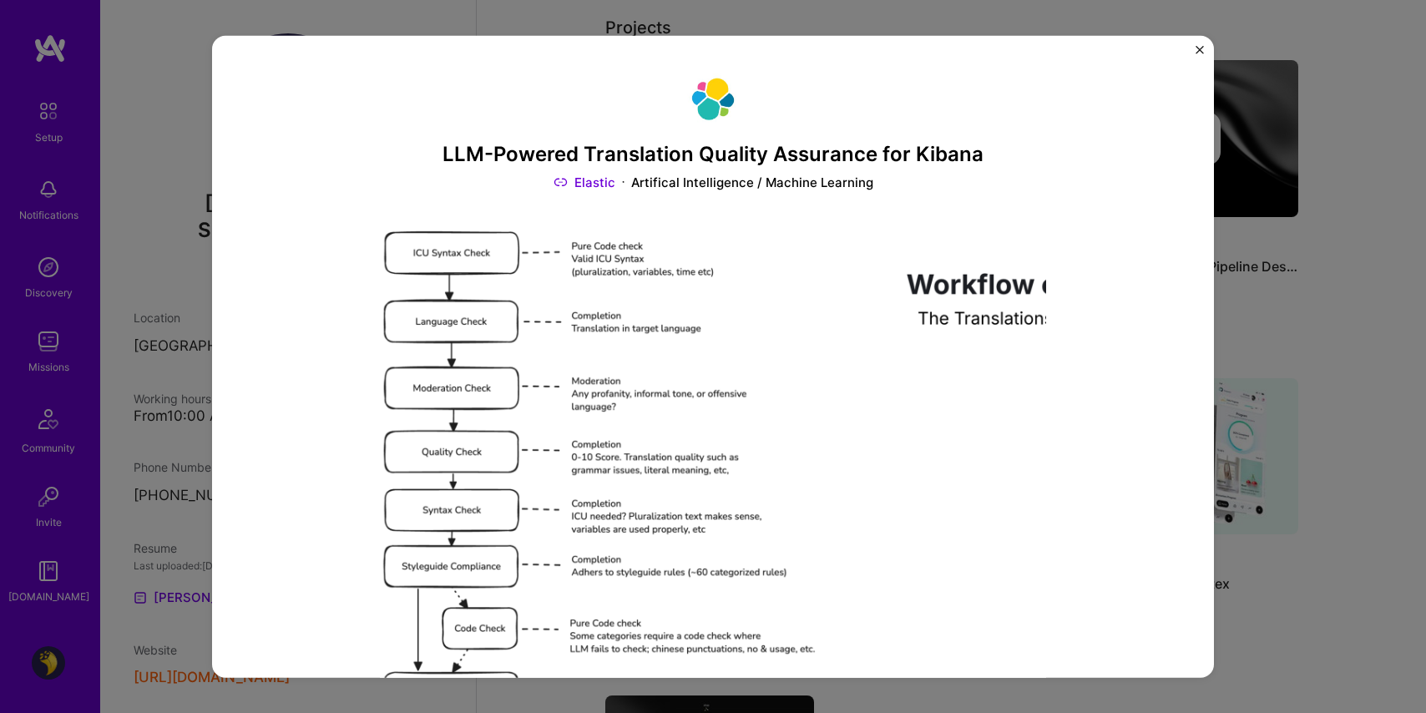
click at [1188, 50] on div "LLM-Powered Translation Quality Assurance for Kibana Elastic Artifical Intellig…" at bounding box center [713, 357] width 1002 height 642
click at [1197, 48] on img "Close" at bounding box center [1200, 50] width 8 height 8
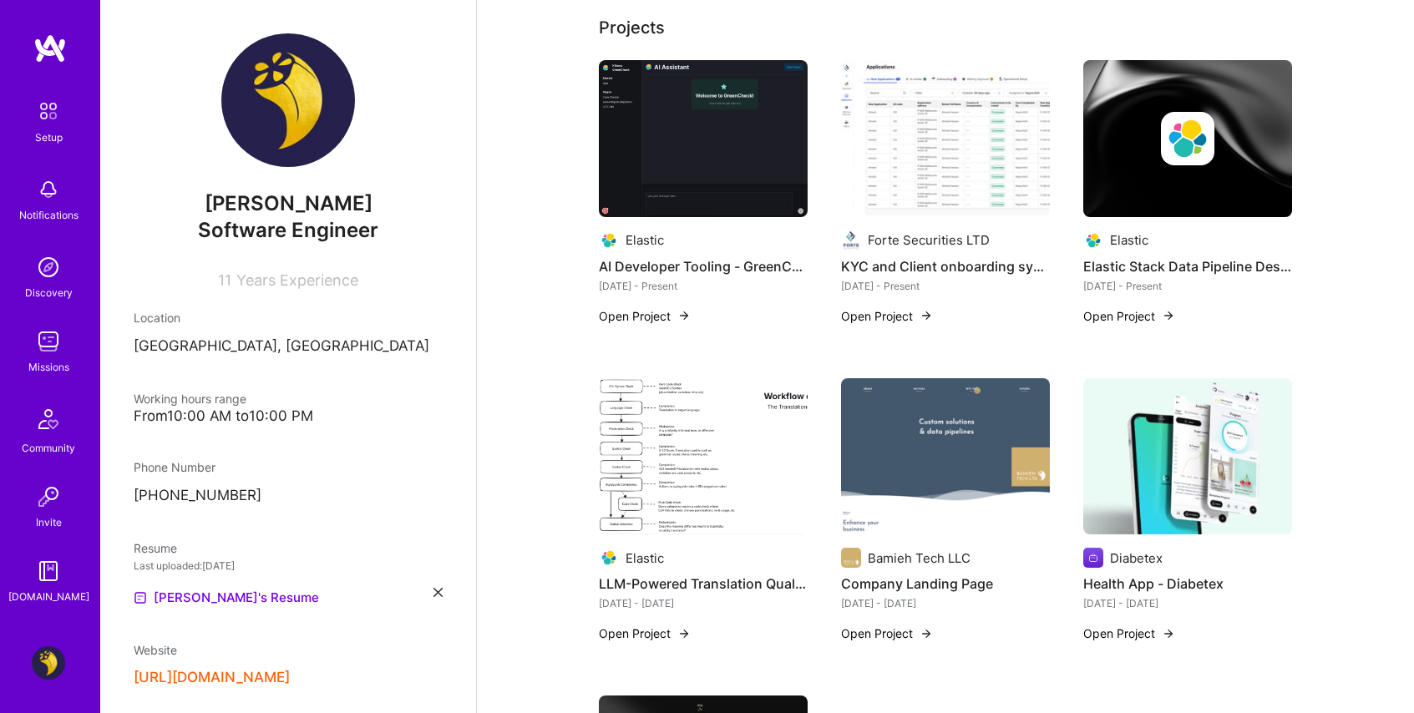
click at [767, 127] on img at bounding box center [703, 138] width 209 height 157
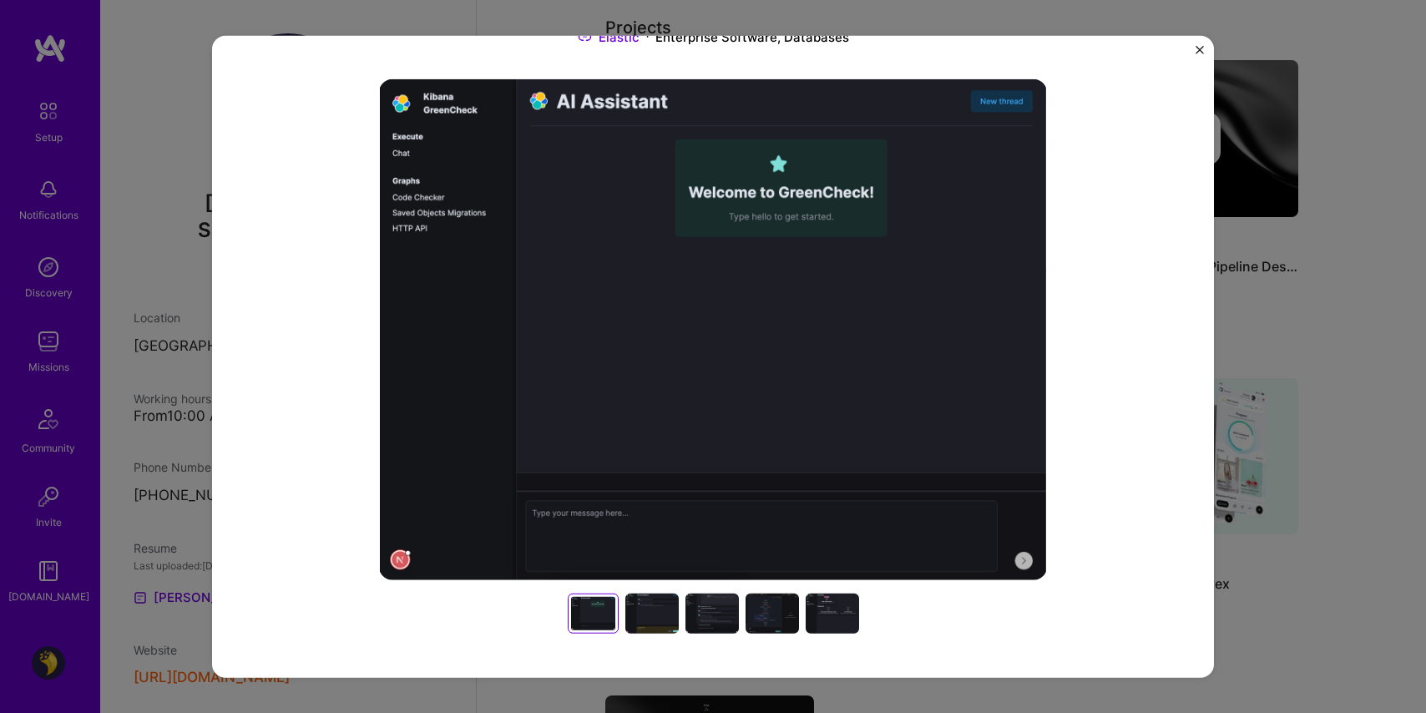
scroll to position [146, 0]
click at [706, 608] on div at bounding box center [712, 613] width 53 height 40
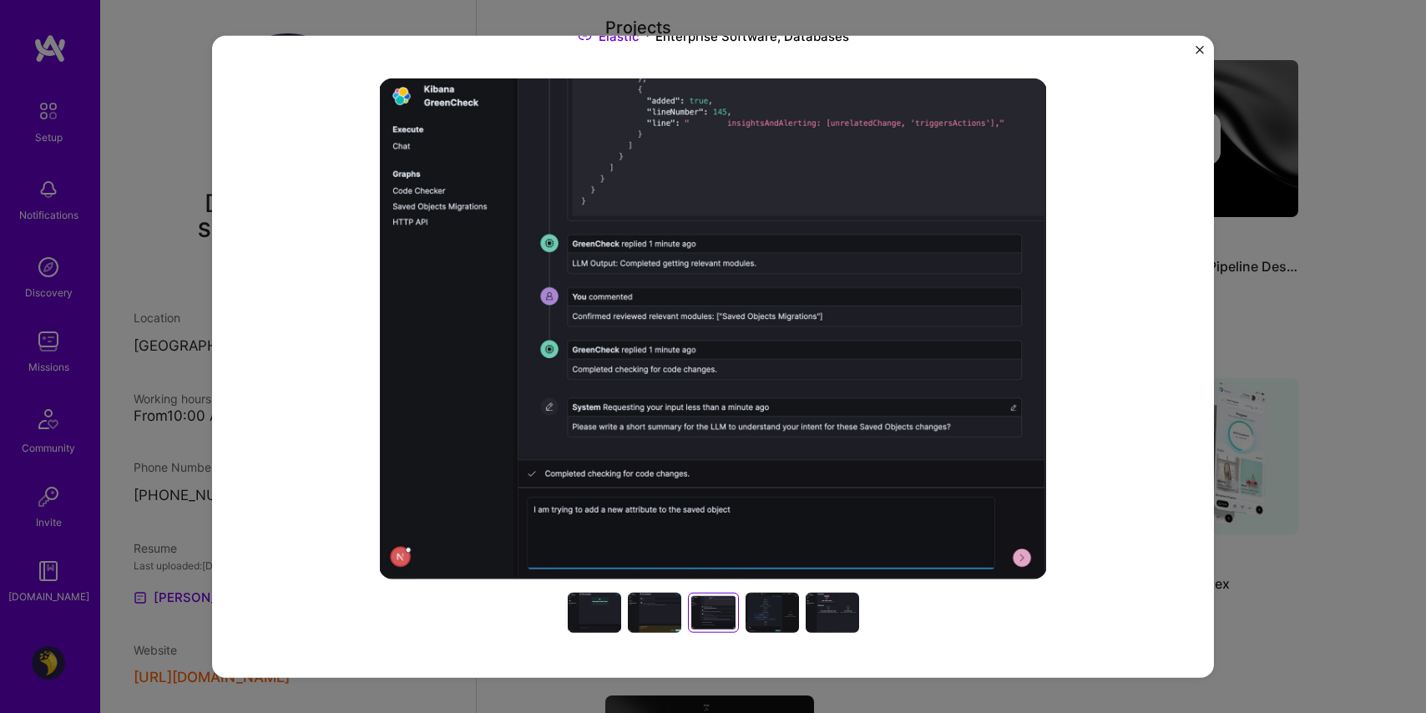
click at [653, 614] on div at bounding box center [654, 613] width 53 height 40
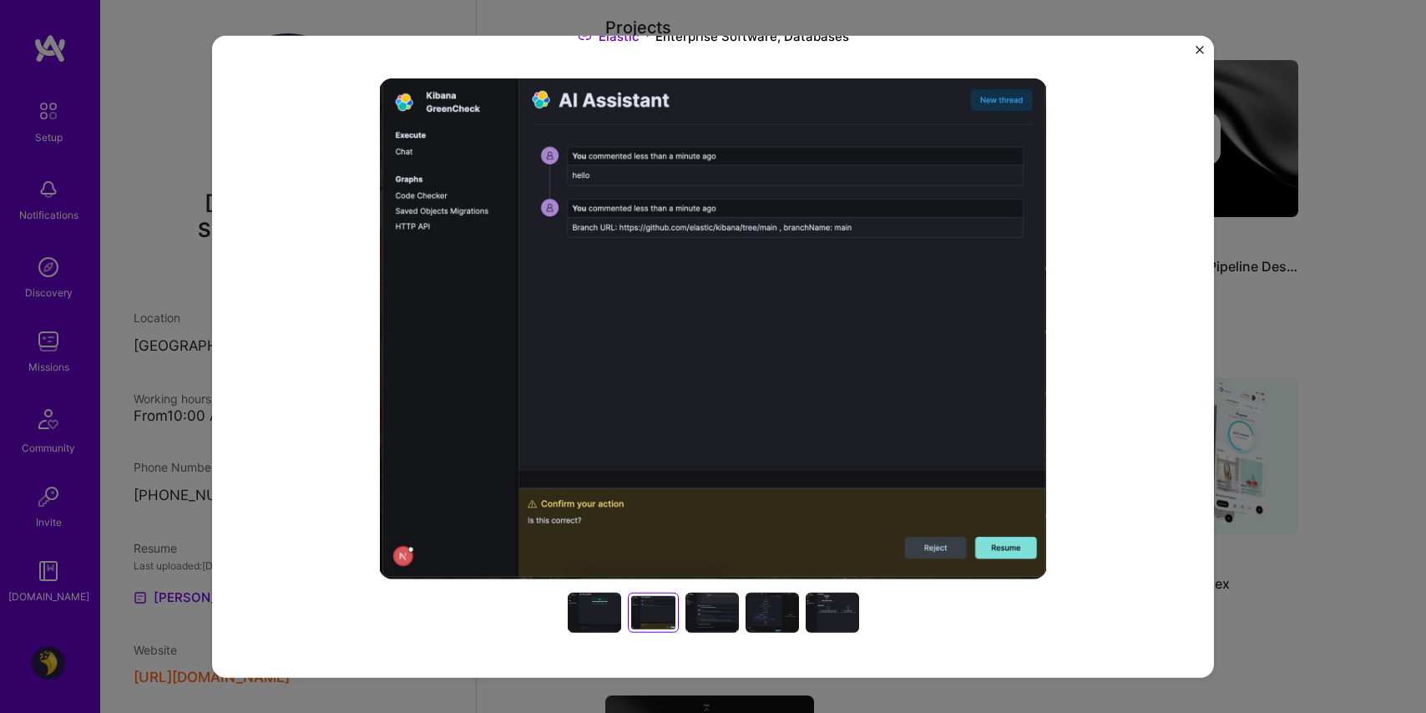
click at [702, 626] on div at bounding box center [712, 613] width 53 height 40
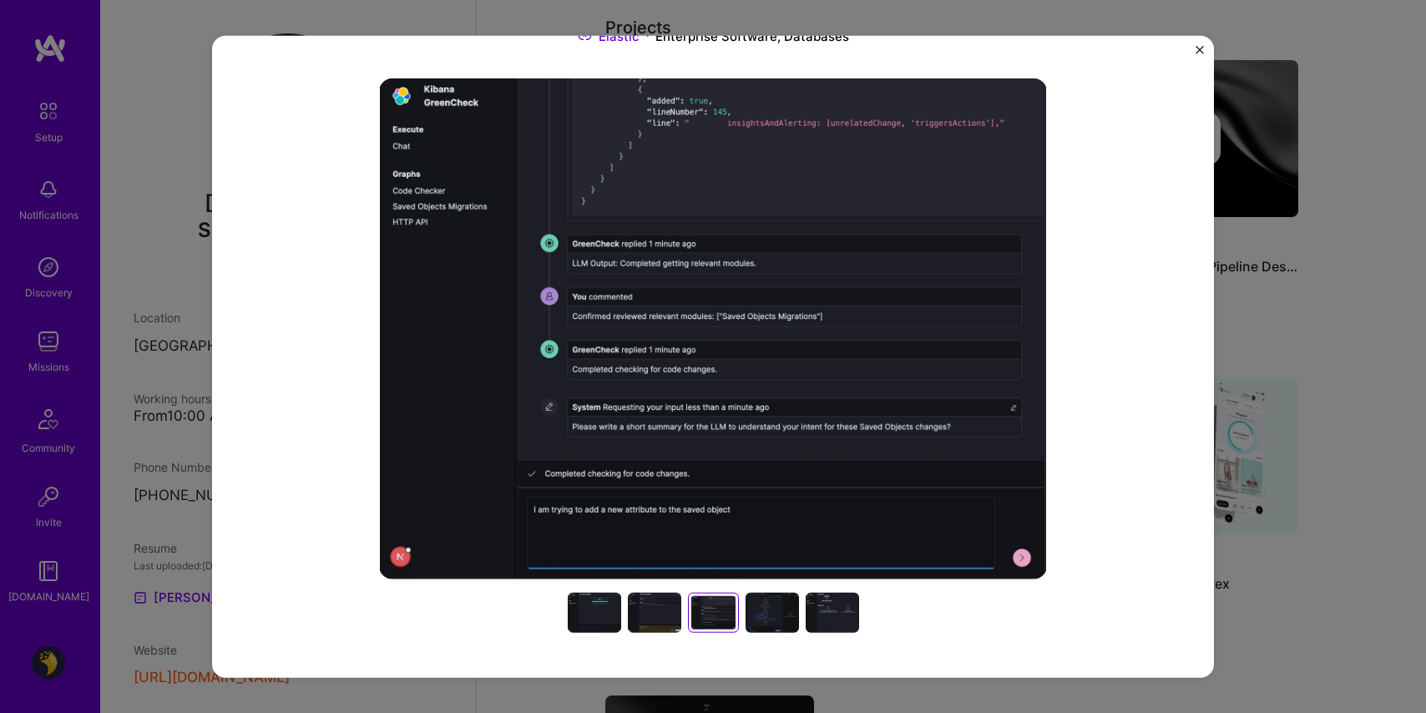
click at [765, 604] on div at bounding box center [772, 613] width 53 height 40
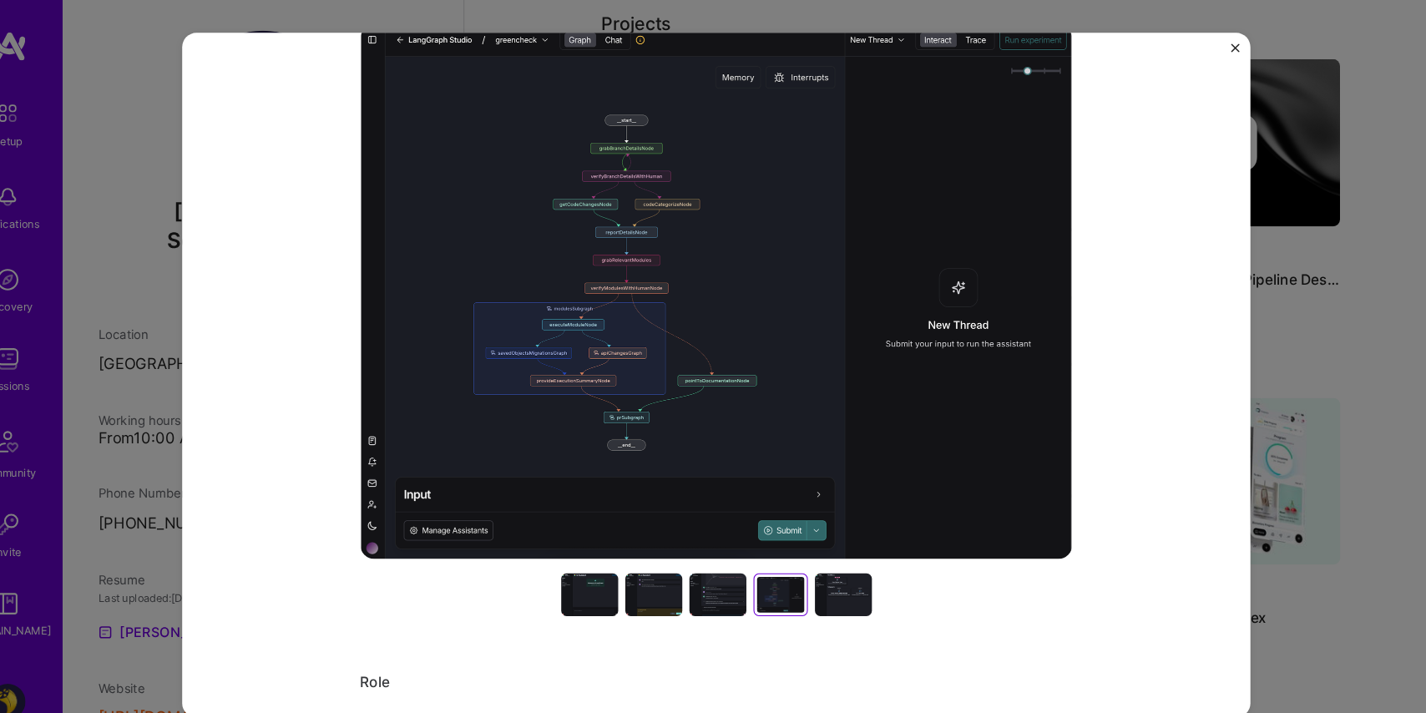
scroll to position [593, 0]
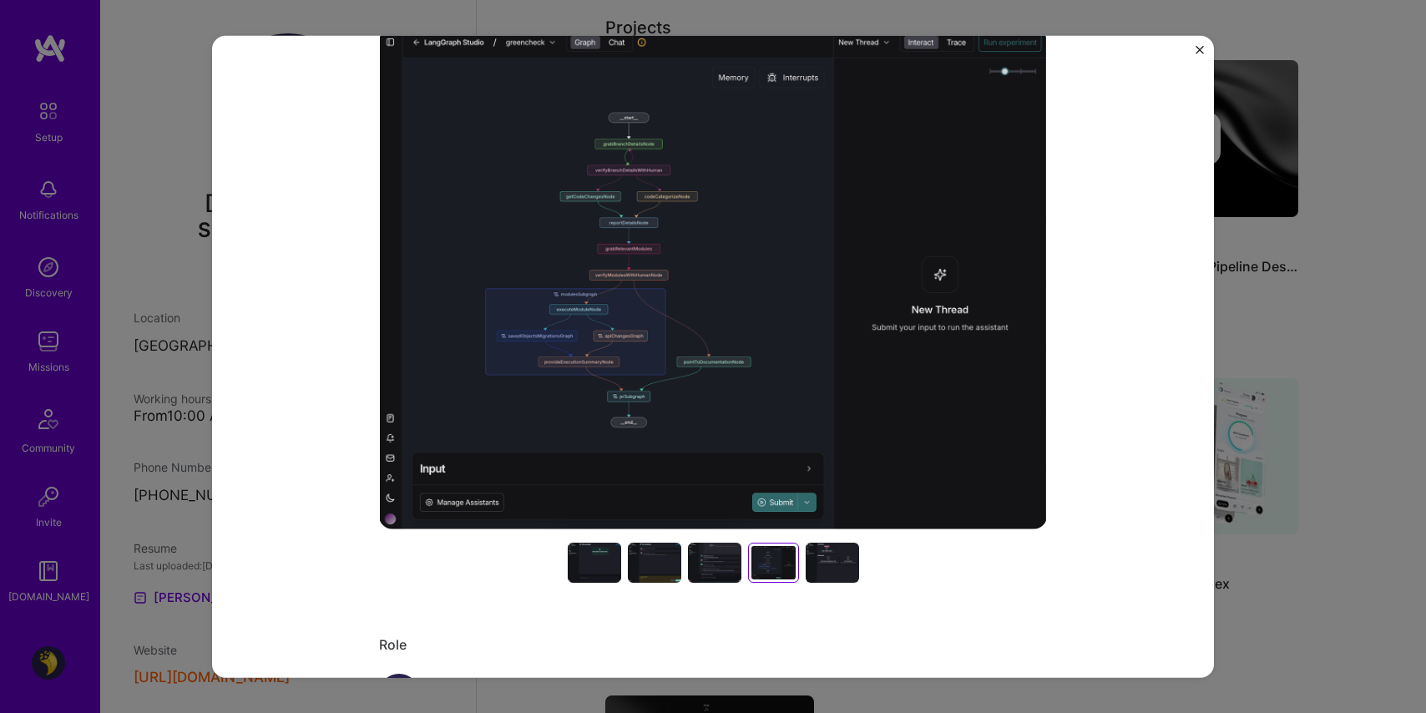
click at [598, 571] on div at bounding box center [594, 563] width 53 height 40
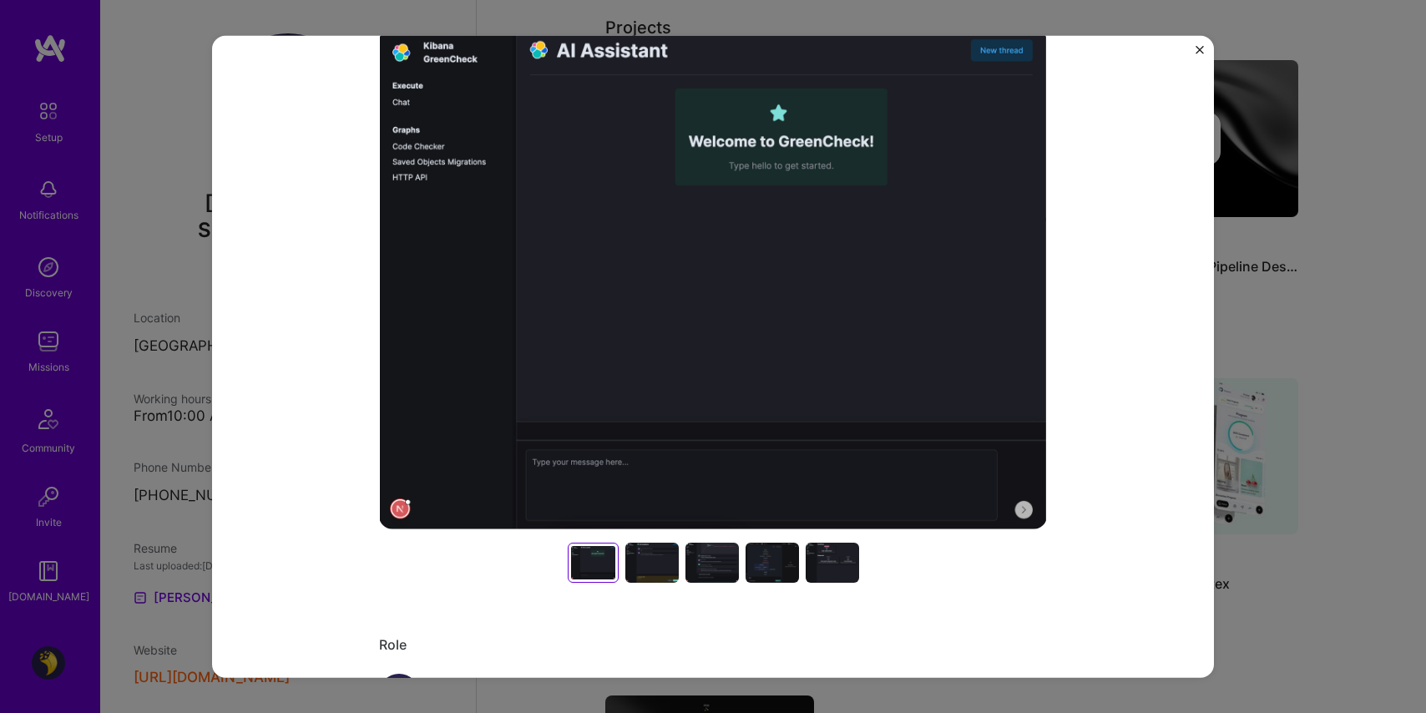
click at [712, 568] on div at bounding box center [712, 563] width 53 height 40
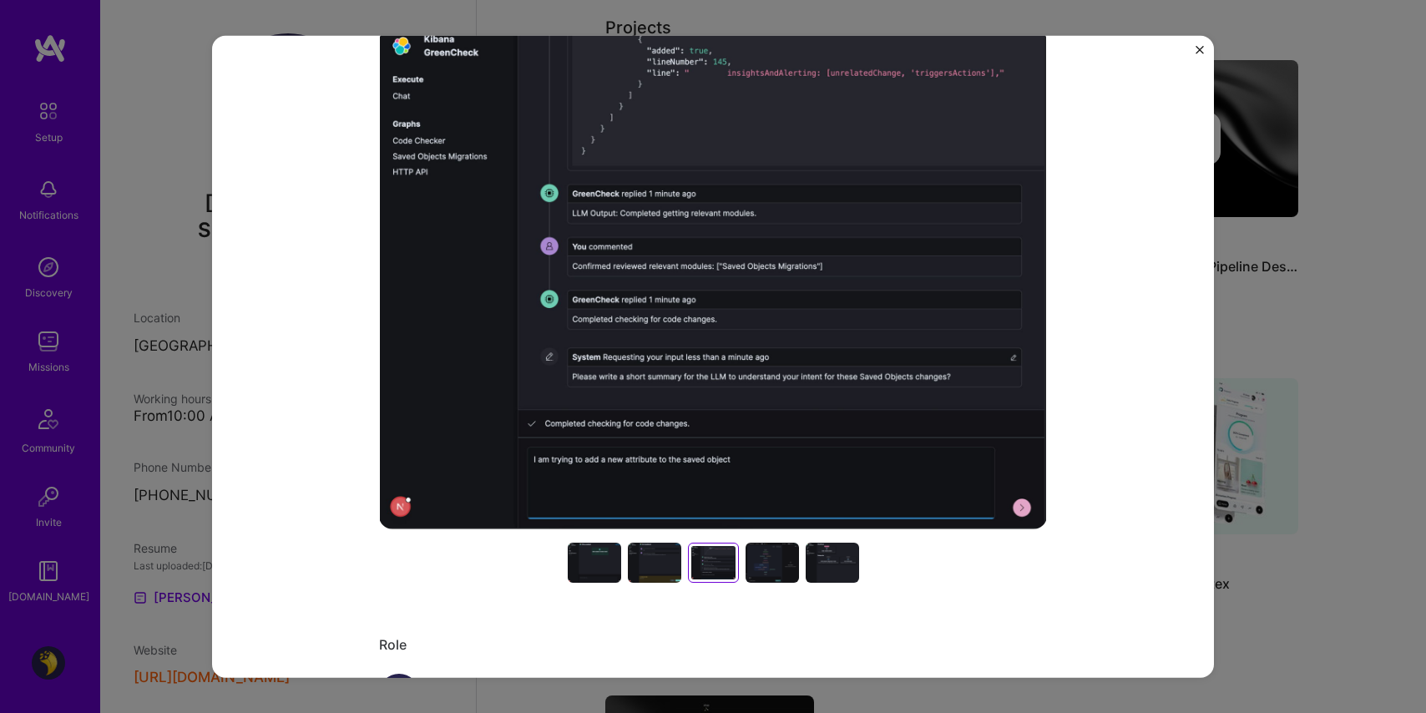
click at [650, 556] on div at bounding box center [654, 563] width 53 height 40
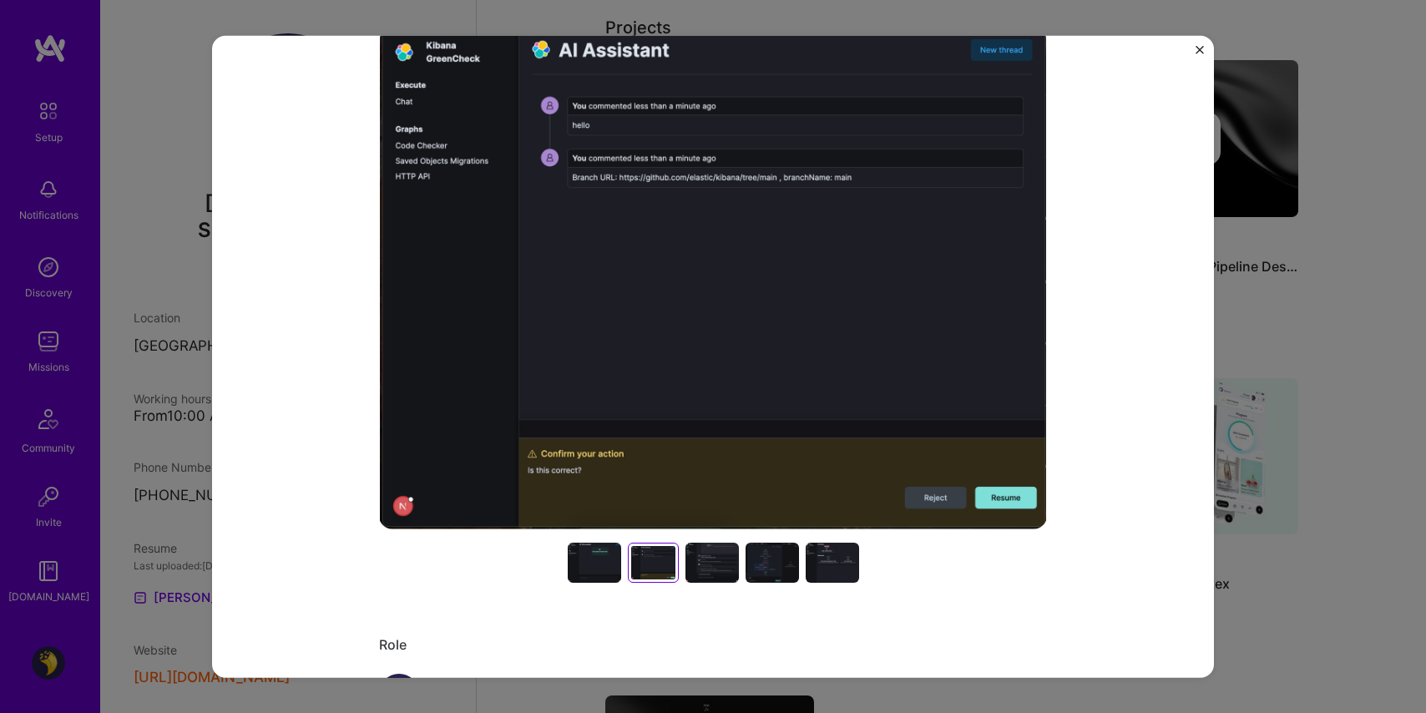
click at [708, 571] on div at bounding box center [712, 563] width 53 height 40
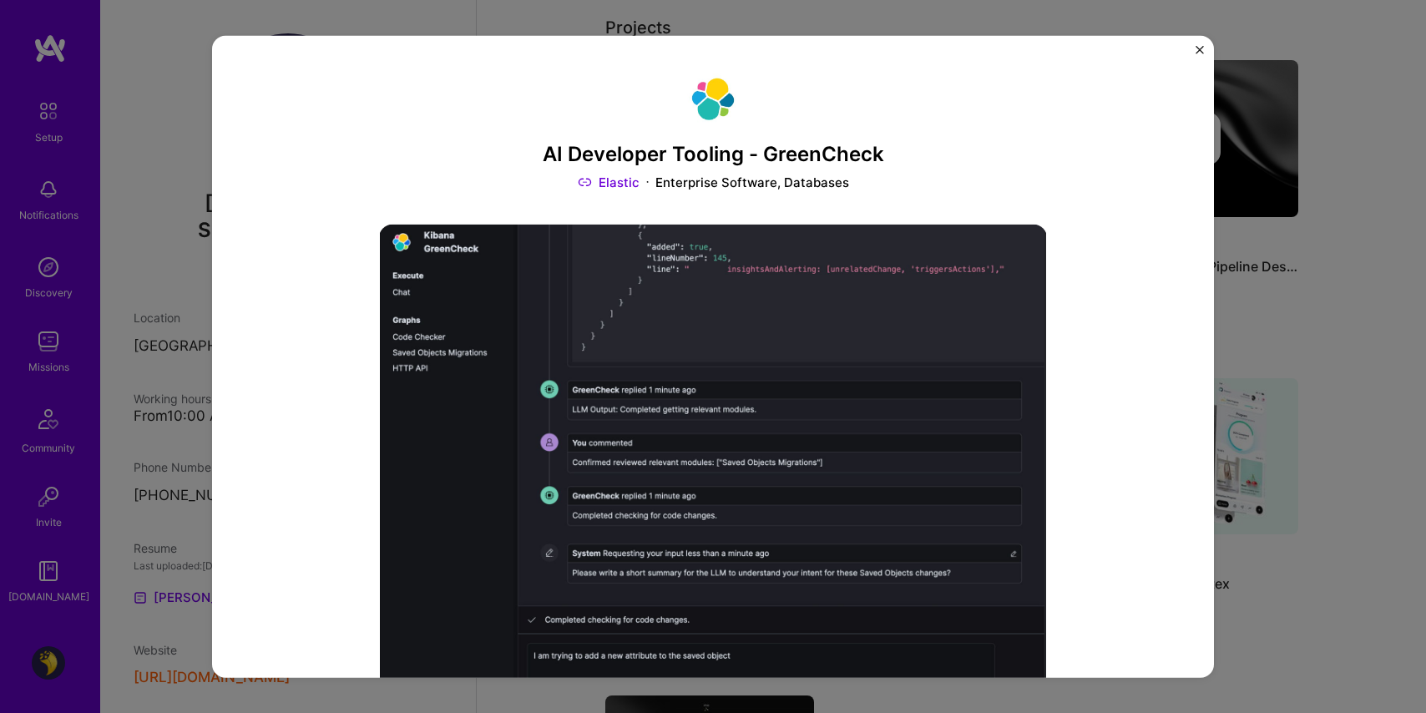
scroll to position [236, 0]
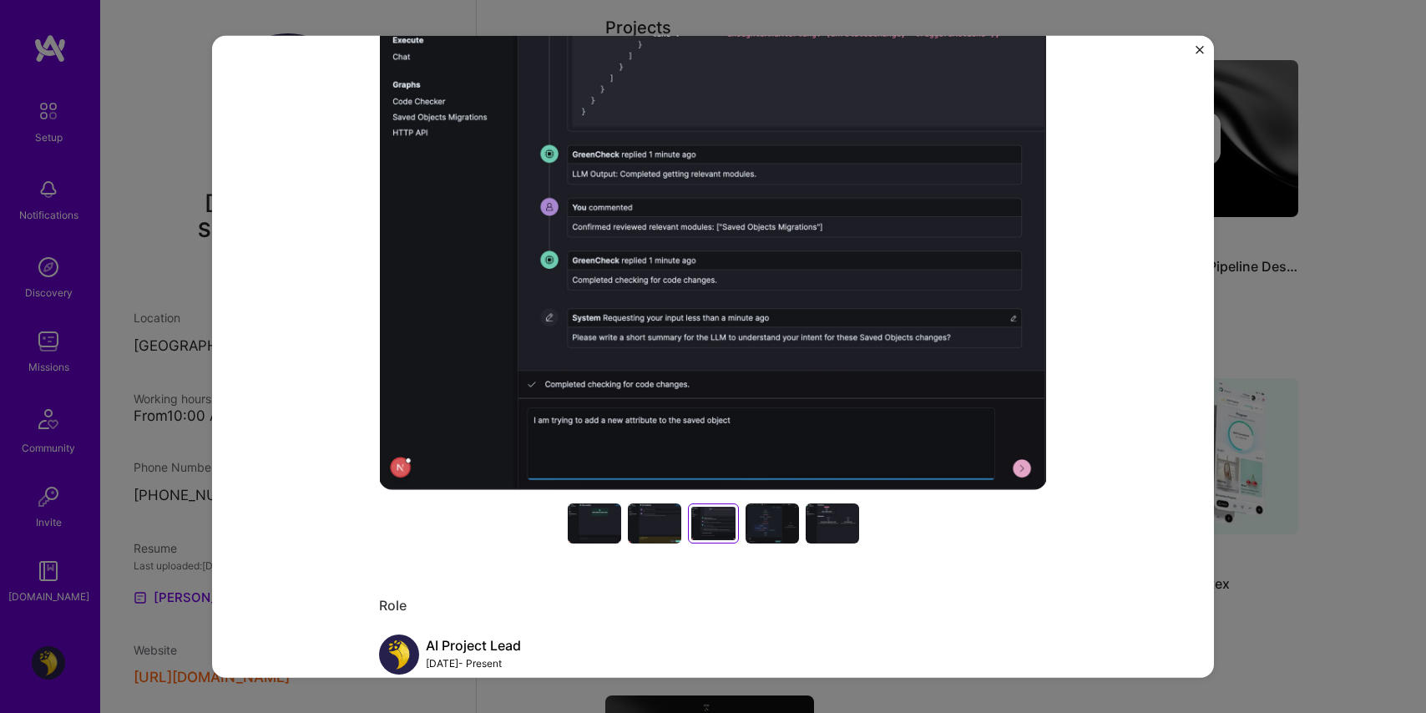
click at [576, 521] on div at bounding box center [594, 524] width 53 height 40
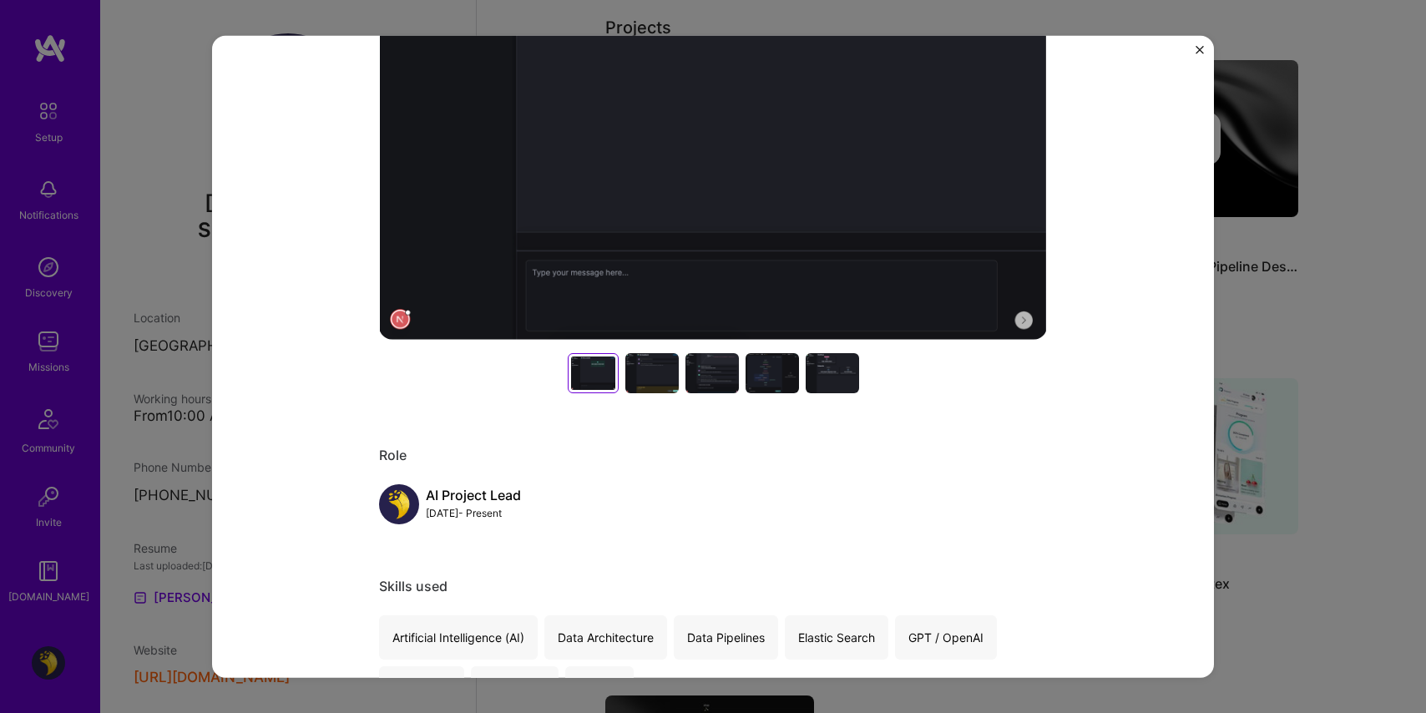
scroll to position [383, 0]
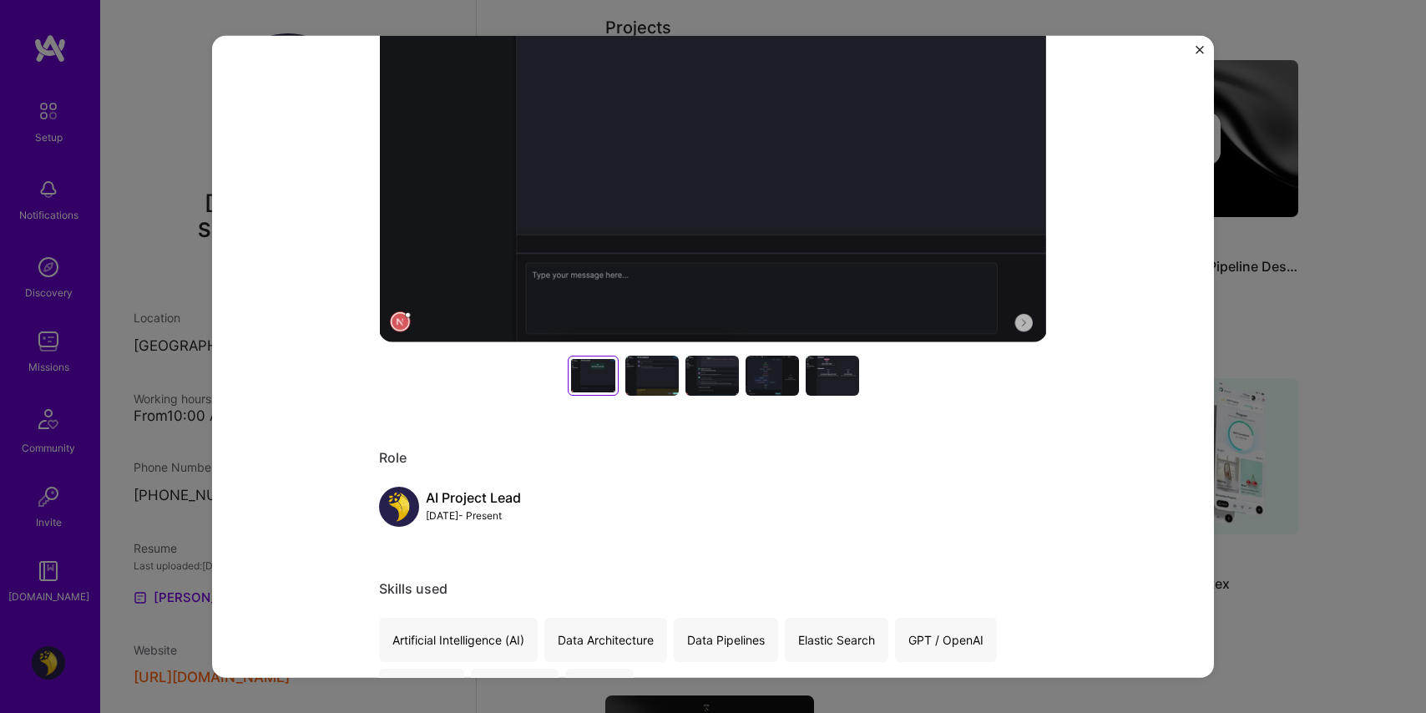
click at [698, 370] on div at bounding box center [712, 376] width 53 height 40
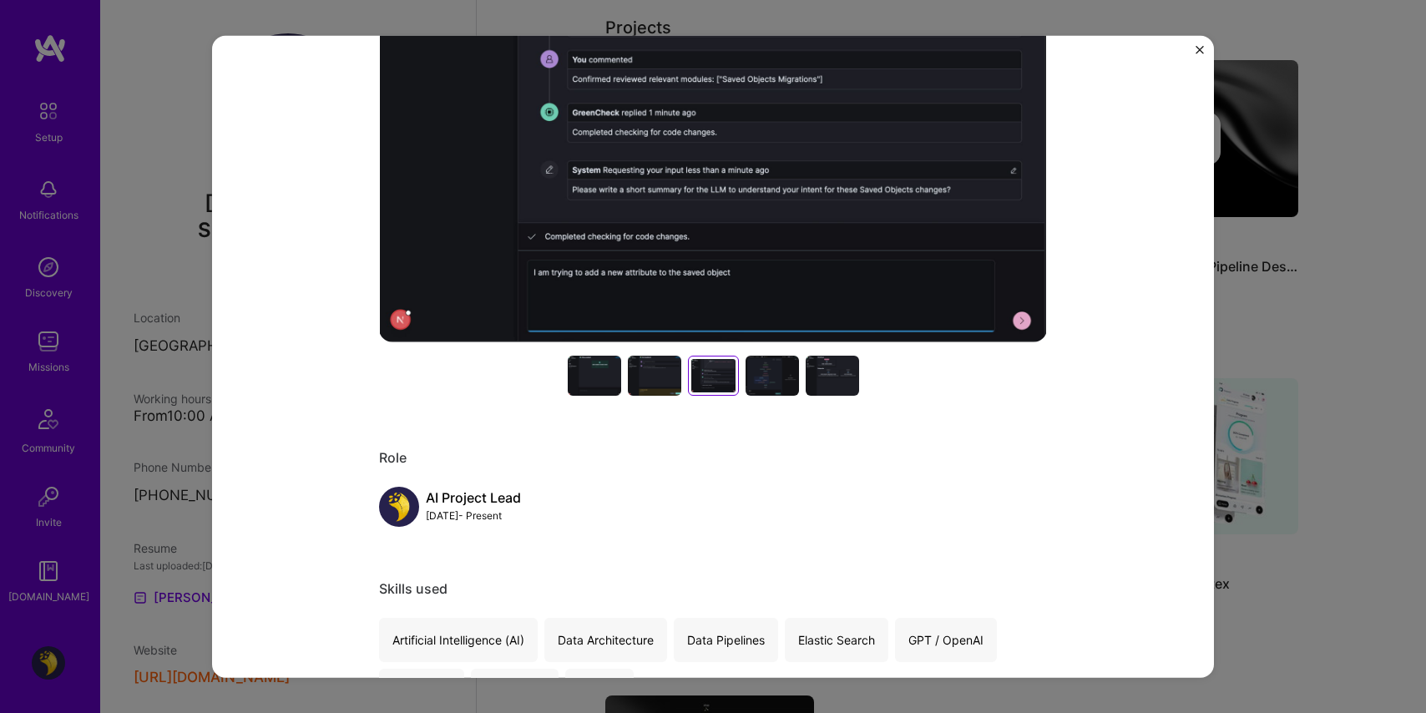
click at [760, 376] on div at bounding box center [772, 376] width 53 height 40
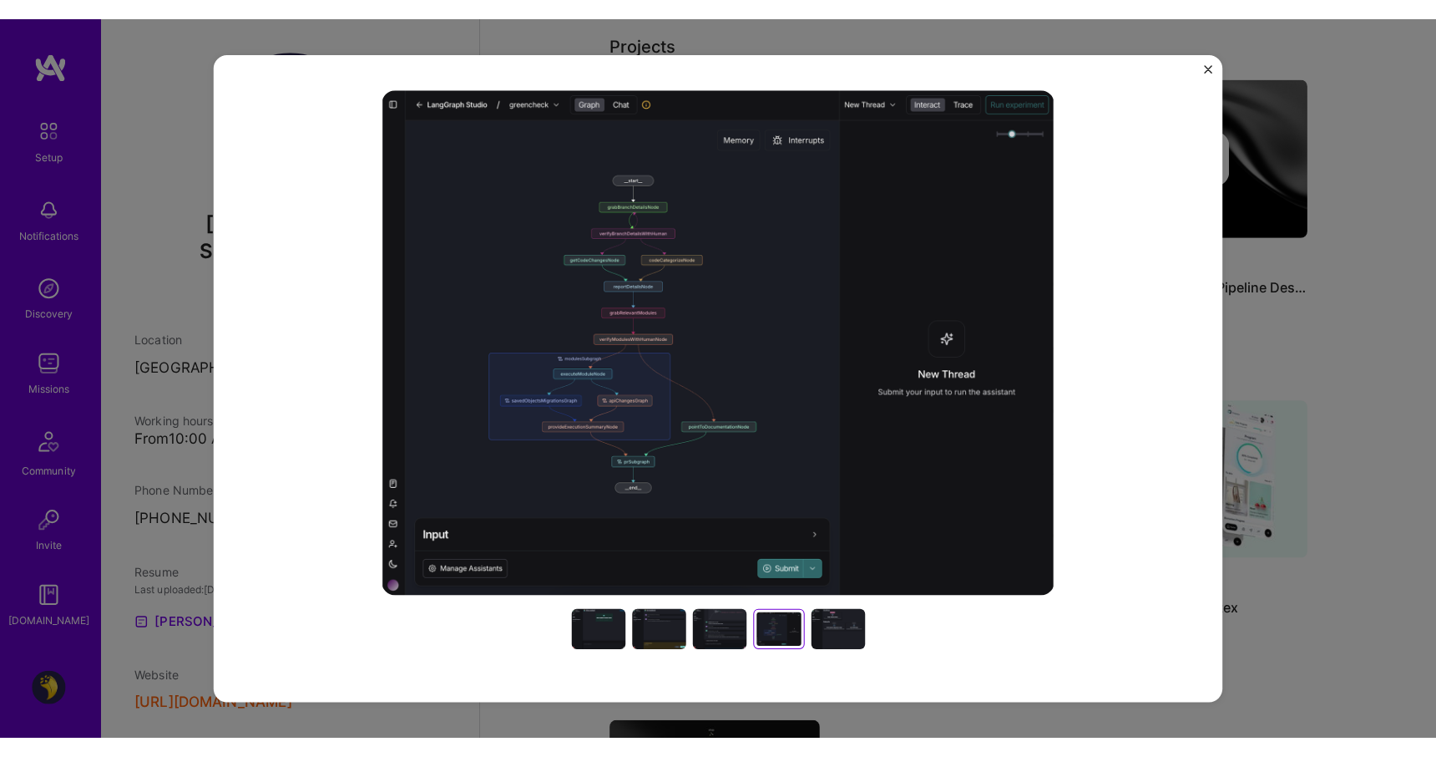
scroll to position [152, 0]
